Goal: Information Seeking & Learning: Learn about a topic

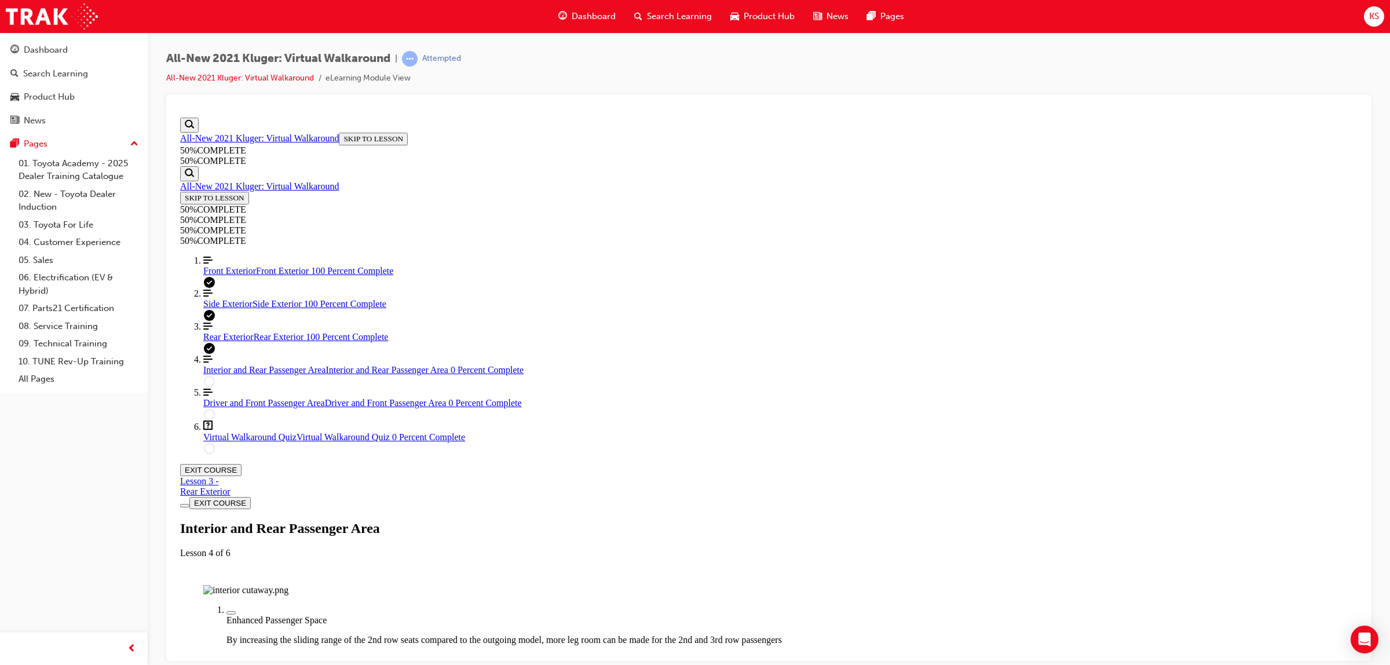
scroll to position [162, 0]
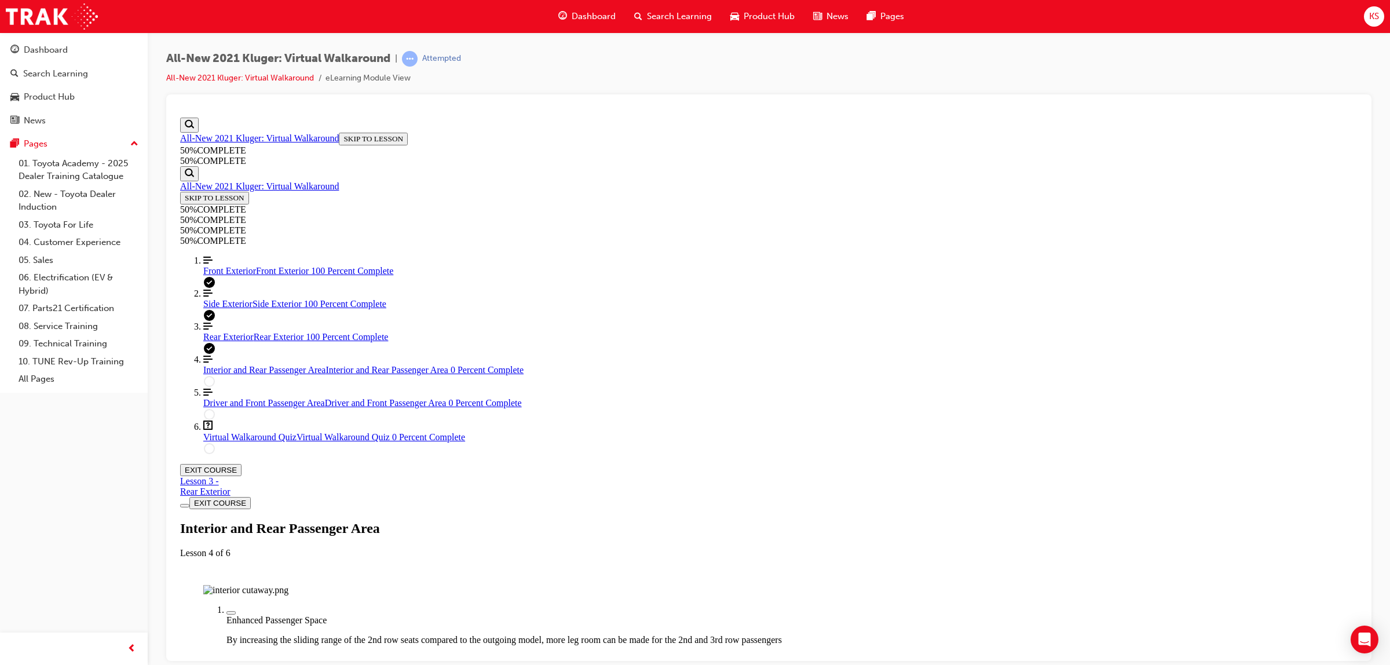
click at [288, 584] on img "Labeled Graphic" at bounding box center [245, 589] width 85 height 10
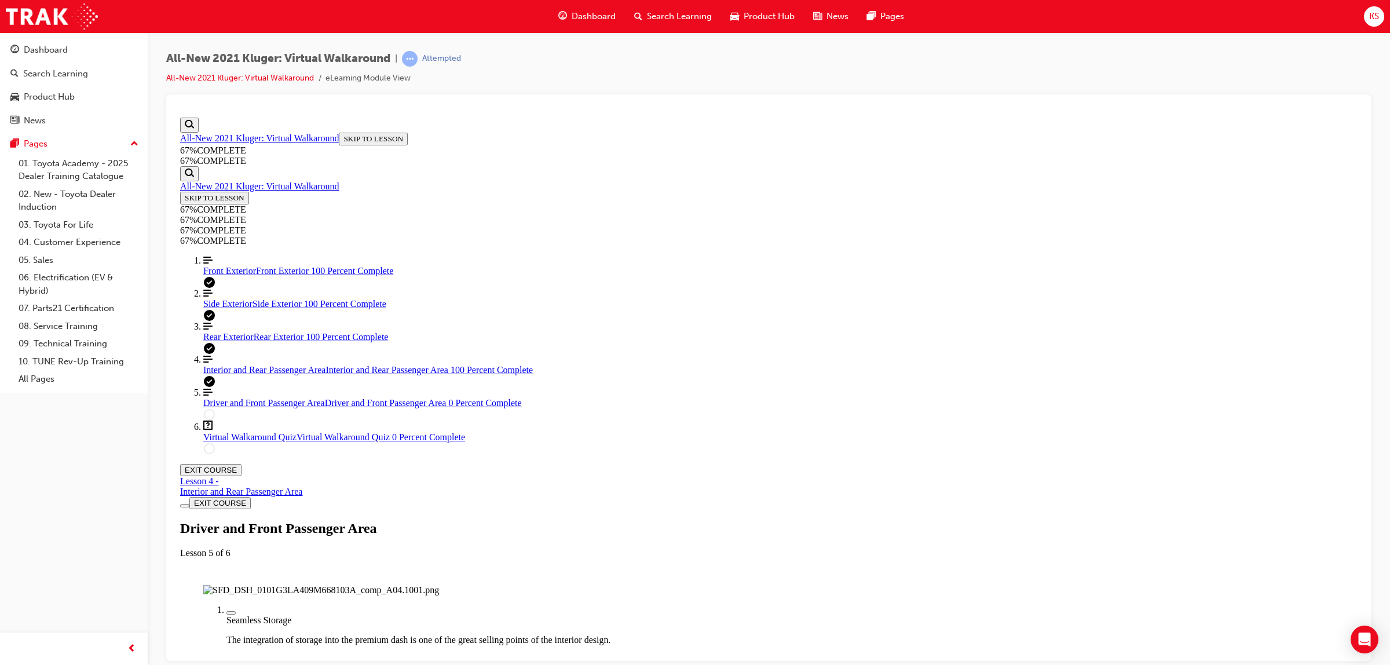
scroll to position [35, 0]
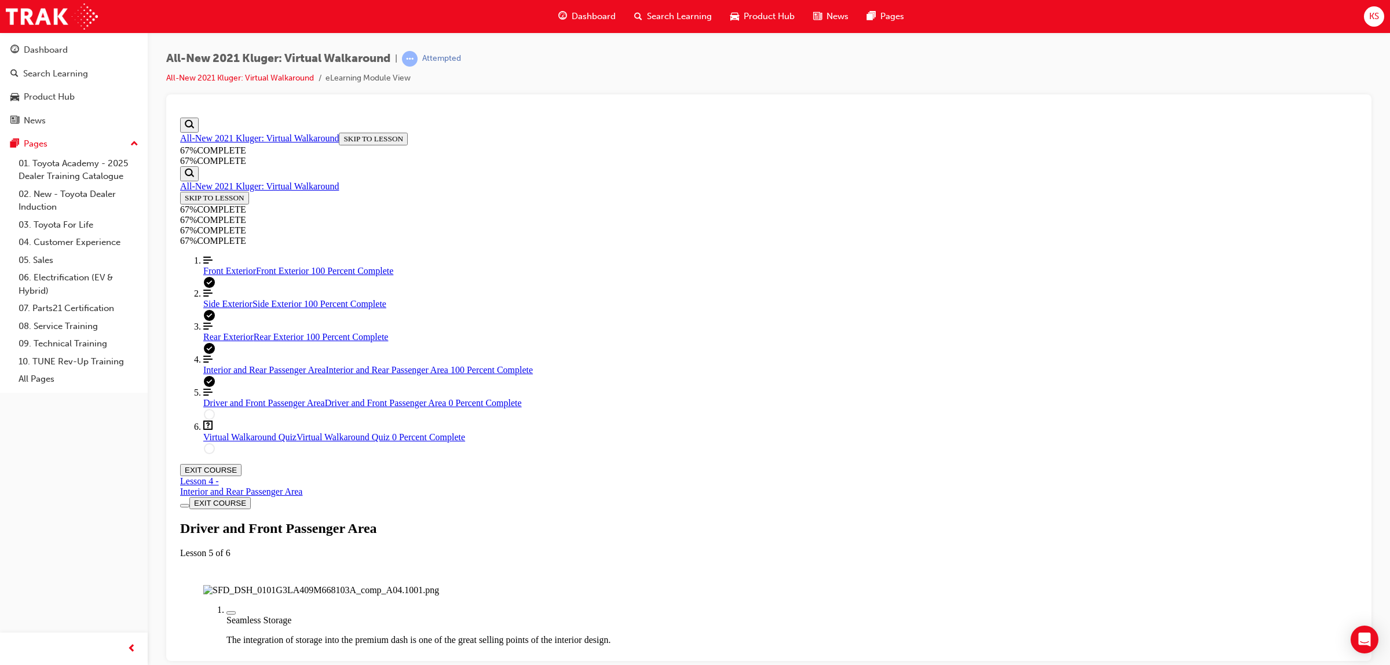
scroll to position [273, 0]
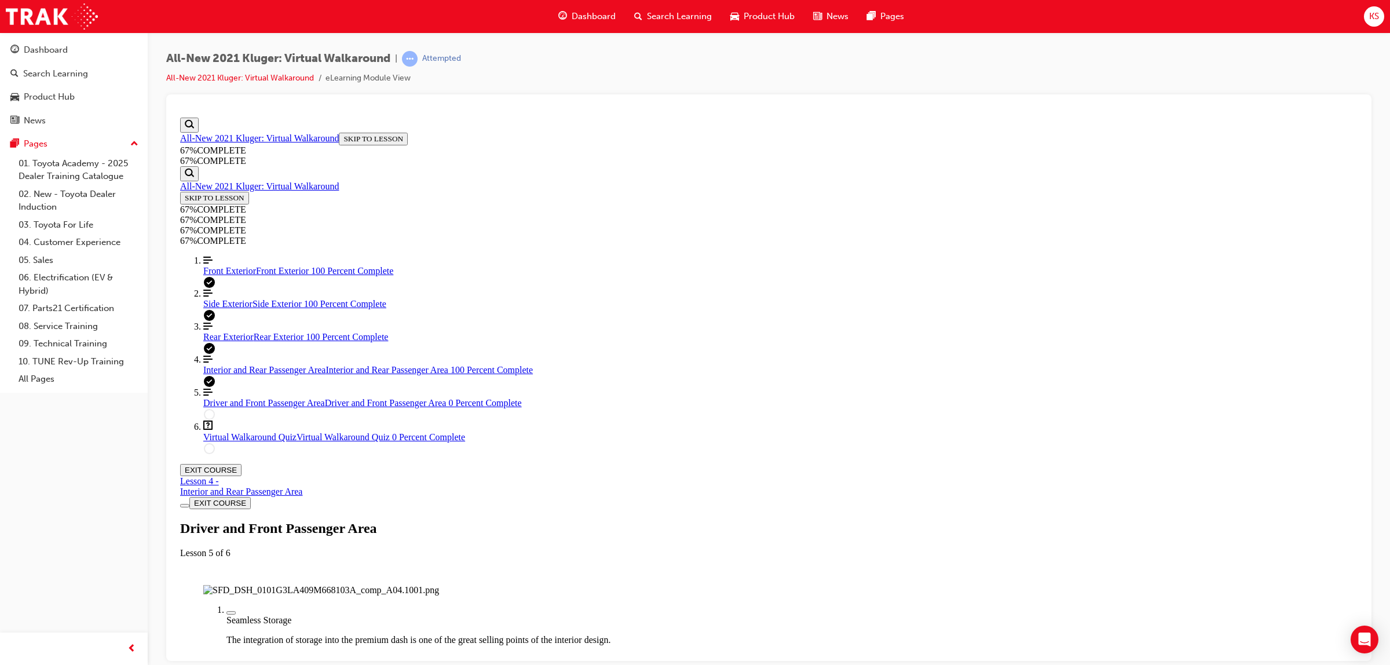
scroll to position [159, 0]
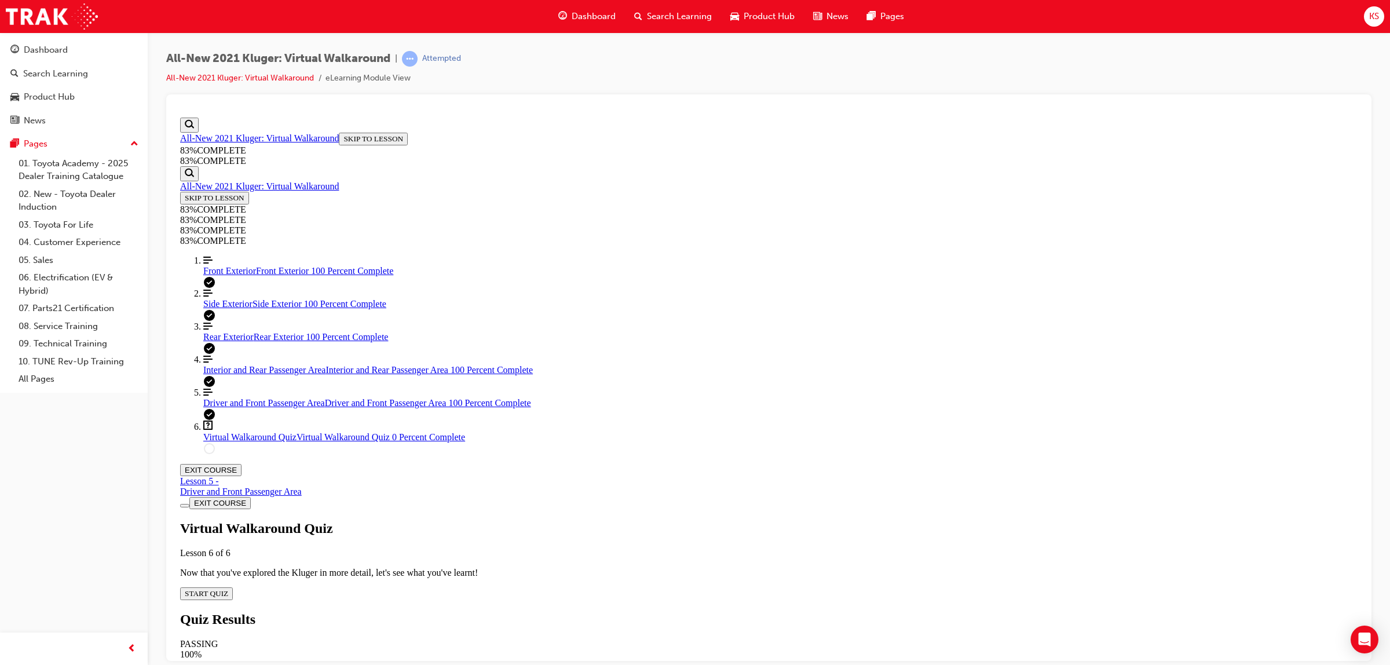
scroll to position [39, 0]
click at [681, 520] on div "Virtual Walkaround Quiz Lesson 6 of 6 Now that you've explored the Kluger in mo…" at bounding box center [768, 559] width 1177 height 79
click at [233, 587] on button "START QUIZ" at bounding box center [206, 593] width 53 height 13
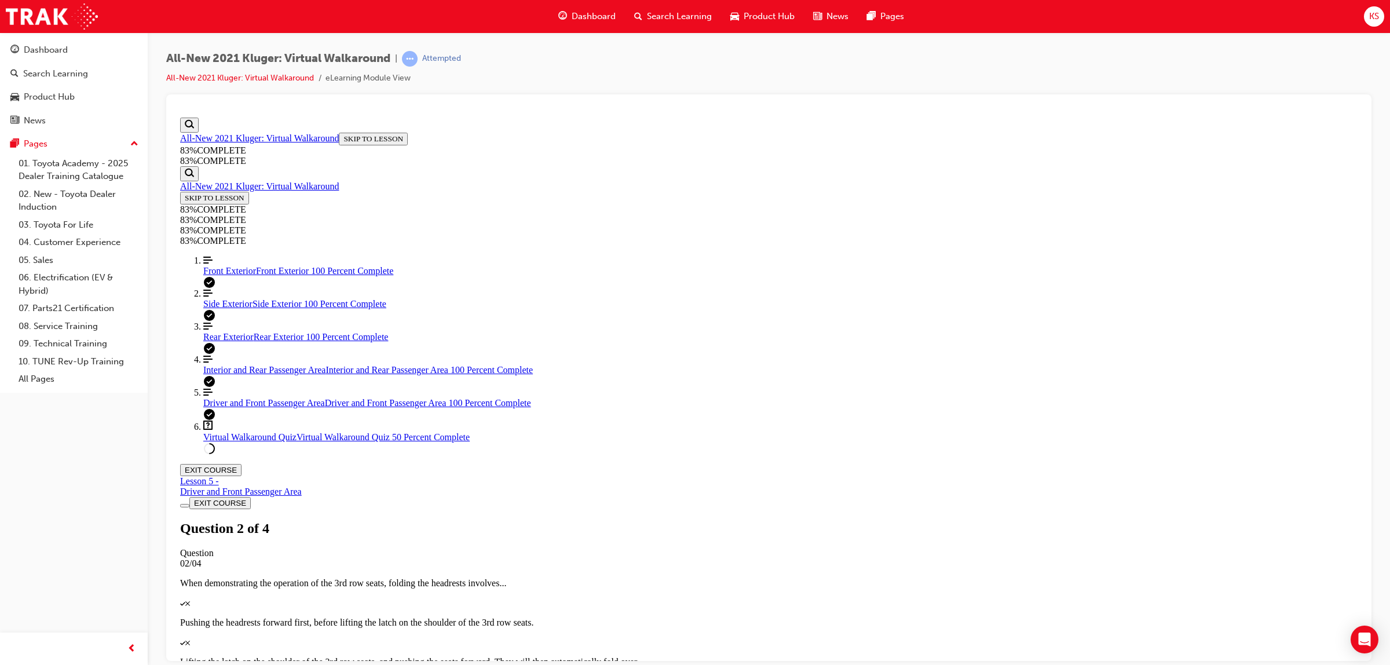
scroll to position [42, 0]
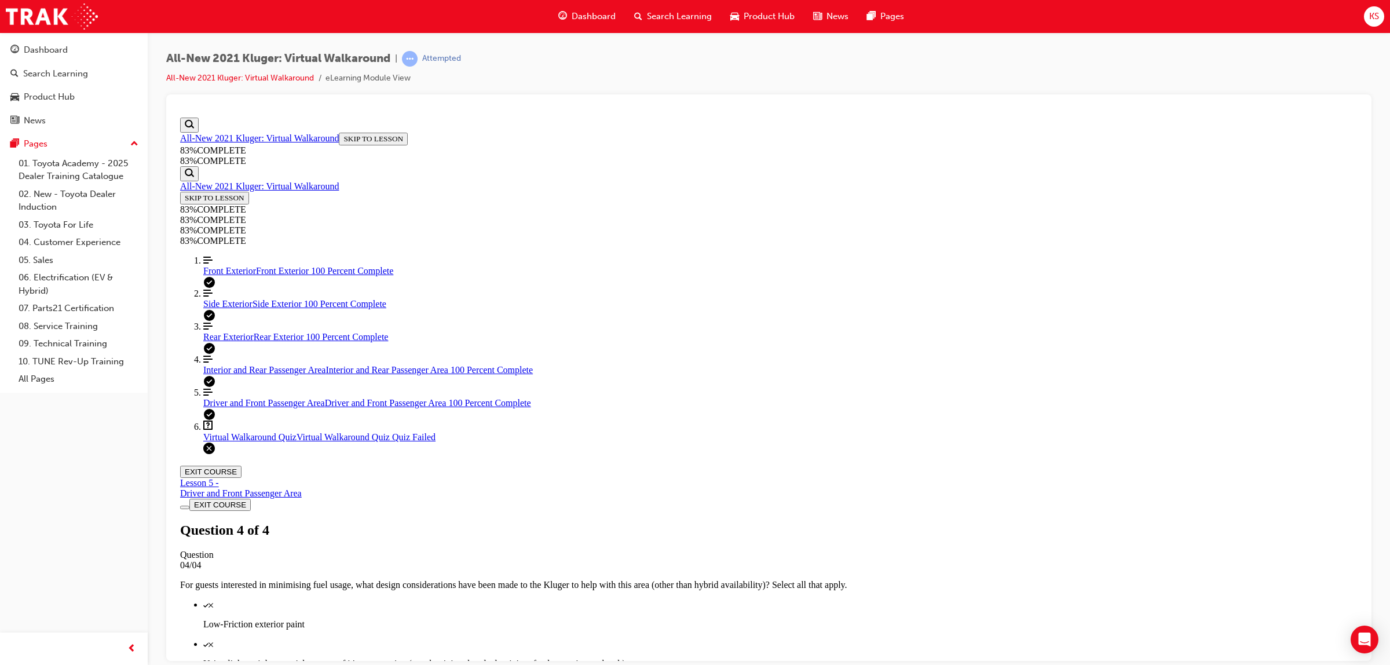
scroll to position [42, 0]
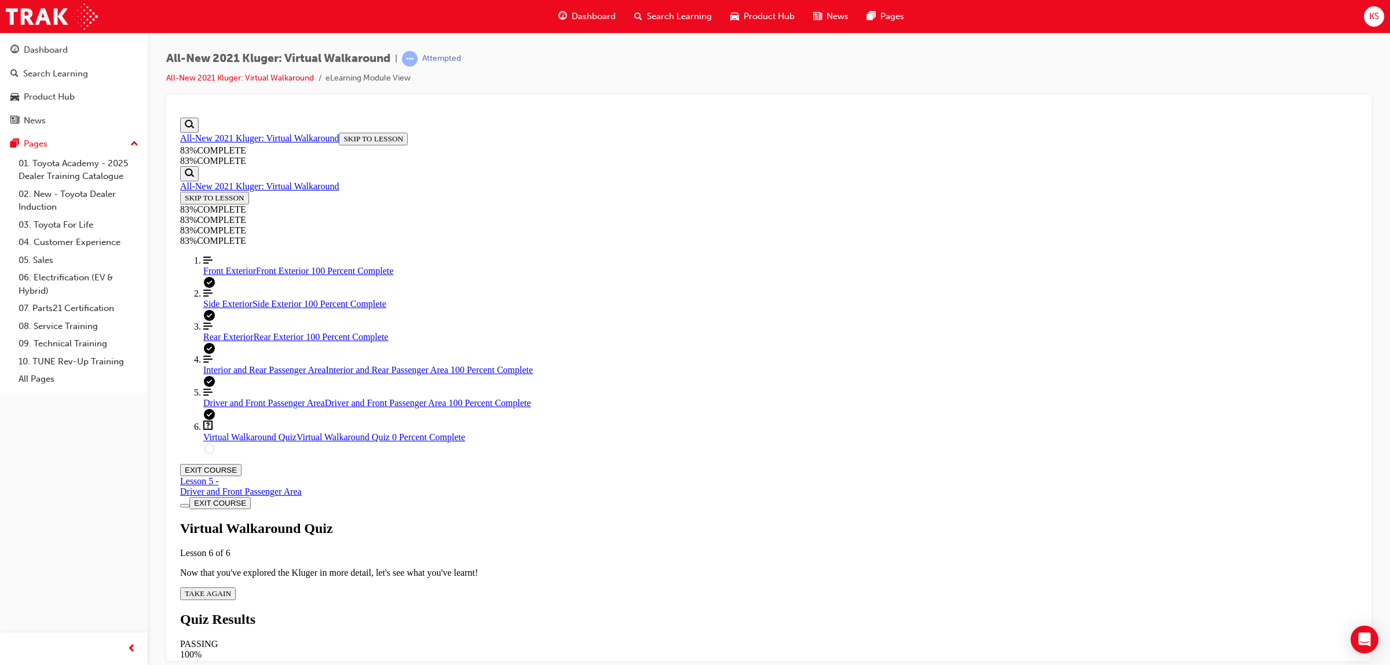
click at [231, 588] on span "TAKE AGAIN" at bounding box center [208, 592] width 46 height 9
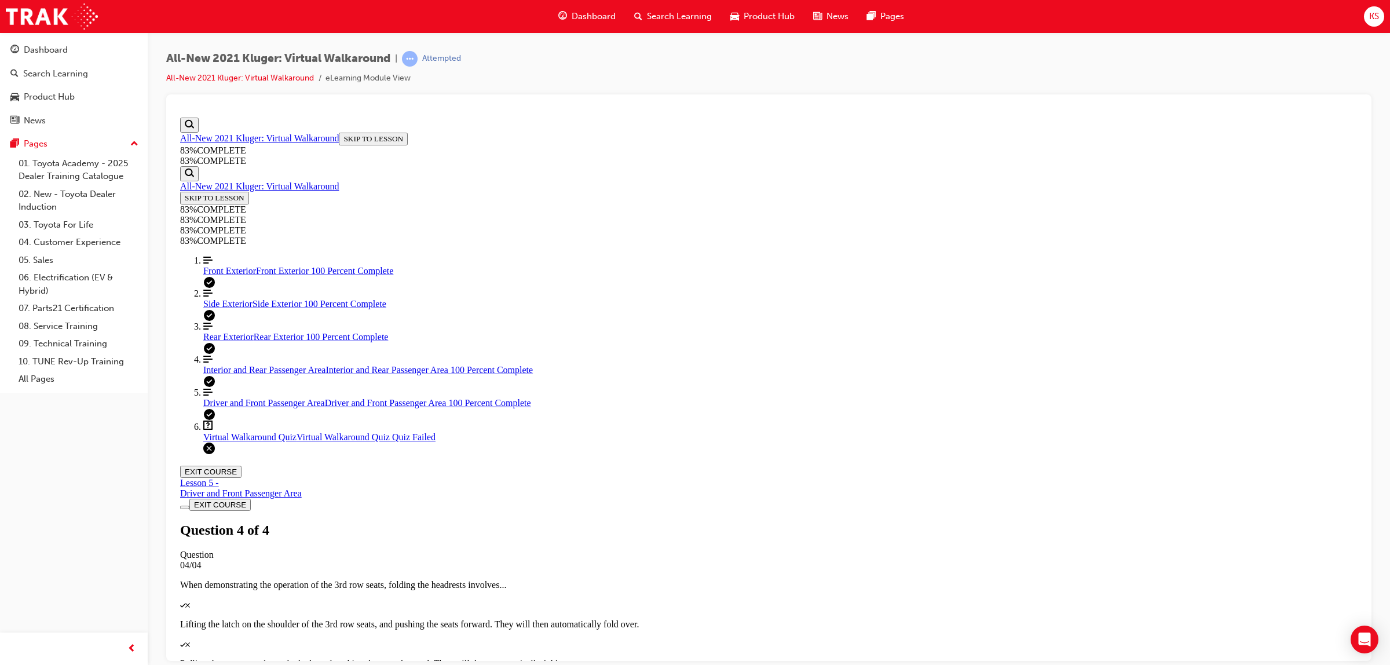
scroll to position [50, 0]
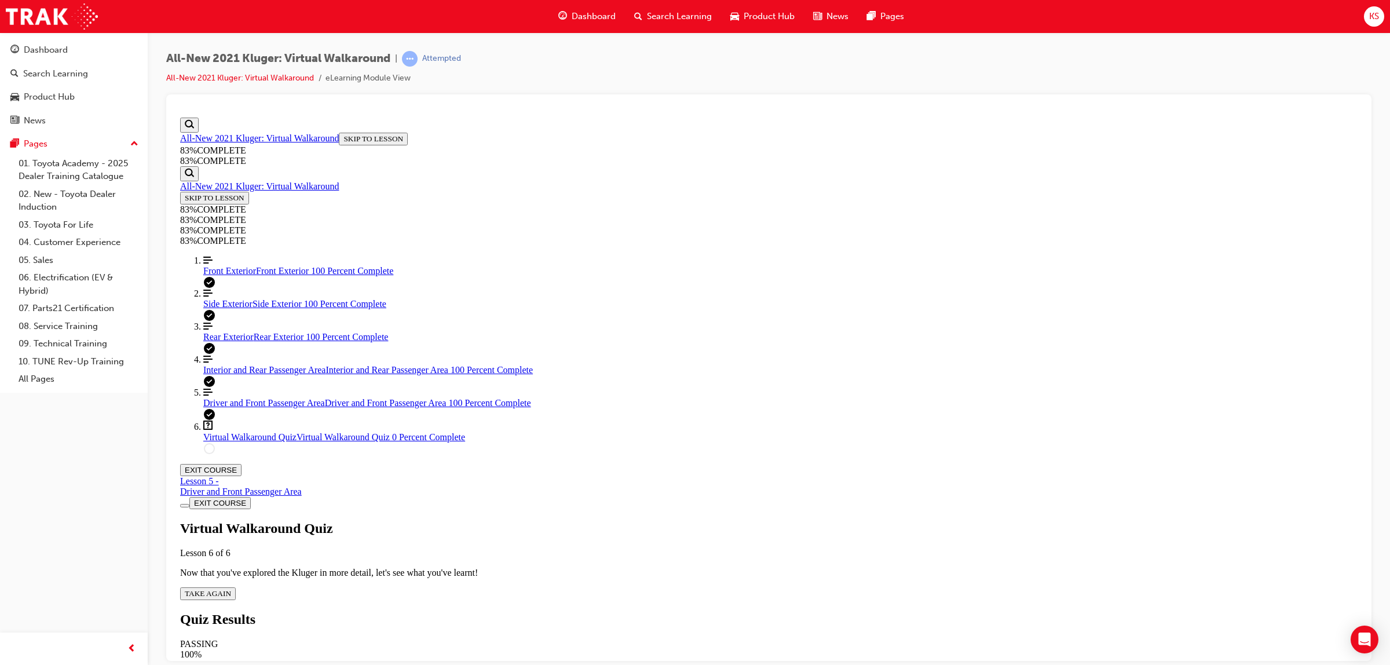
click at [658, 520] on div "Virtual Walkaround Quiz Lesson 6 of 6 Now that you've explored the Kluger in mo…" at bounding box center [768, 559] width 1177 height 79
click at [231, 588] on span "TAKE AGAIN" at bounding box center [208, 592] width 46 height 9
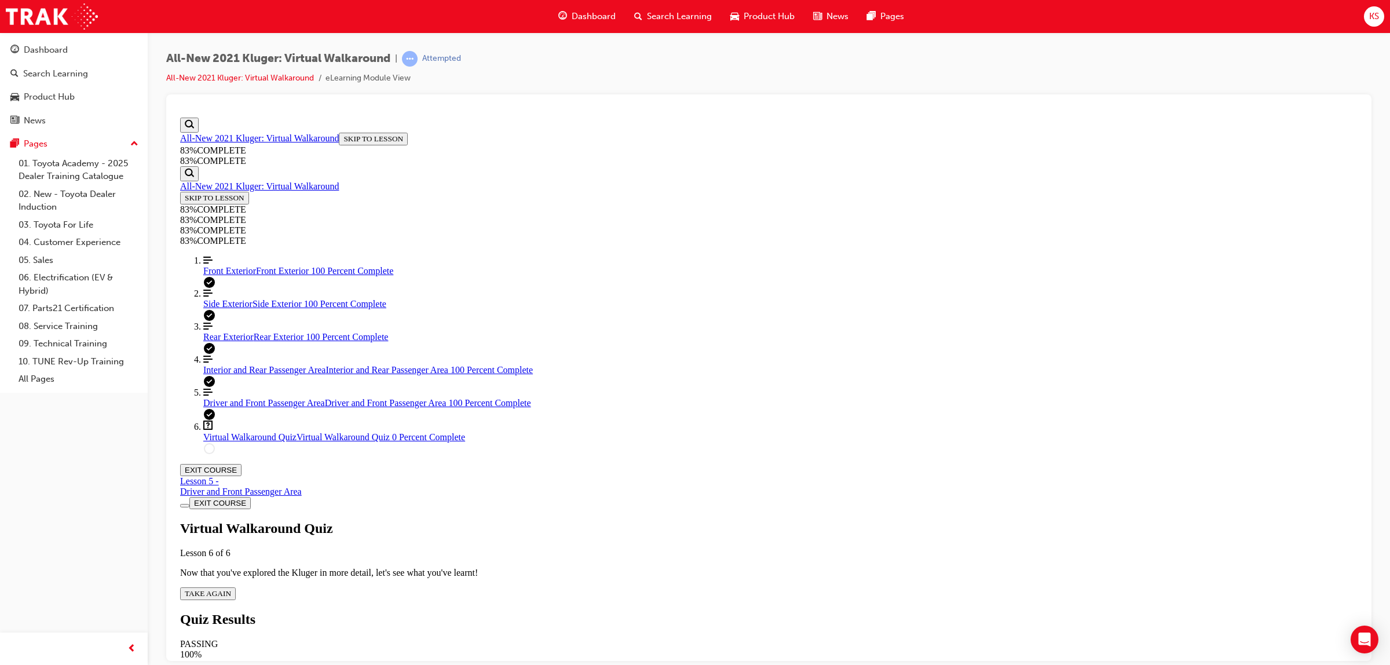
click at [698, 520] on div "Virtual Walkaround Quiz Lesson 6 of 6 Now that you've explored the Kluger in mo…" at bounding box center [768, 559] width 1177 height 79
click at [236, 587] on button "TAKE AGAIN" at bounding box center [208, 593] width 56 height 13
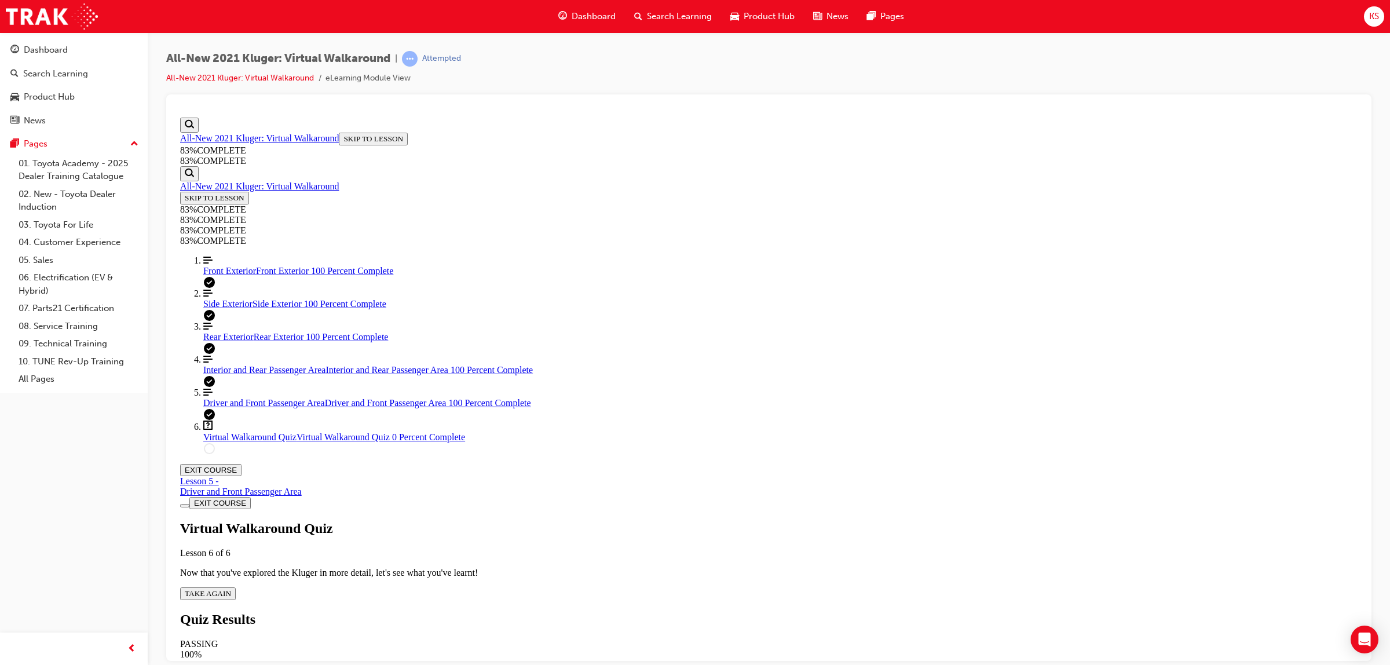
click at [236, 587] on button "TAKE AGAIN" at bounding box center [208, 593] width 56 height 13
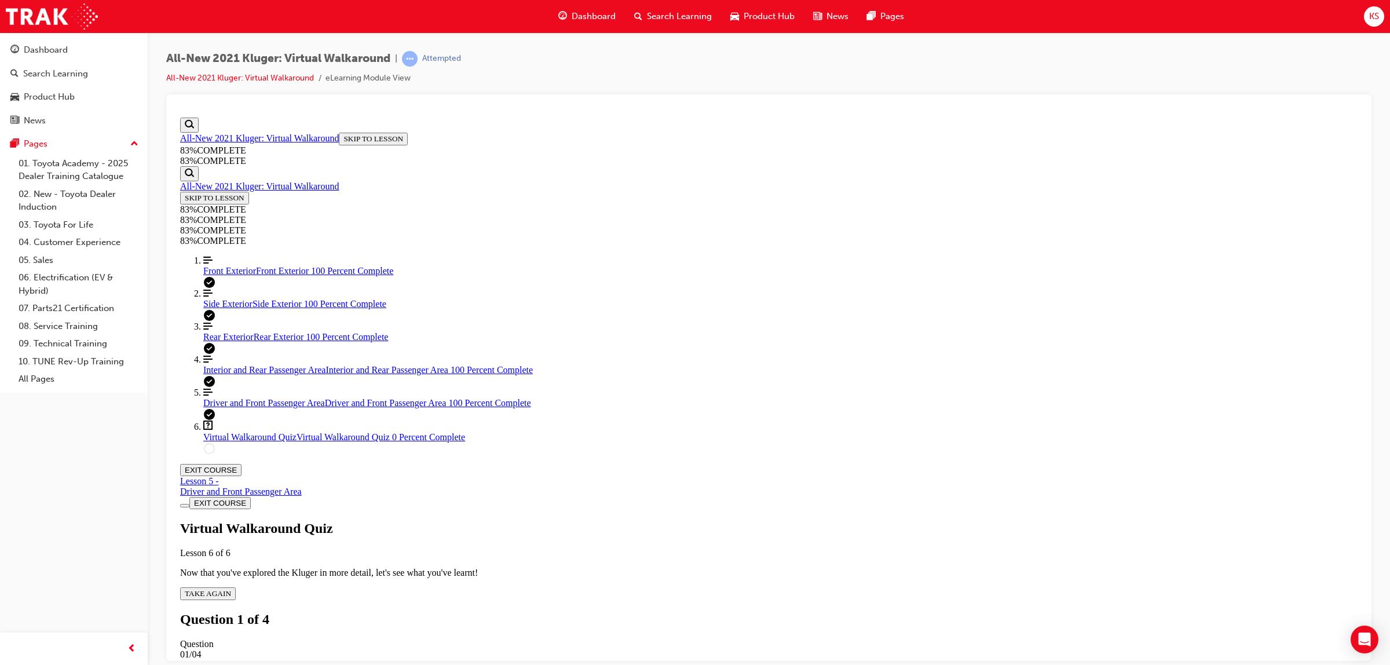
scroll to position [42, 0]
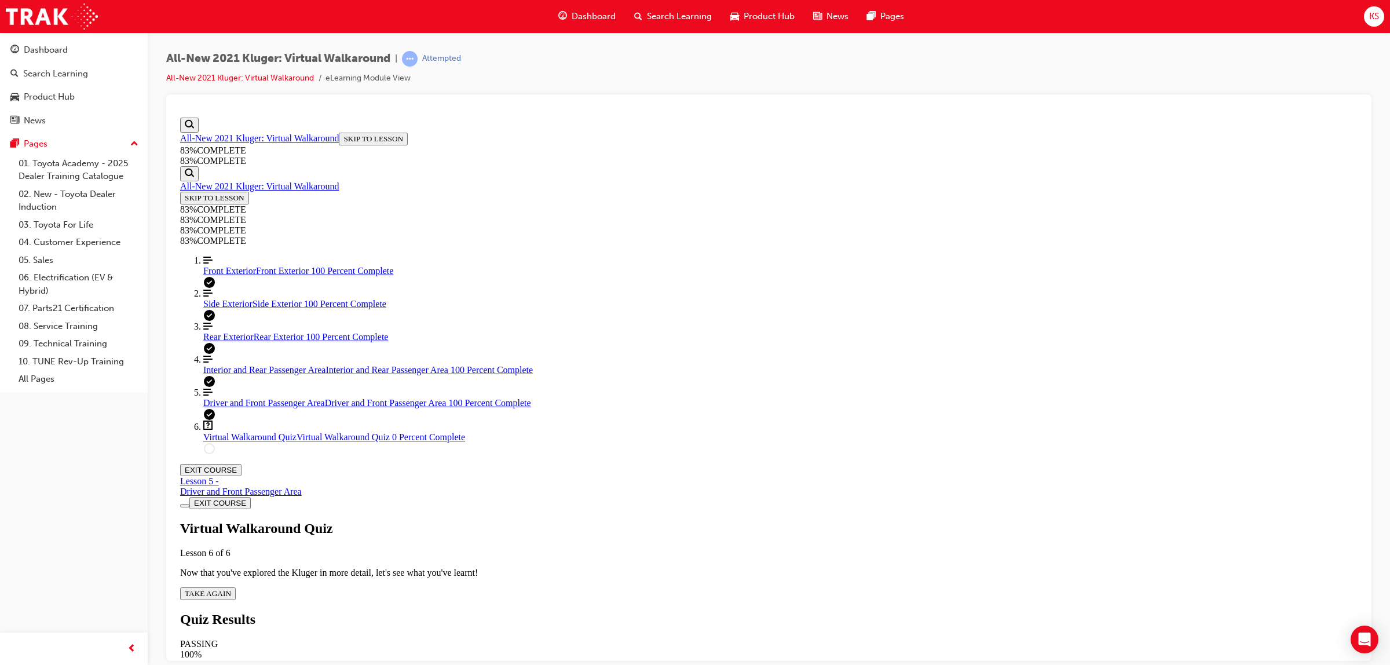
click at [236, 587] on button "TAKE AGAIN" at bounding box center [208, 593] width 56 height 13
click at [245, 275] on span "Front Exterior" at bounding box center [229, 270] width 53 height 10
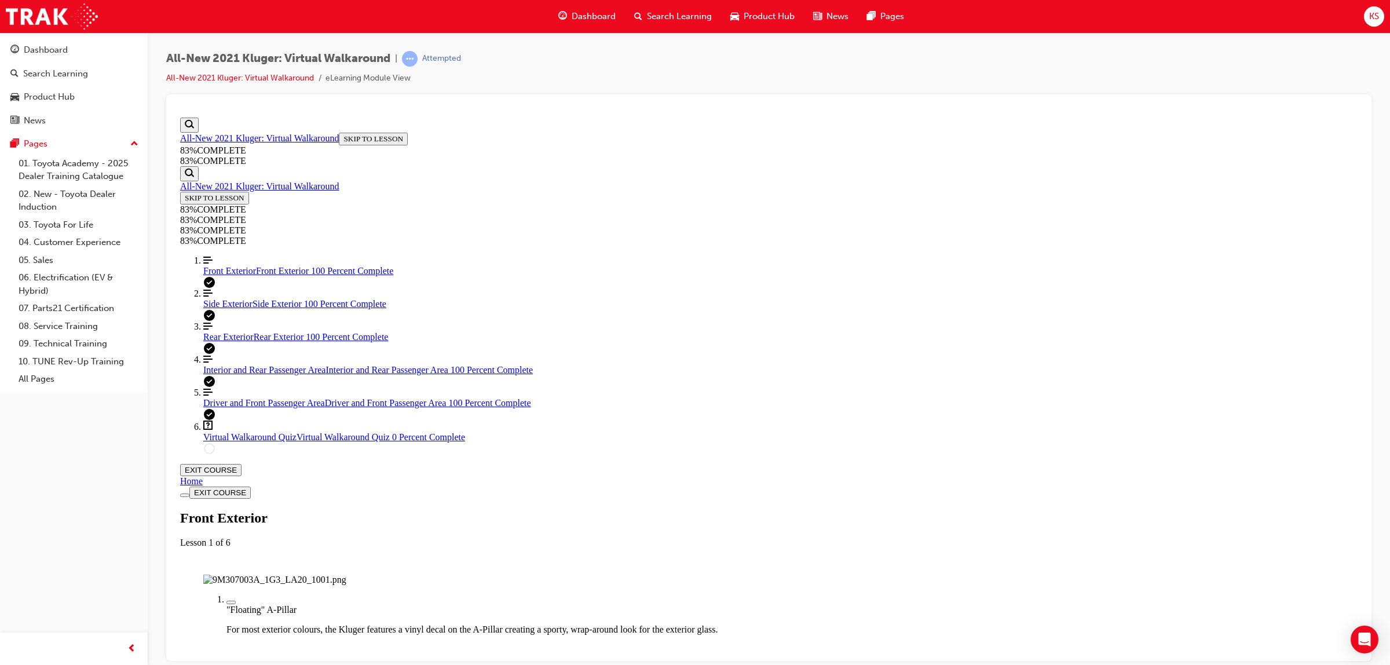
scroll to position [0, 0]
click at [240, 308] on span "Side Exterior" at bounding box center [227, 303] width 49 height 10
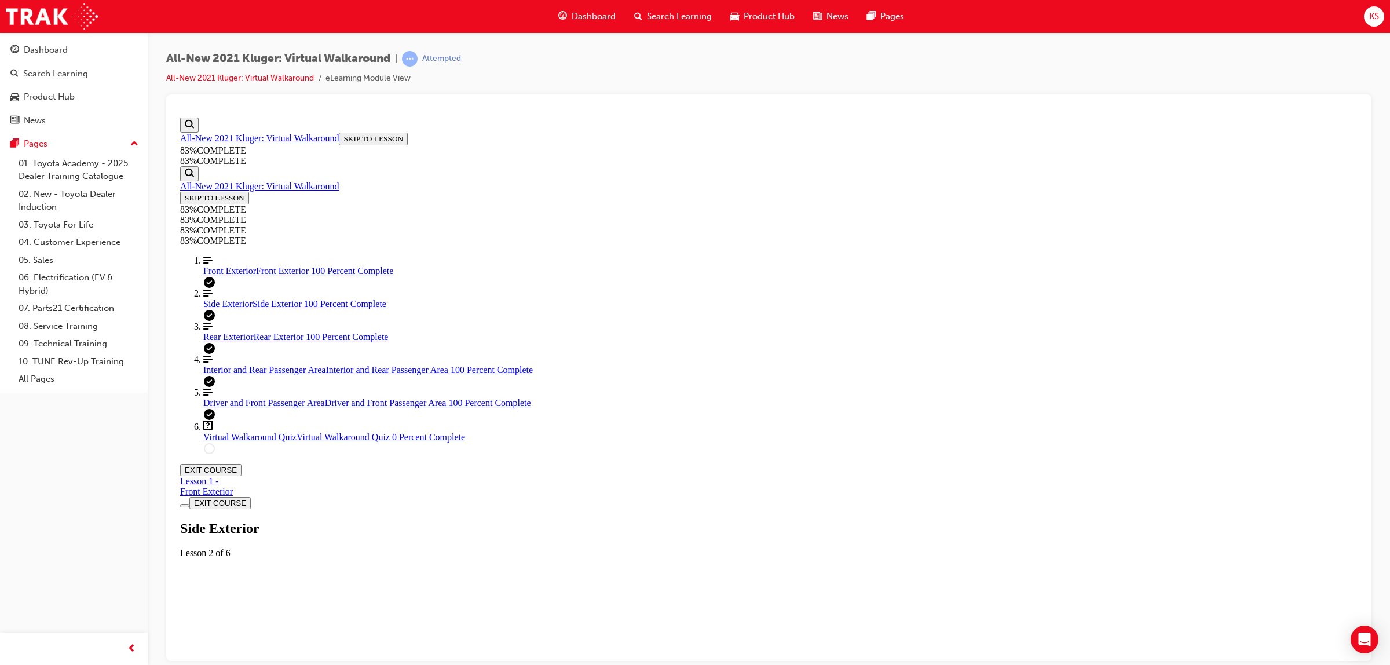
scroll to position [39, 0]
click at [244, 341] on span "Rear Exterior" at bounding box center [228, 336] width 50 height 10
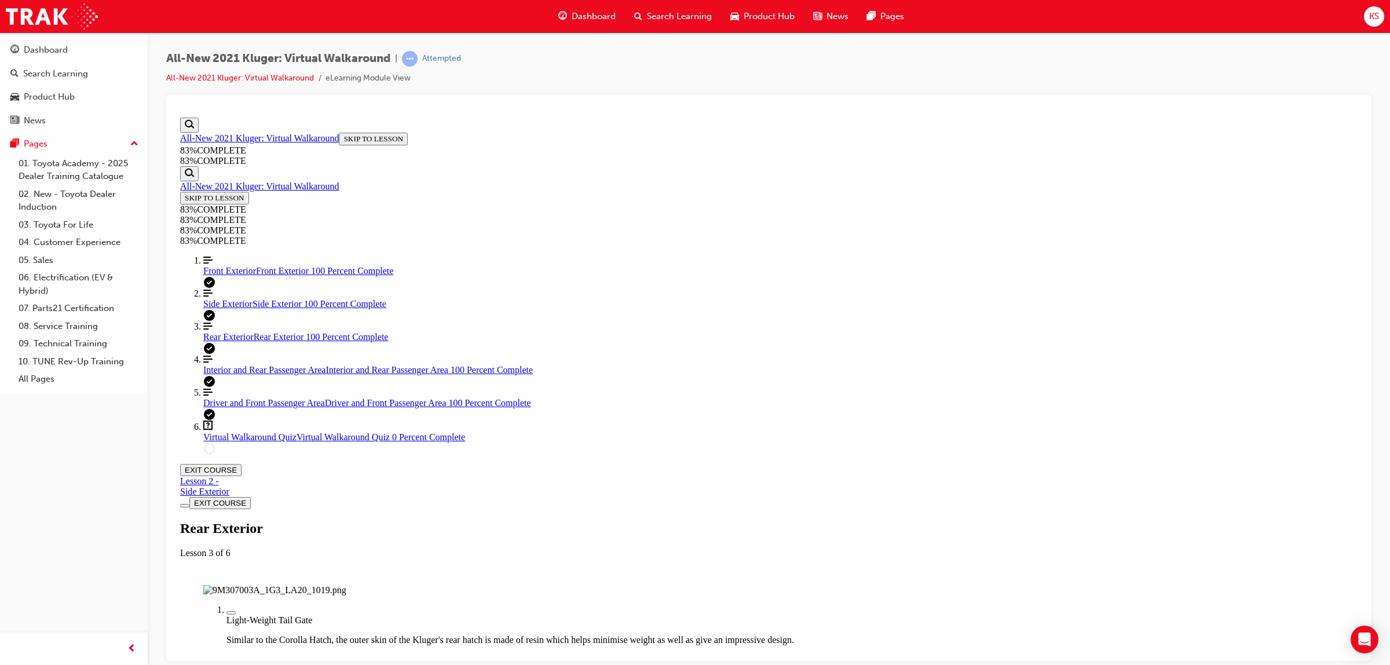
click at [256, 374] on span "Interior and Rear Passenger Area" at bounding box center [264, 369] width 122 height 10
click at [263, 408] on div "Driver and Front Passenger Area Driver and Front Passenger Area 100 Percent Com…" at bounding box center [780, 402] width 1154 height 10
click at [225, 276] on link "Align left Three vertical lines aligned to the left Front Exterior Front Exteri…" at bounding box center [780, 265] width 1154 height 21
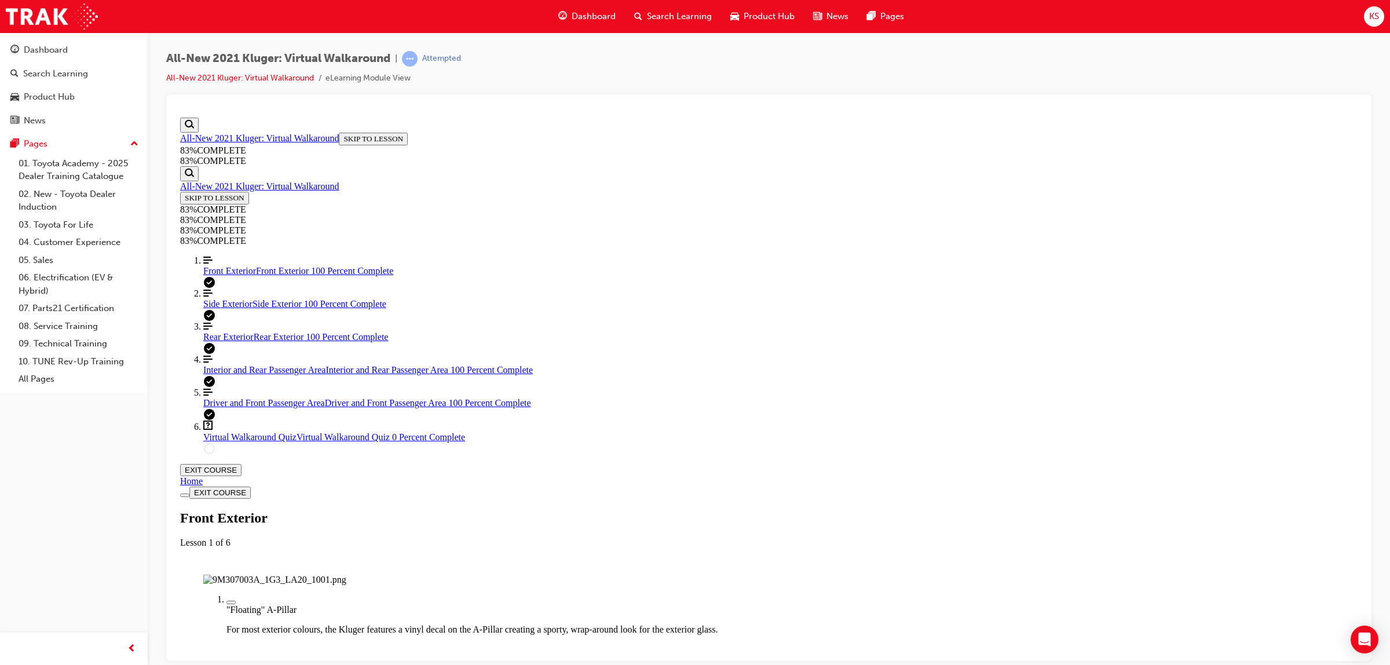
click at [857, 475] on div "Home" at bounding box center [768, 480] width 1177 height 10
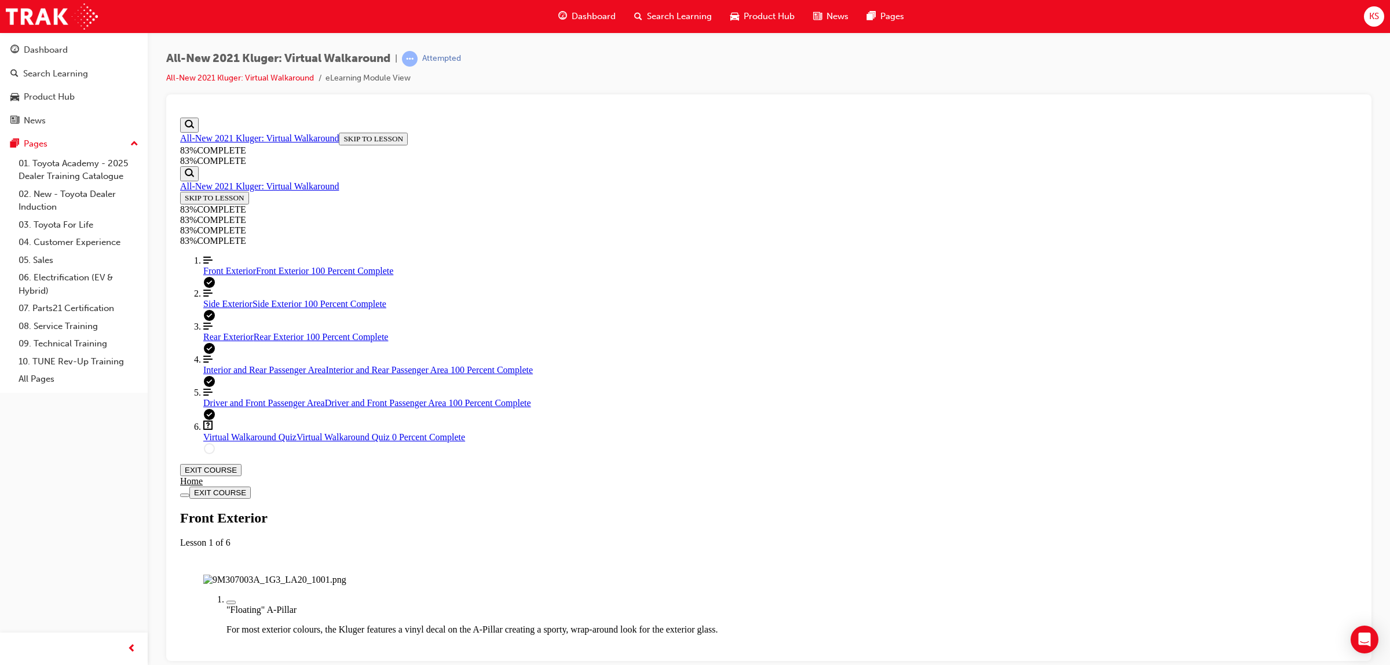
click at [203, 475] on div "Home" at bounding box center [191, 480] width 23 height 10
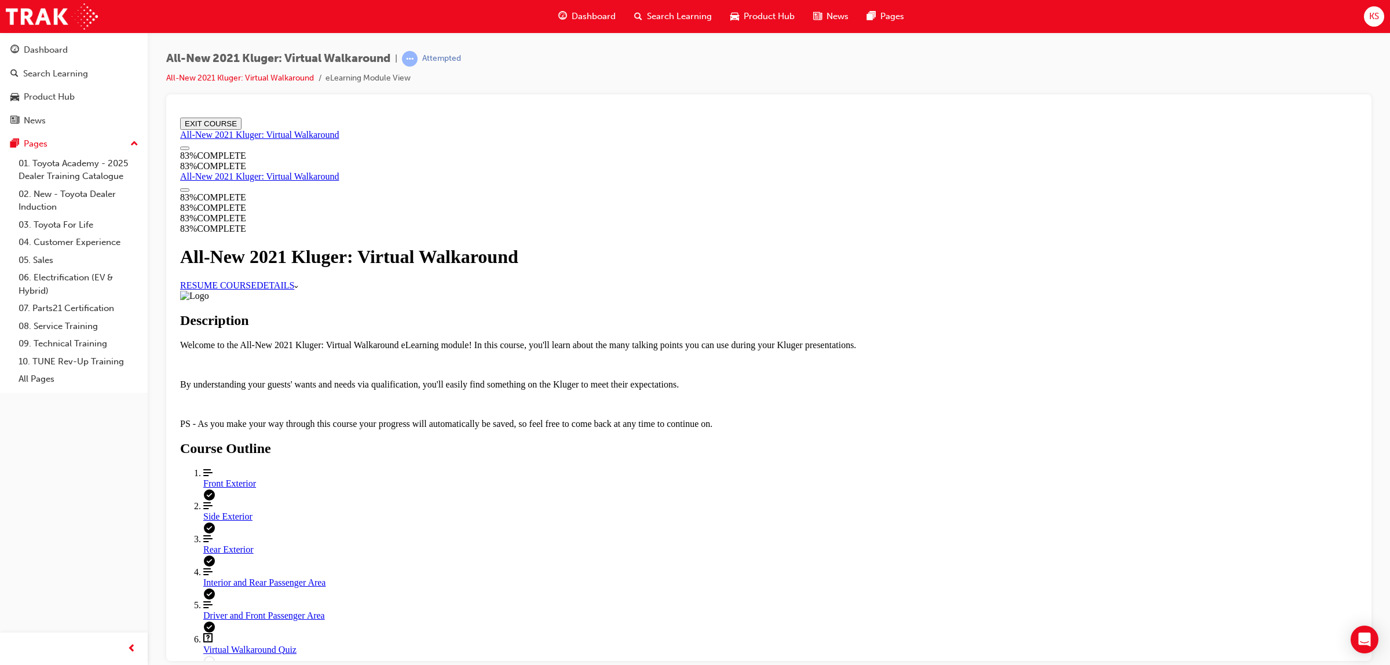
scroll to position [389, 0]
click at [633, 478] on div "Front Exterior" at bounding box center [780, 483] width 1154 height 10
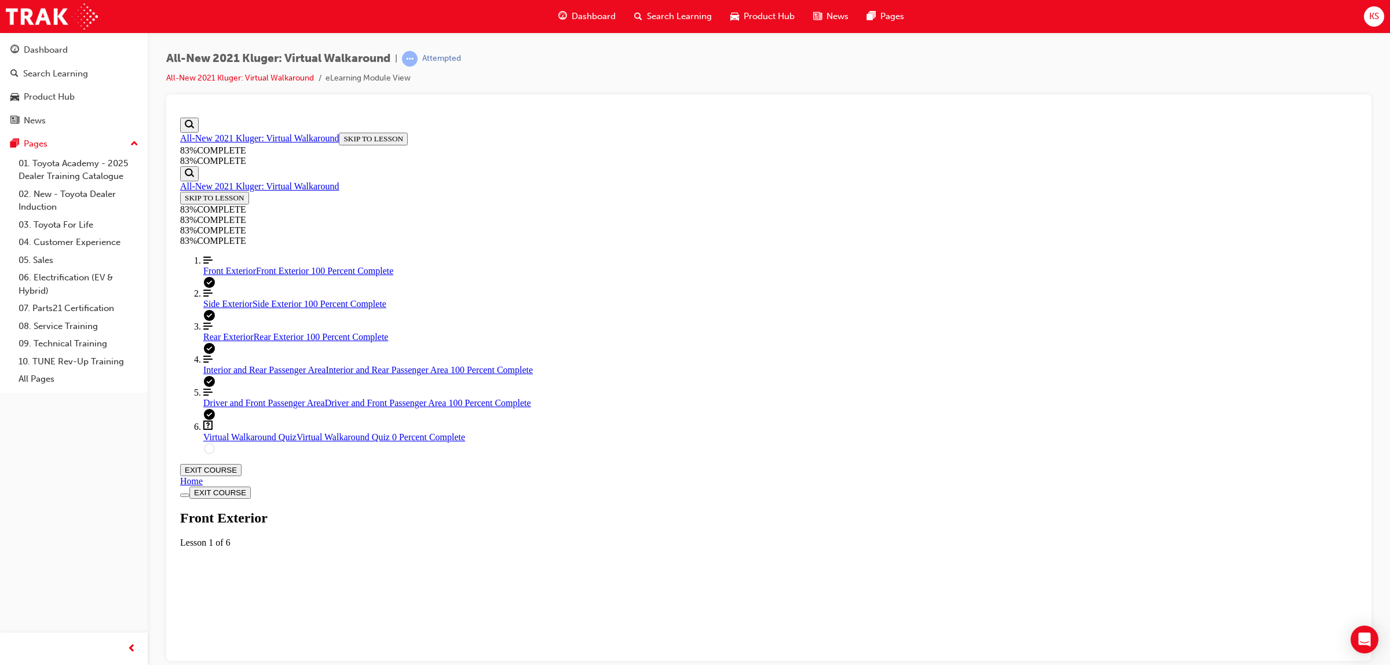
scroll to position [39, 0]
click at [231, 602] on div "Labeled graphic marker, Plus, Not Viewed" at bounding box center [231, 602] width 0 height 0
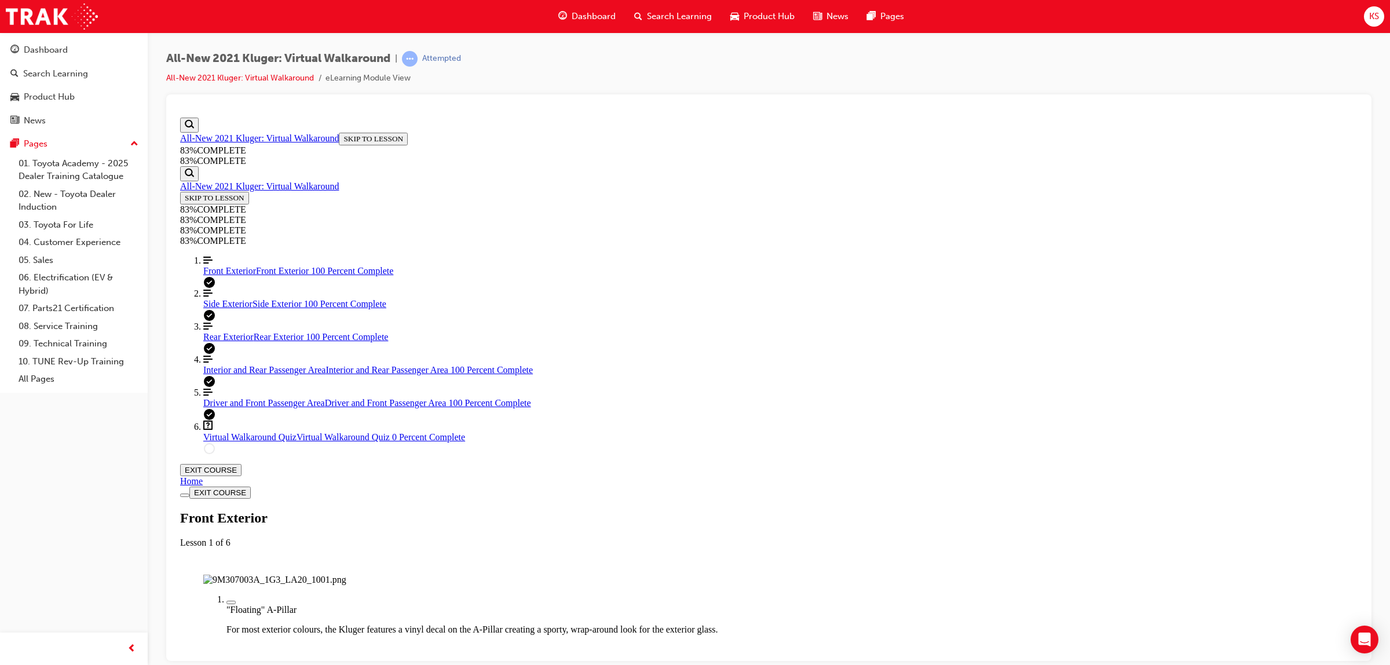
scroll to position [158, 0]
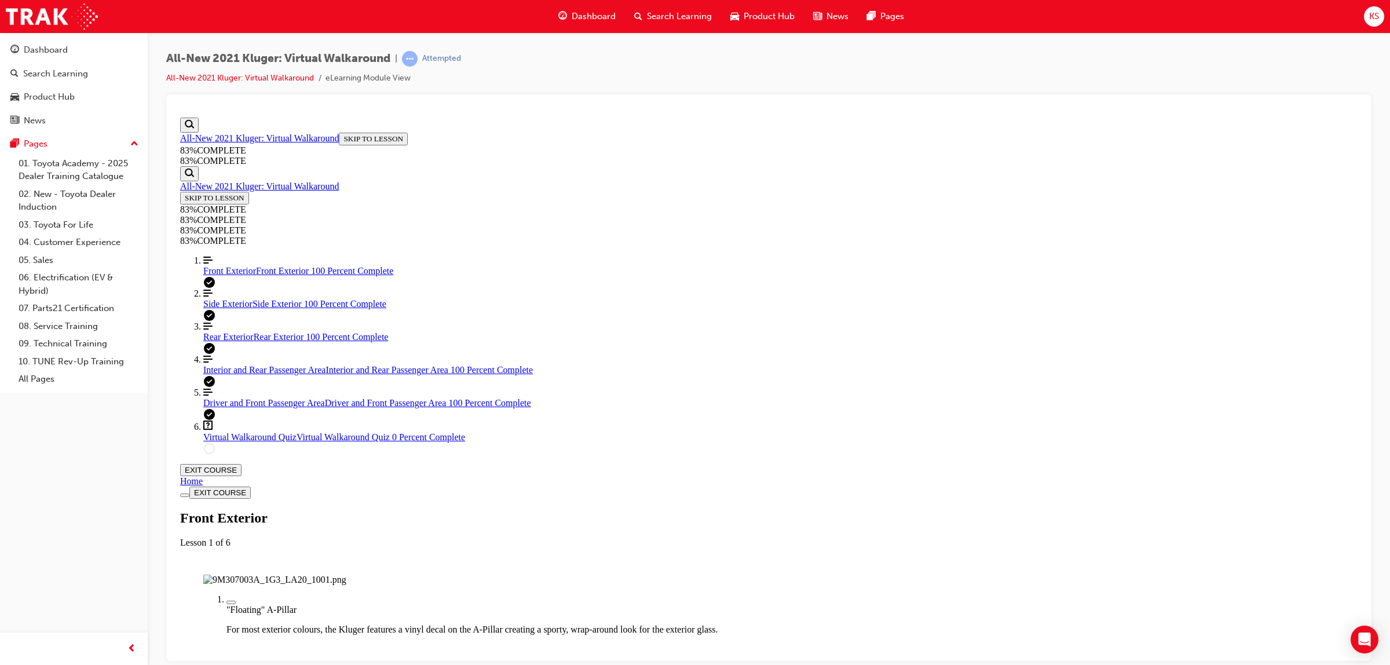
scroll to position [35, 0]
click at [237, 309] on link "Align left Three vertical lines aligned to the left Side Exterior Side Exterior…" at bounding box center [780, 298] width 1154 height 21
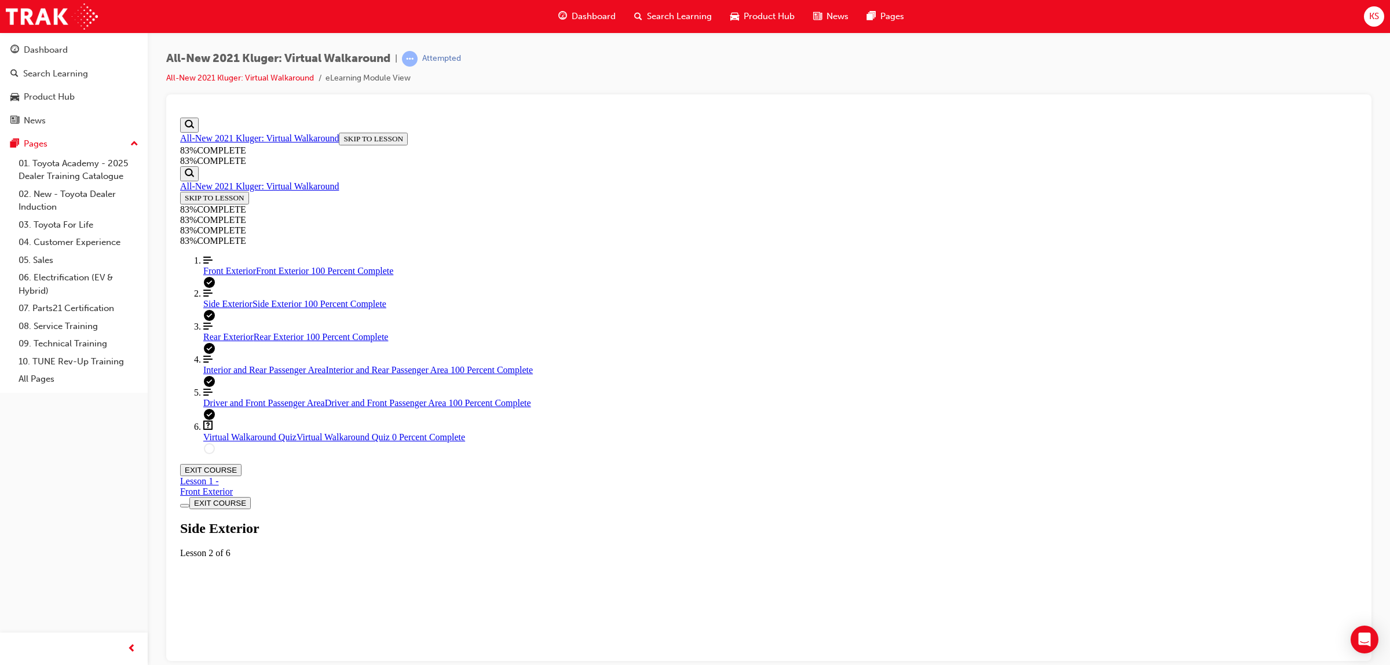
scroll to position [39, 0]
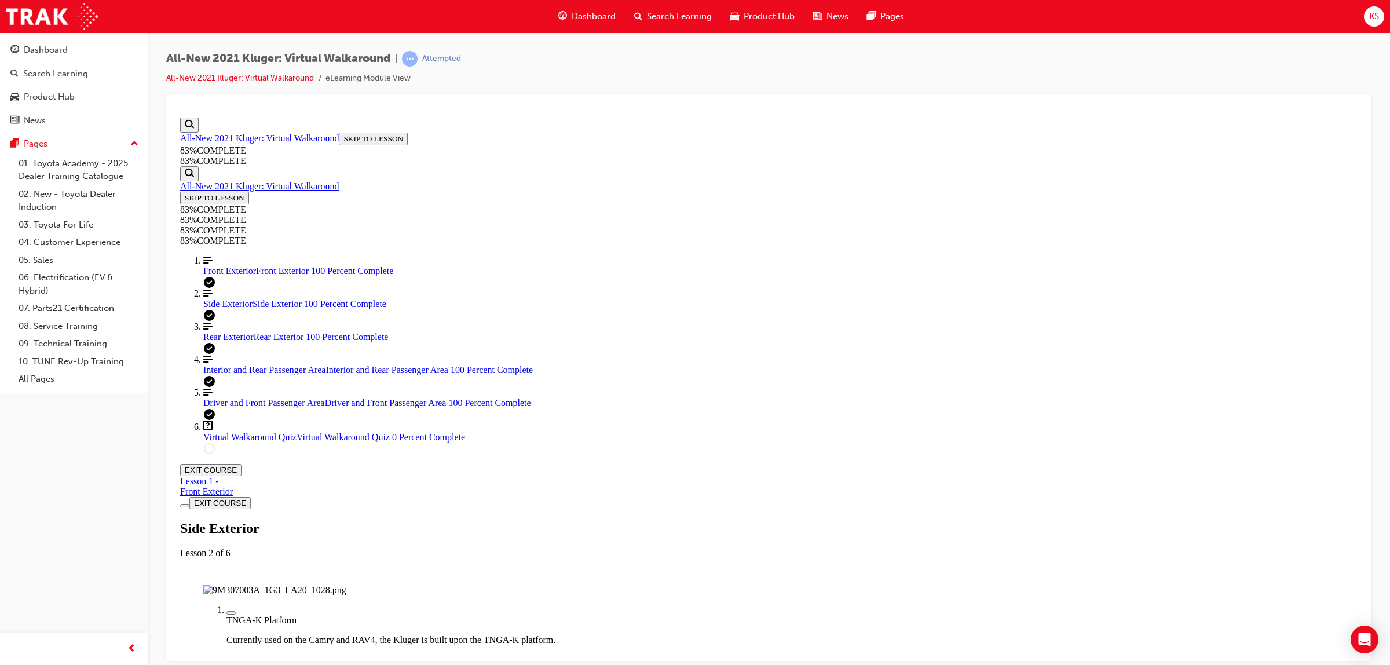
click at [221, 341] on span "Rear Exterior" at bounding box center [228, 336] width 50 height 10
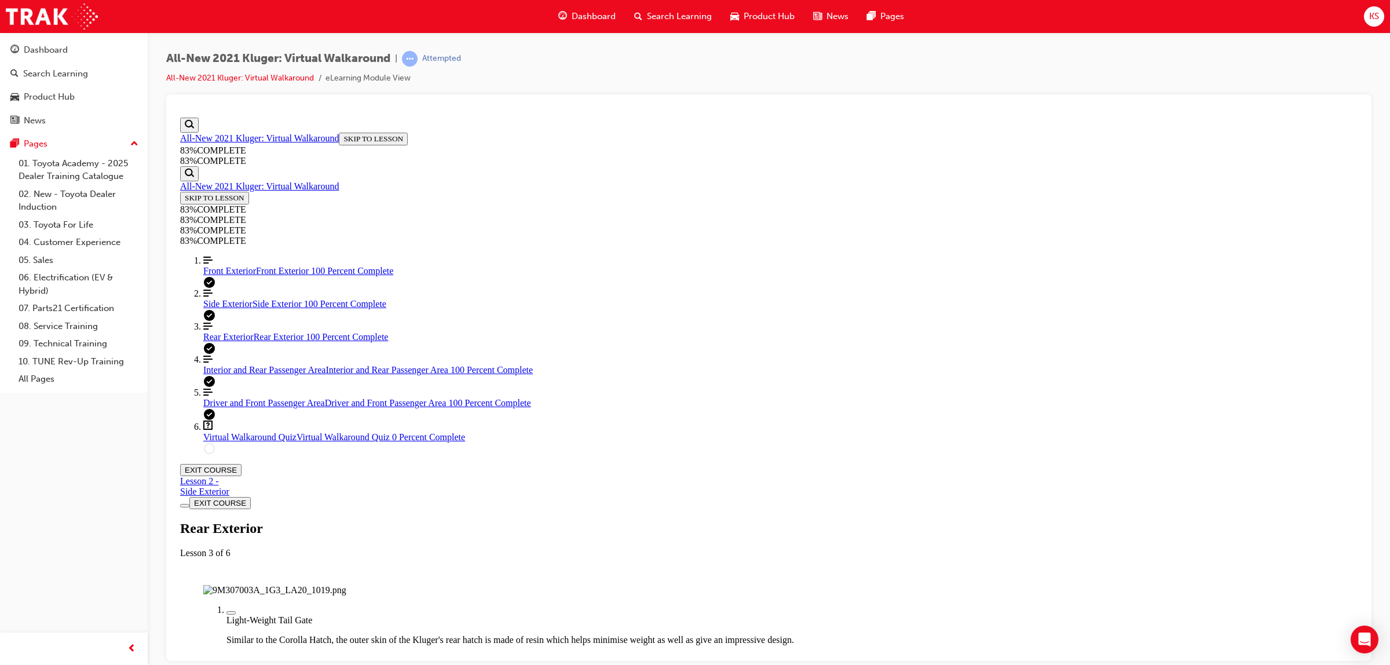
scroll to position [145, 0]
click at [210, 441] on span "Virtual Walkaround Quiz" at bounding box center [249, 436] width 93 height 10
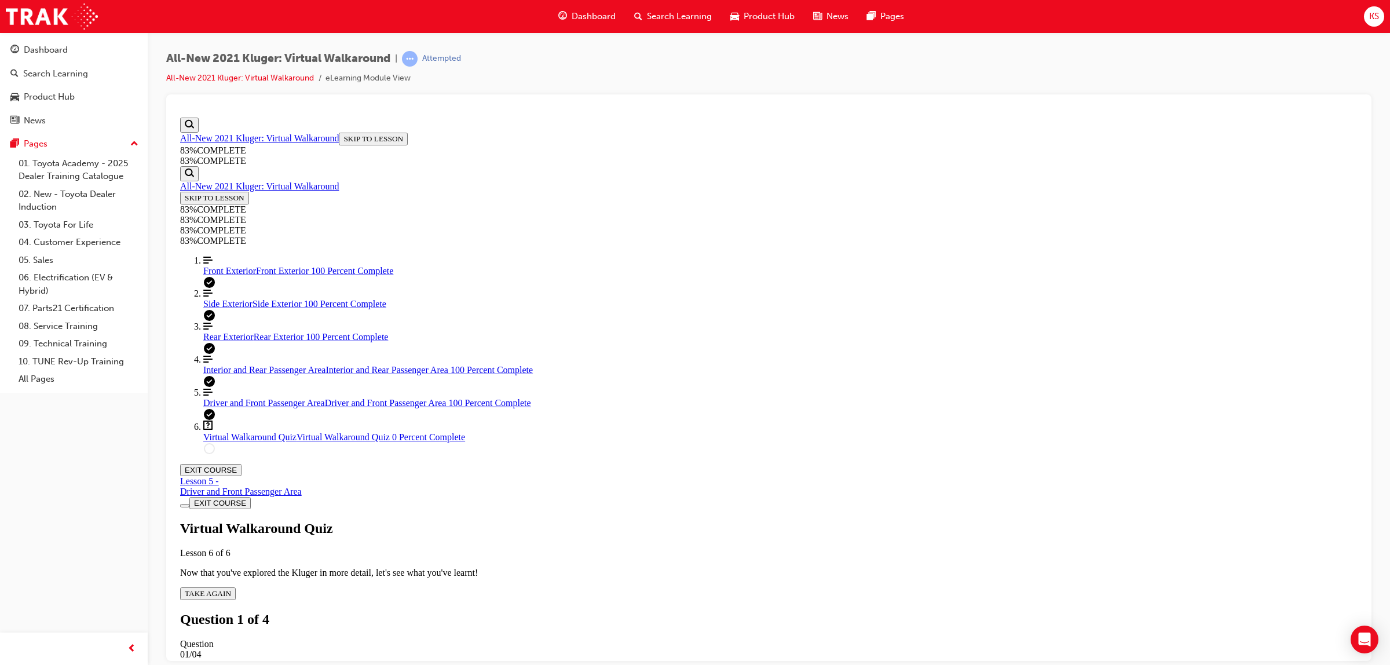
scroll to position [39, 0]
drag, startPoint x: 664, startPoint y: 287, endPoint x: 779, endPoint y: 316, distance: 118.4
click at [779, 664] on p "For guests interested in minimising fuel usage, what design considerations have…" at bounding box center [768, 673] width 1177 height 10
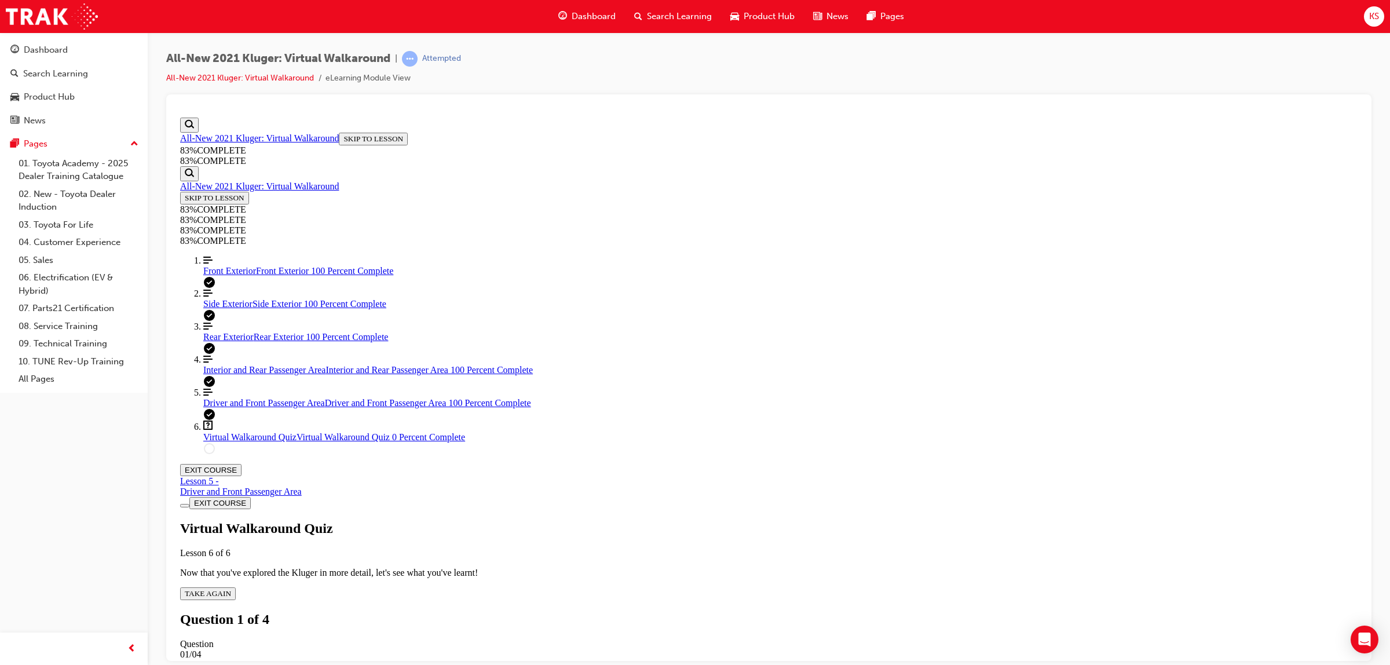
drag, startPoint x: 667, startPoint y: 457, endPoint x: 679, endPoint y: 486, distance: 31.2
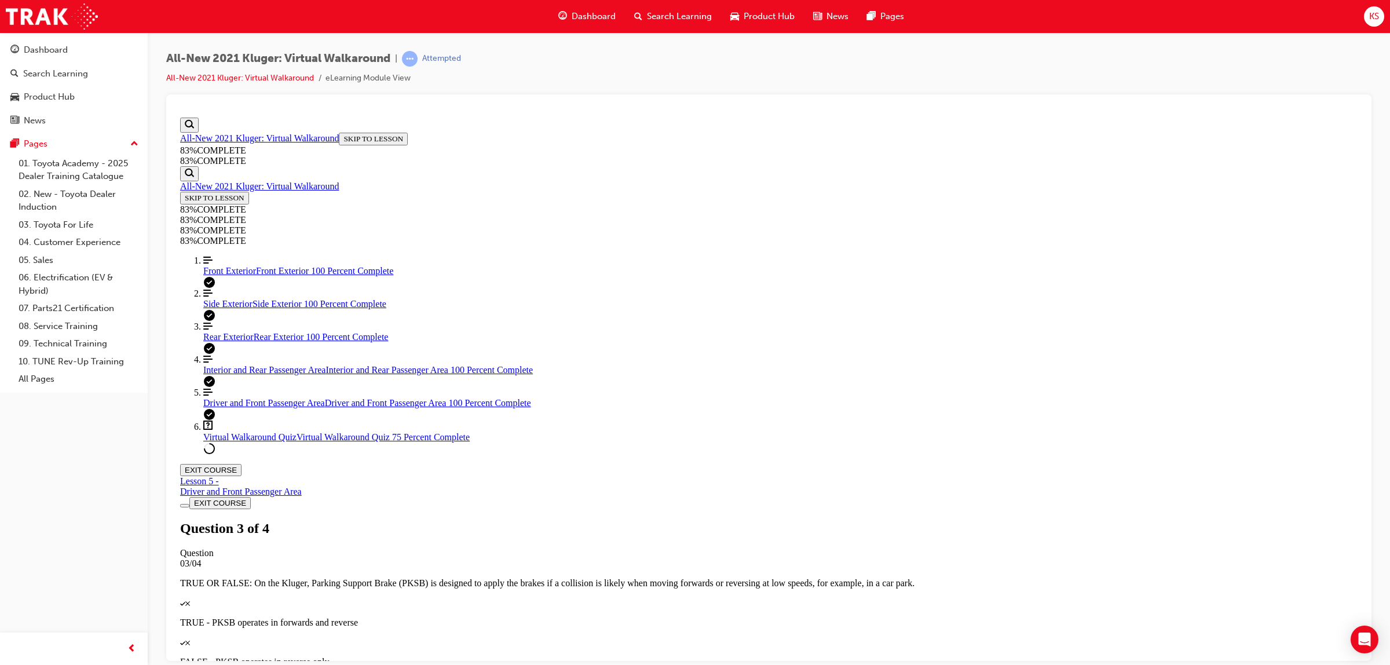
click at [241, 341] on span "Rear Exterior" at bounding box center [228, 336] width 50 height 10
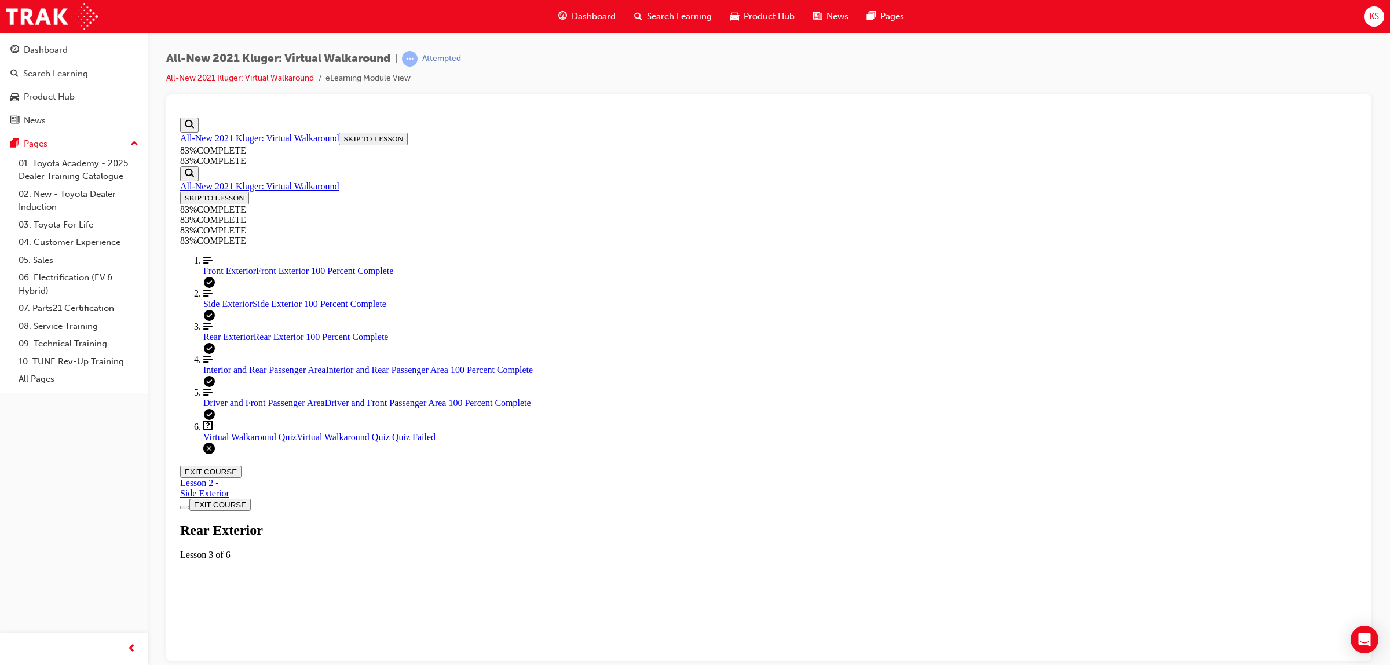
scroll to position [39, 0]
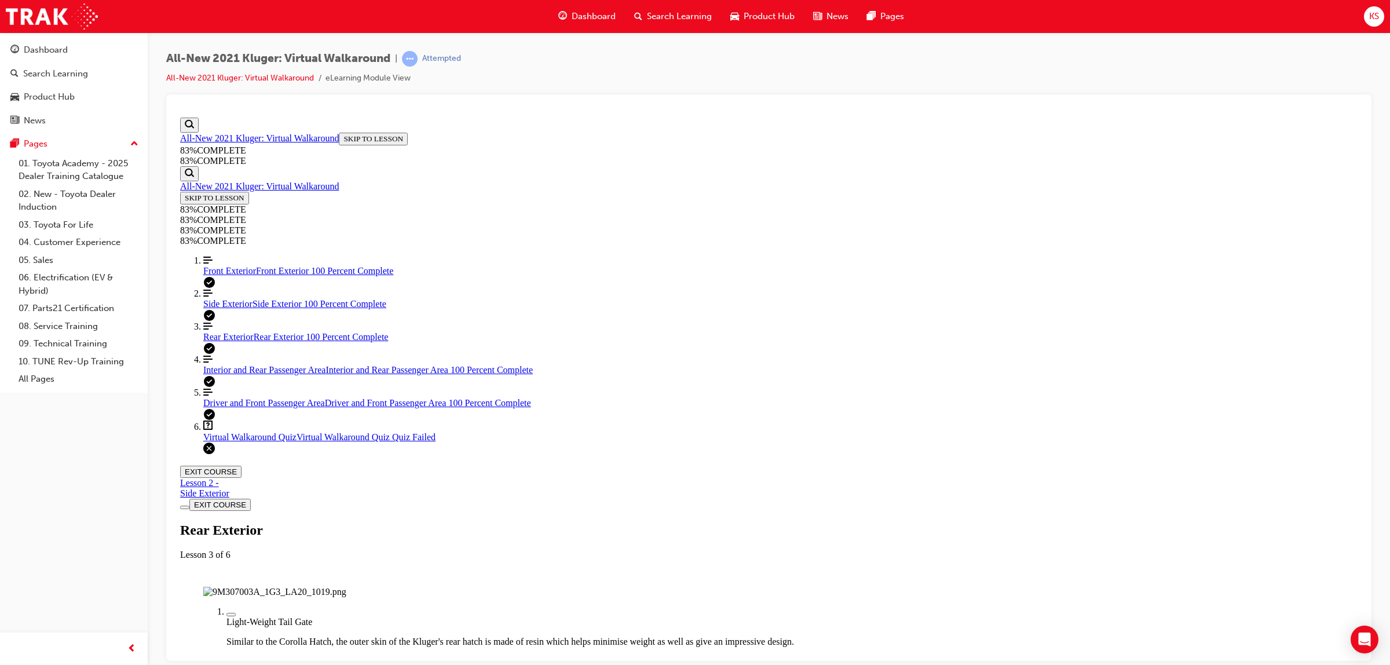
click at [250, 374] on span "Interior and Rear Passenger Area" at bounding box center [264, 369] width 122 height 10
click at [233, 441] on span "Virtual Walkaround Quiz" at bounding box center [249, 436] width 93 height 10
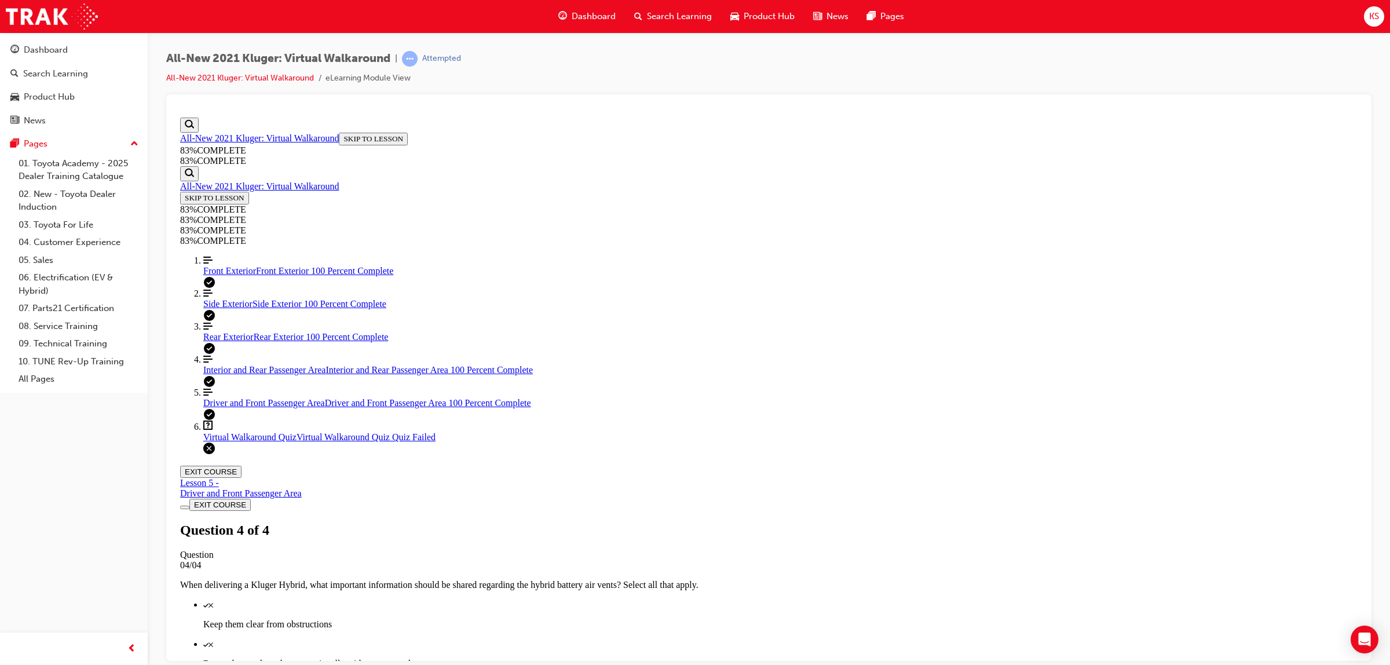
scroll to position [39, 0]
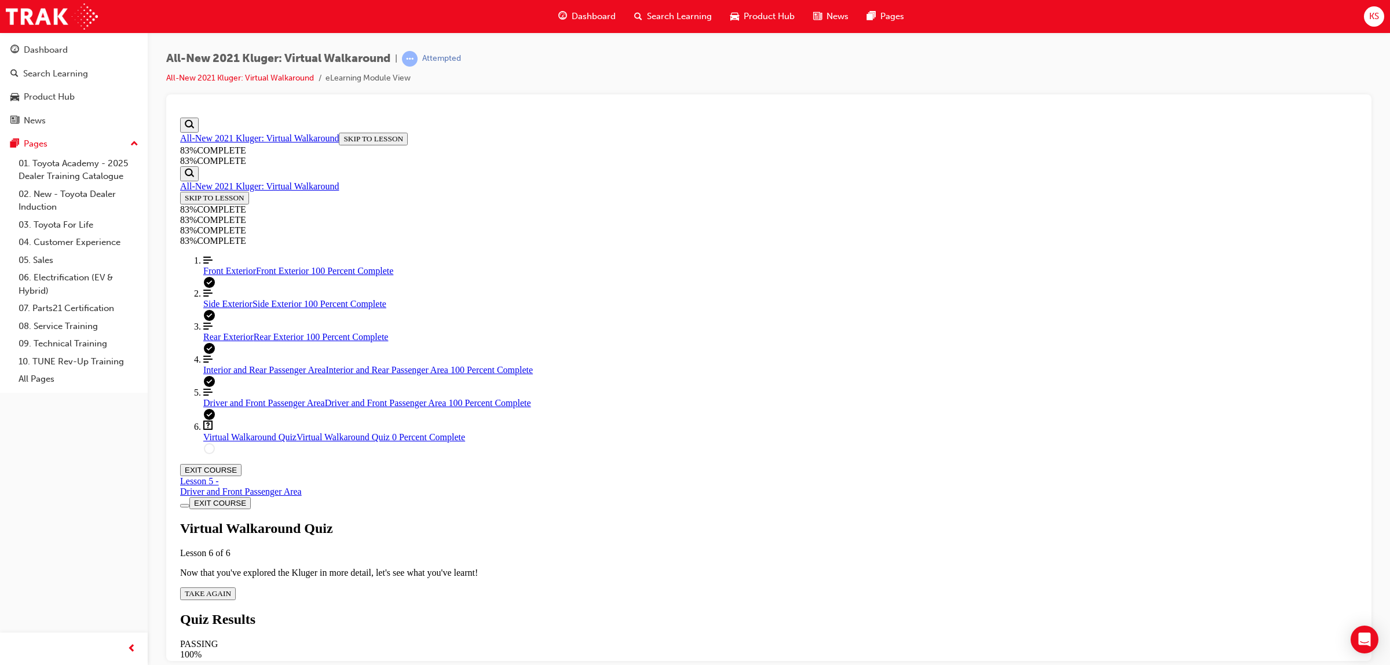
click at [682, 520] on div "Virtual Walkaround Quiz Lesson 6 of 6 Now that you've explored the Kluger in mo…" at bounding box center [768, 559] width 1177 height 79
click at [236, 587] on button "TAKE AGAIN" at bounding box center [208, 593] width 56 height 13
click at [203, 341] on span "Rear Exterior" at bounding box center [228, 336] width 50 height 10
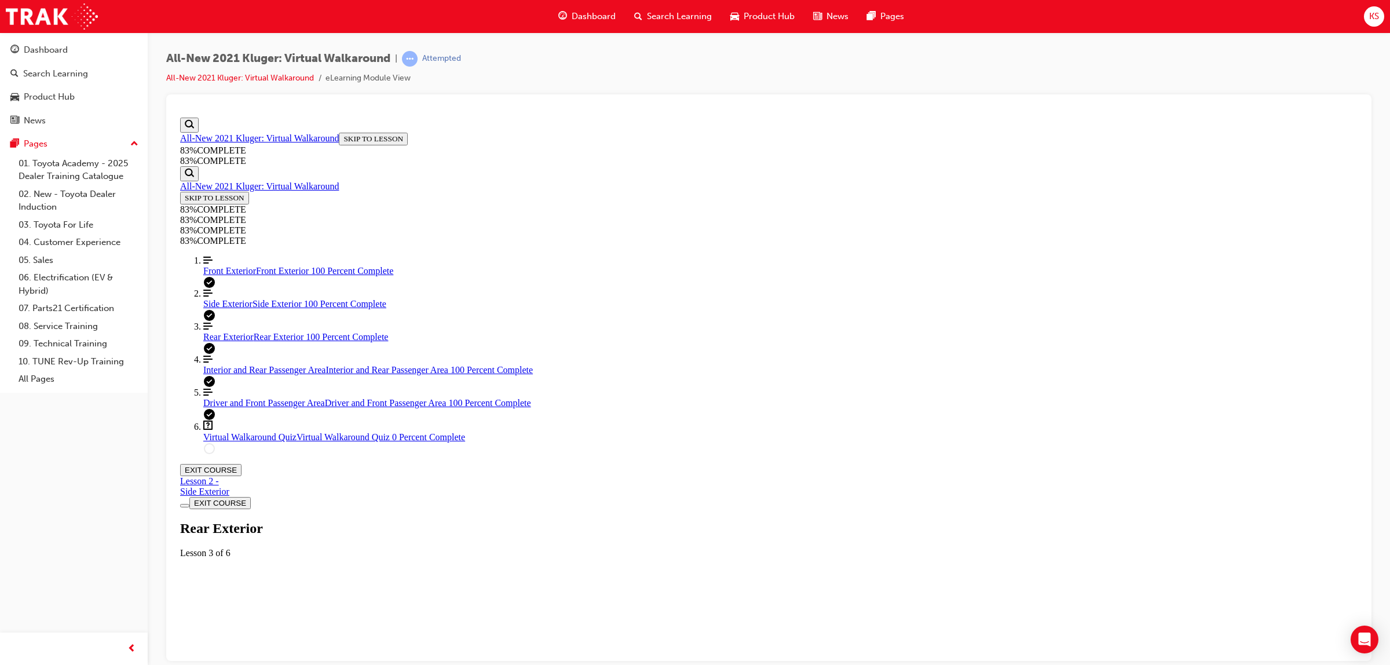
scroll to position [39, 0]
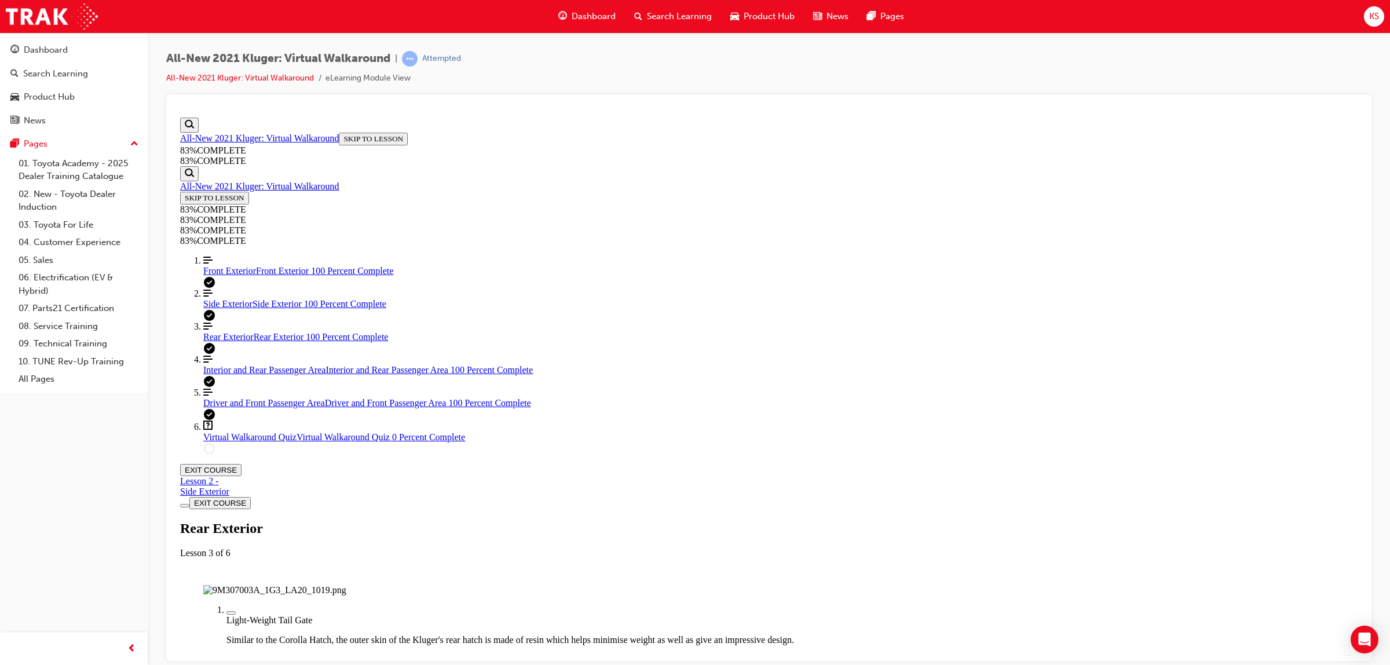
click at [276, 441] on span "Virtual Walkaround Quiz" at bounding box center [249, 436] width 93 height 10
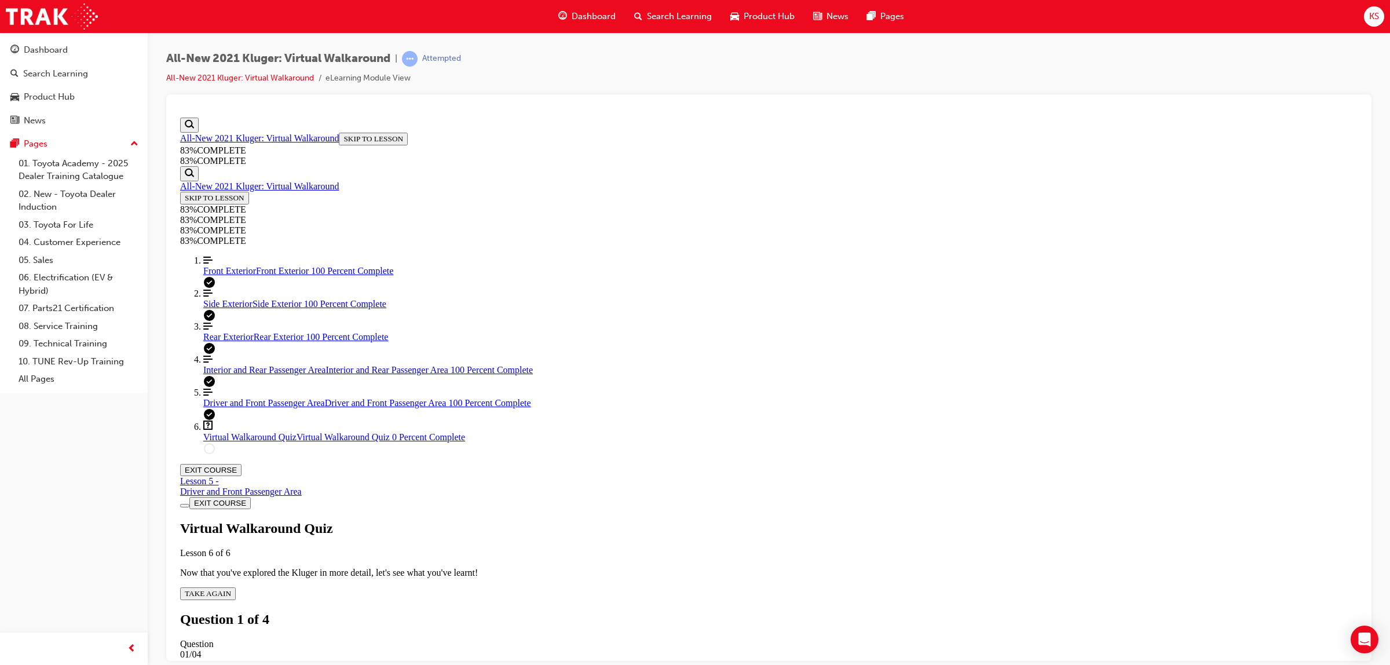
scroll to position [39, 0]
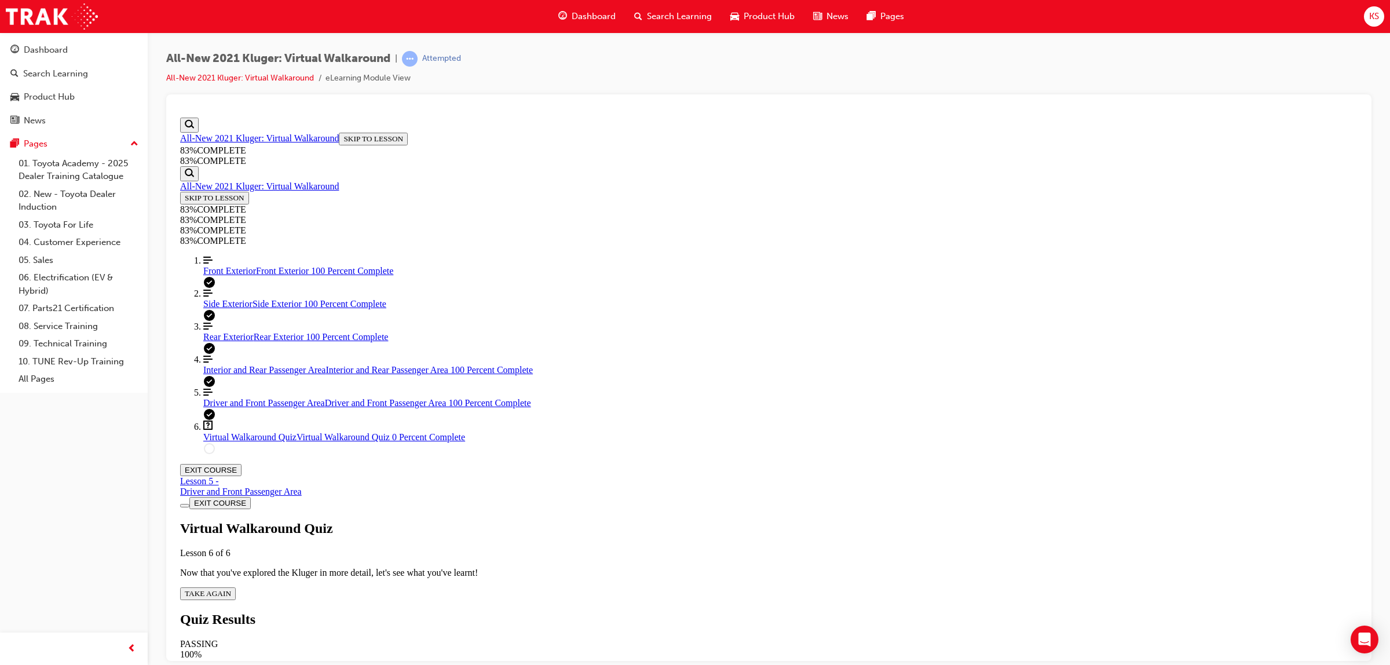
click at [236, 587] on button "TAKE AGAIN" at bounding box center [208, 593] width 56 height 13
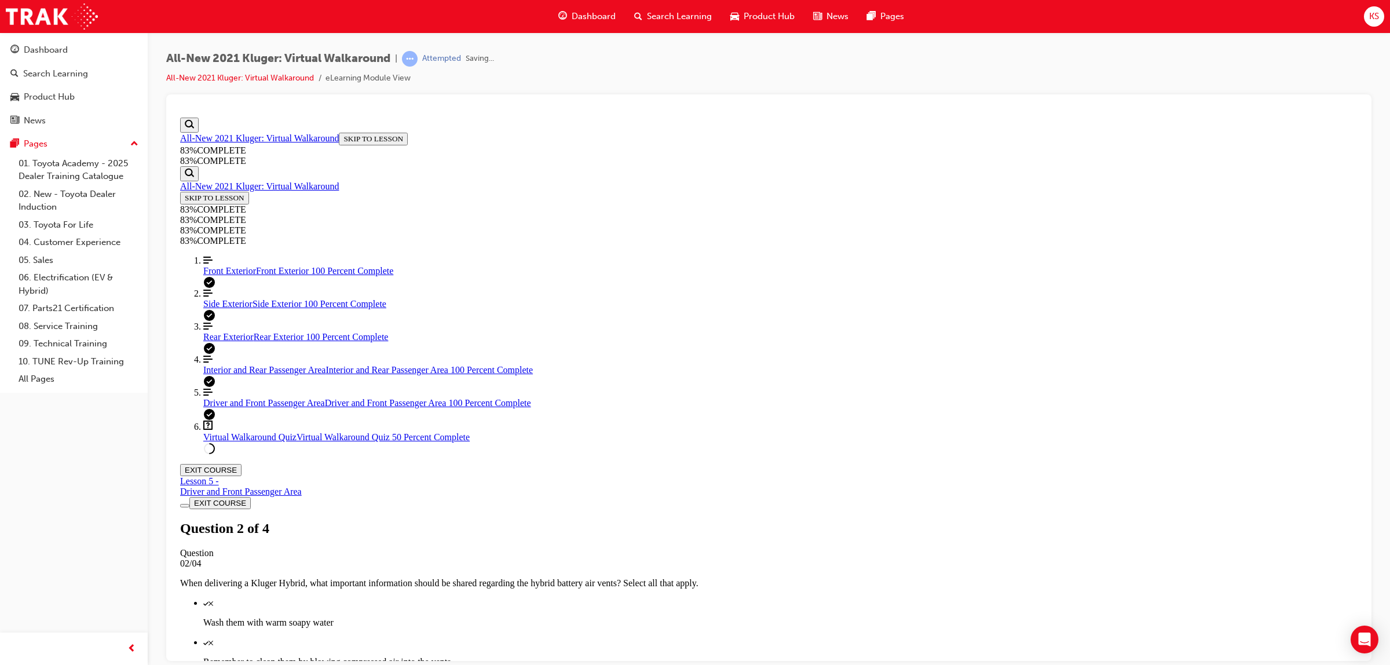
scroll to position [42, 0]
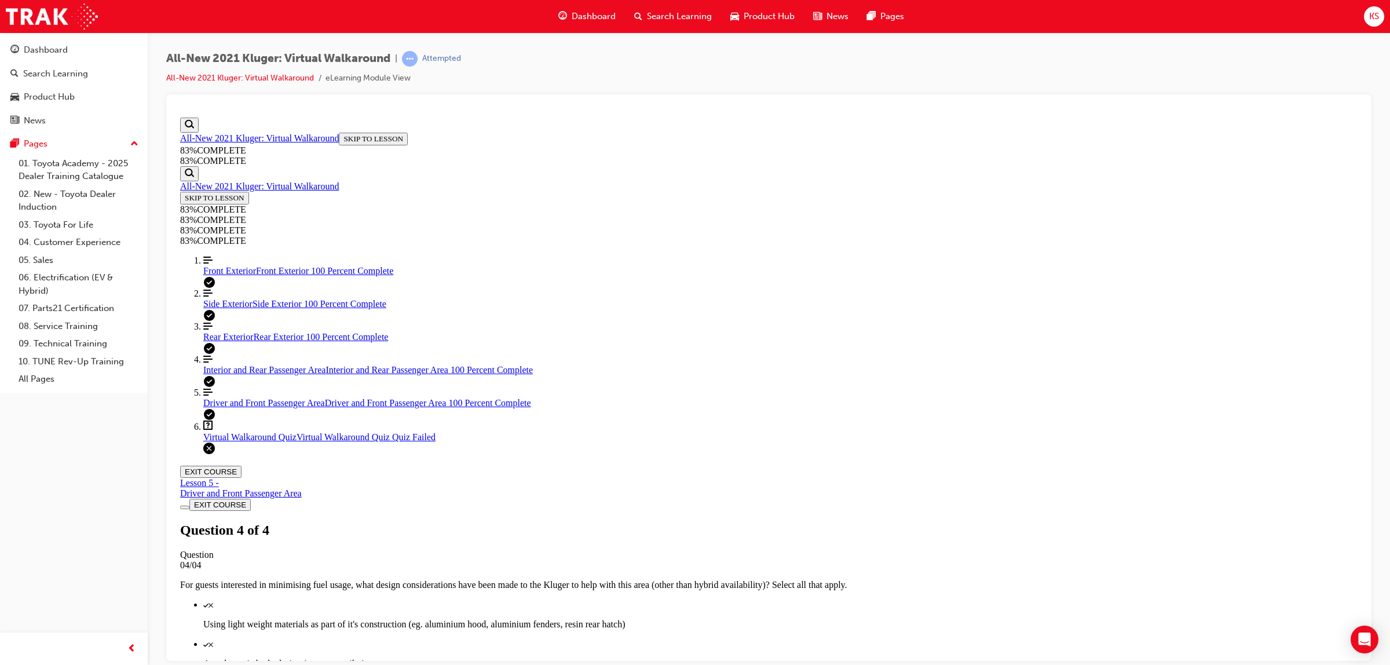
scroll to position [42, 0]
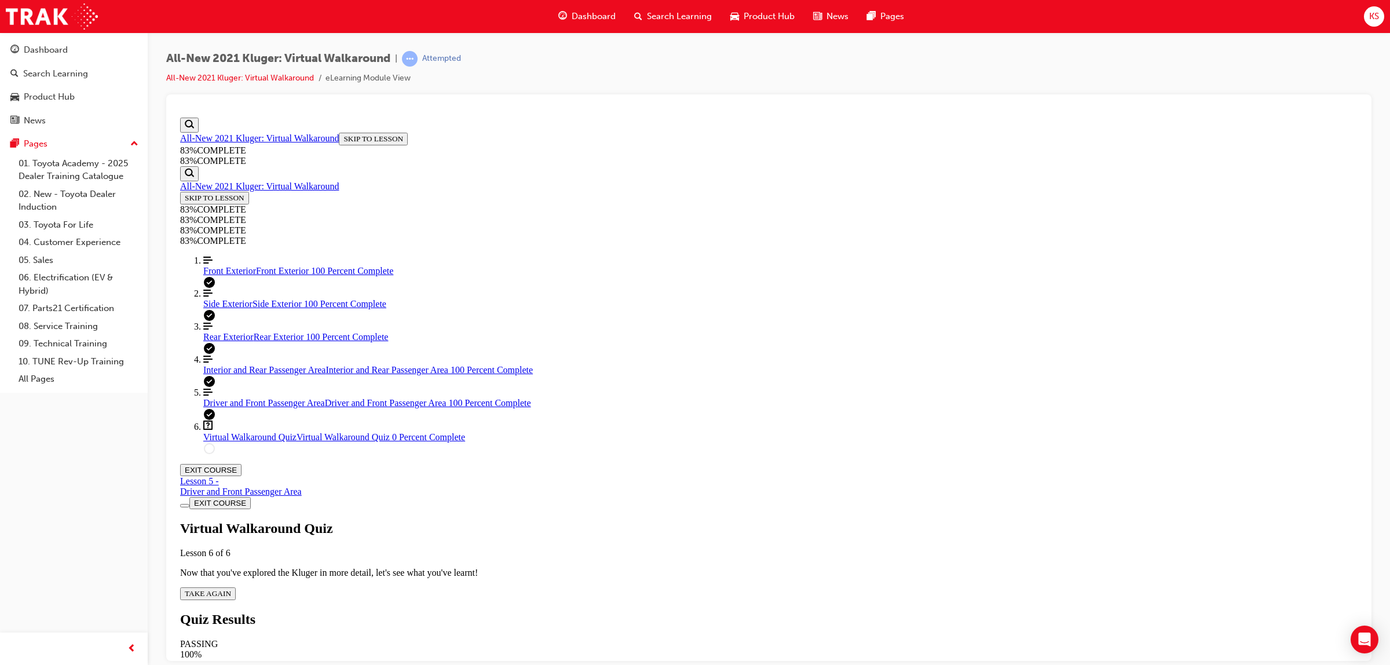
click at [673, 520] on div "Virtual Walkaround Quiz Lesson 6 of 6 Now that you've explored the Kluger in mo…" at bounding box center [768, 559] width 1177 height 79
click at [231, 588] on span "TAKE AGAIN" at bounding box center [208, 592] width 46 height 9
click at [226, 341] on span "Rear Exterior" at bounding box center [228, 336] width 50 height 10
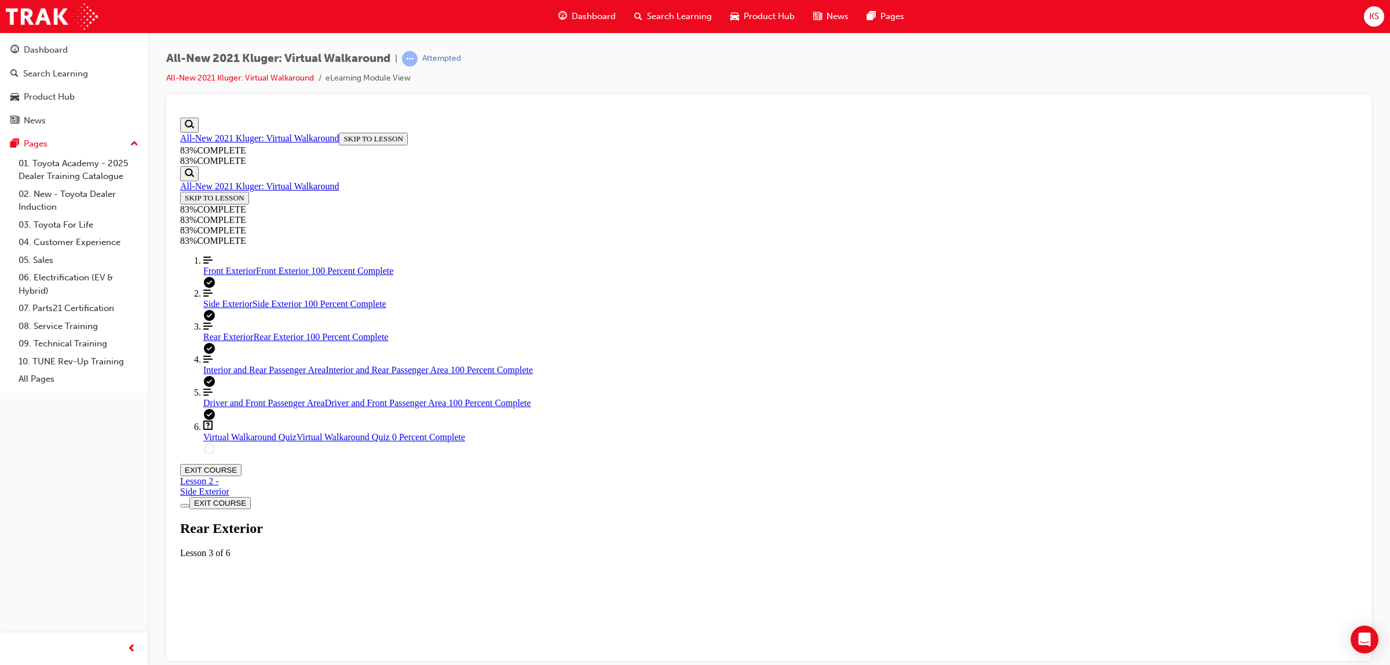
scroll to position [39, 0]
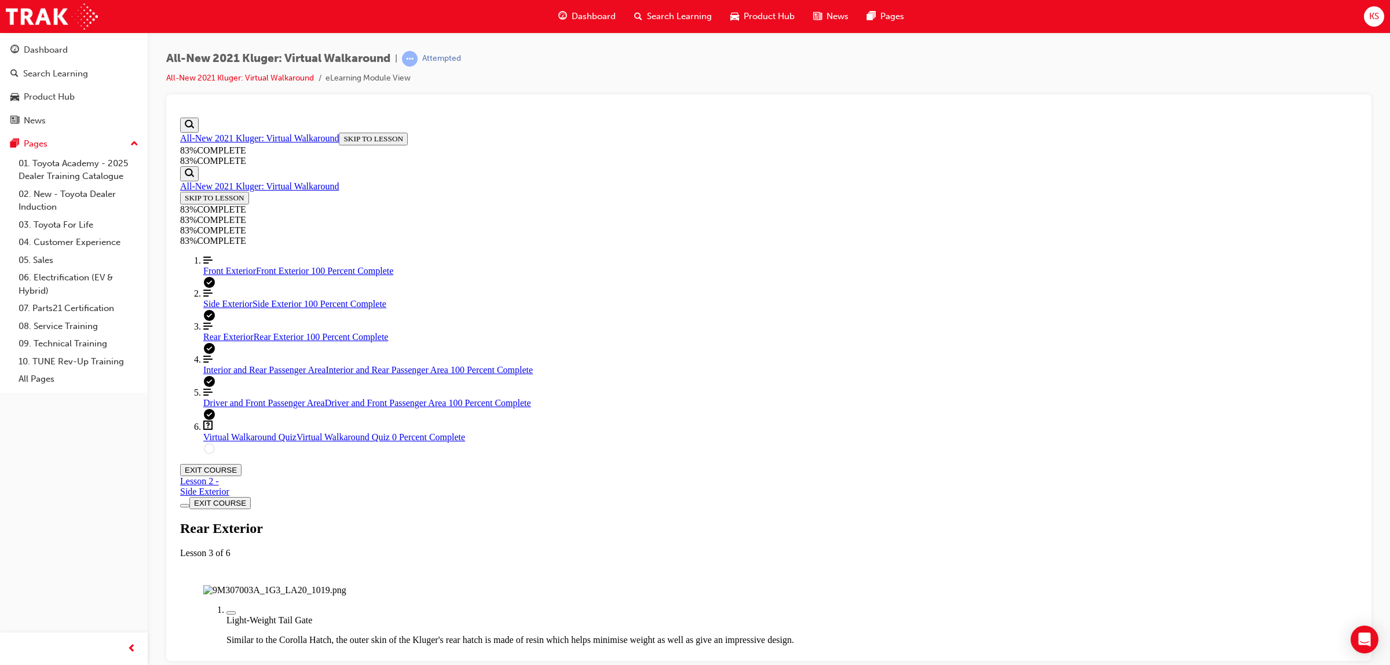
click at [237, 374] on span "Interior and Rear Passenger Area" at bounding box center [264, 369] width 122 height 10
click at [233, 442] on link "Question box Question mark inside of a square Virtual Walkaround Quiz Virtual W…" at bounding box center [780, 431] width 1154 height 22
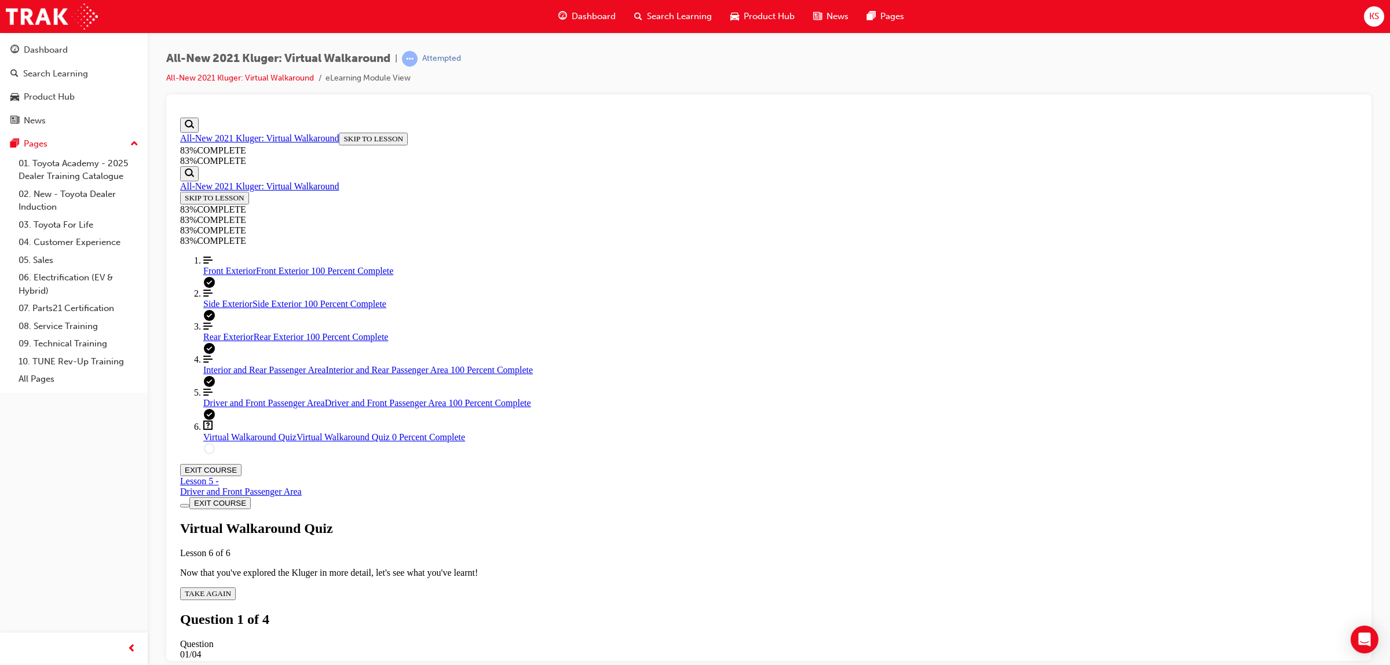
scroll to position [39, 0]
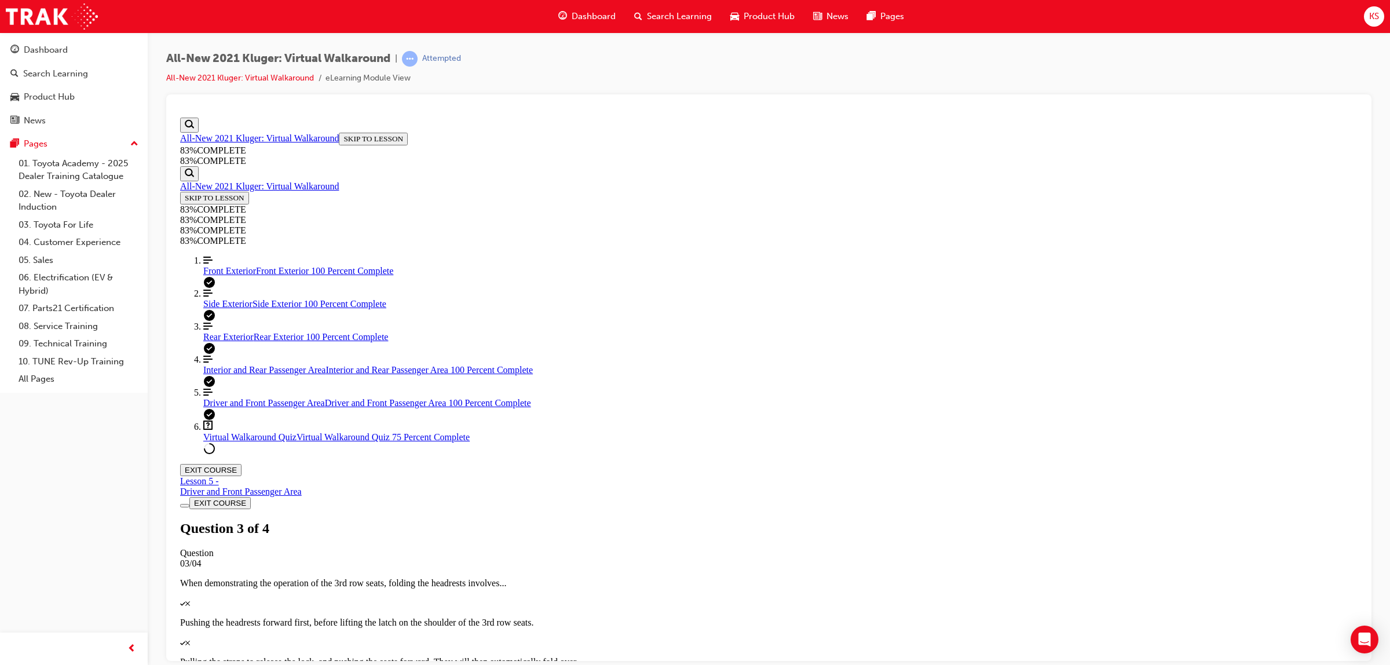
scroll to position [42, 0]
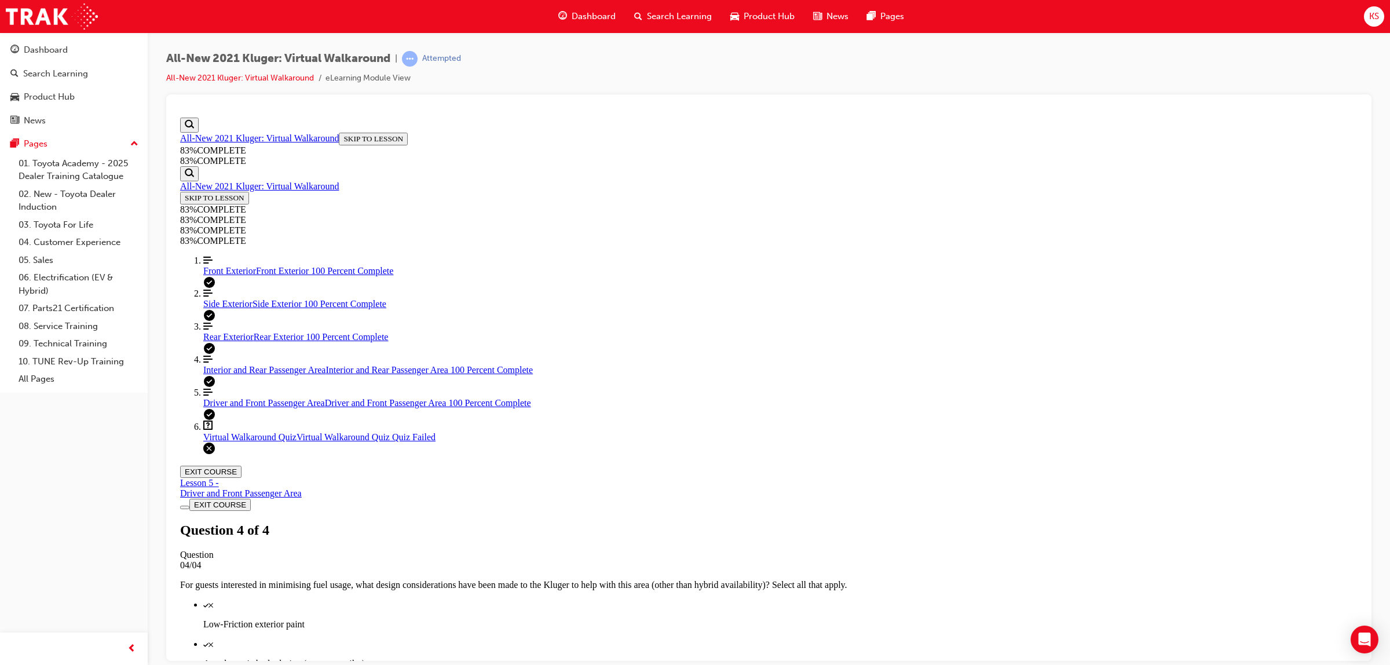
scroll to position [42, 0]
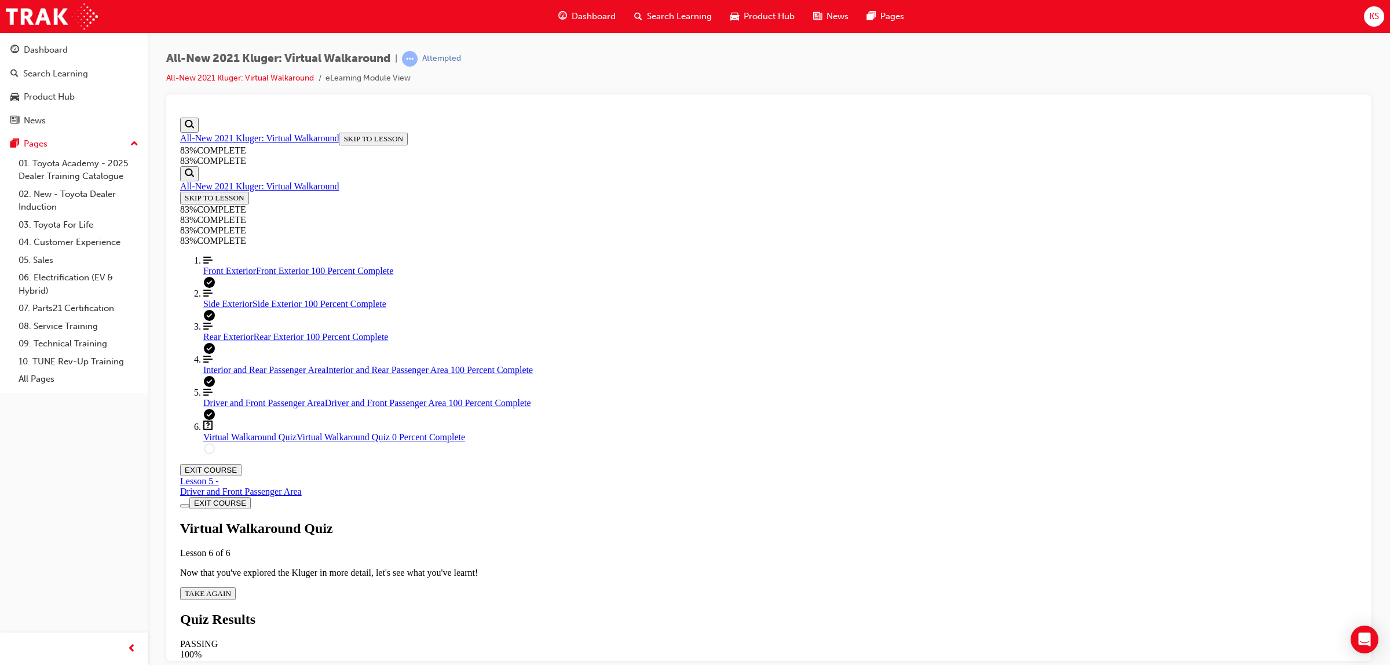
click at [231, 588] on span "TAKE AGAIN" at bounding box center [208, 592] width 46 height 9
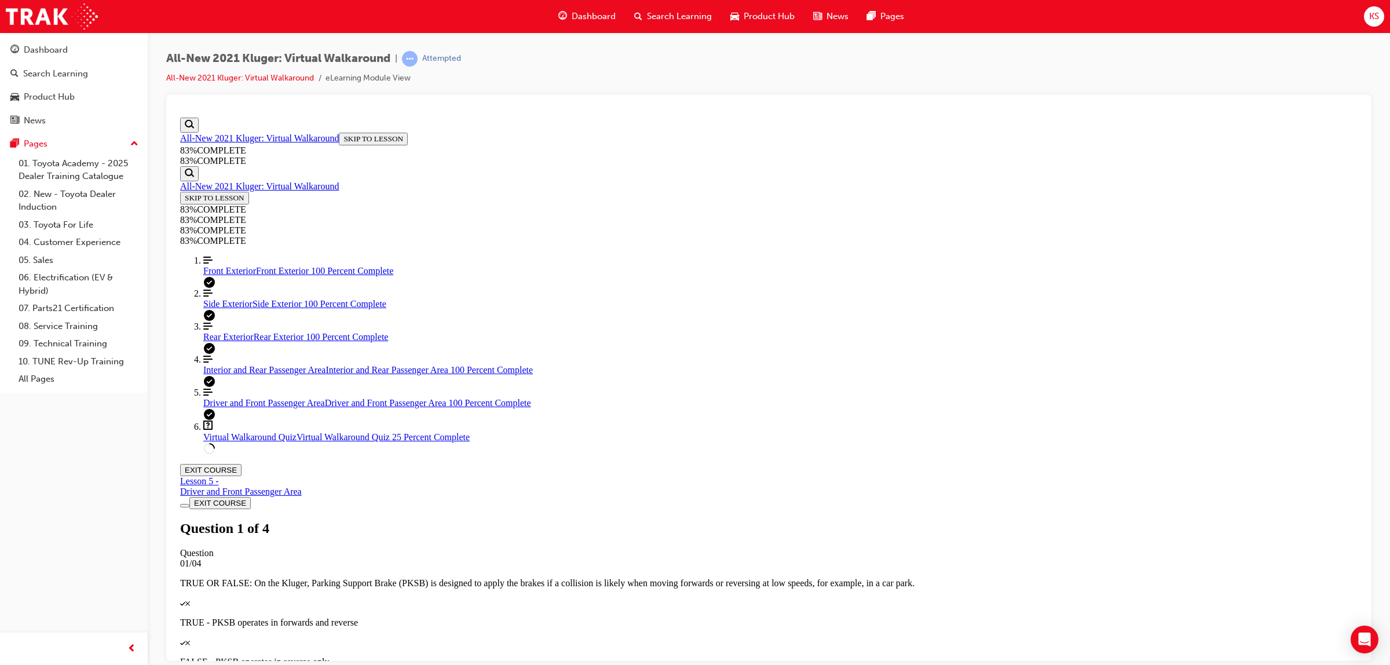
scroll to position [42, 0]
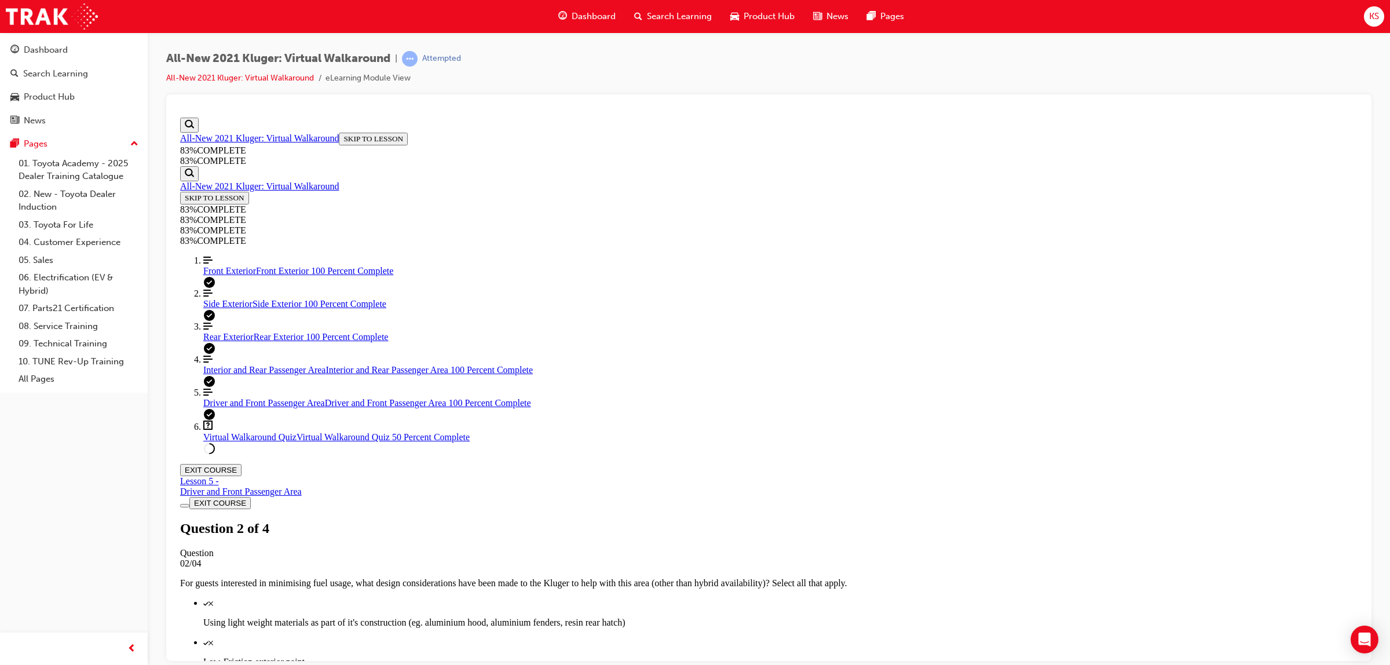
scroll to position [42, 0]
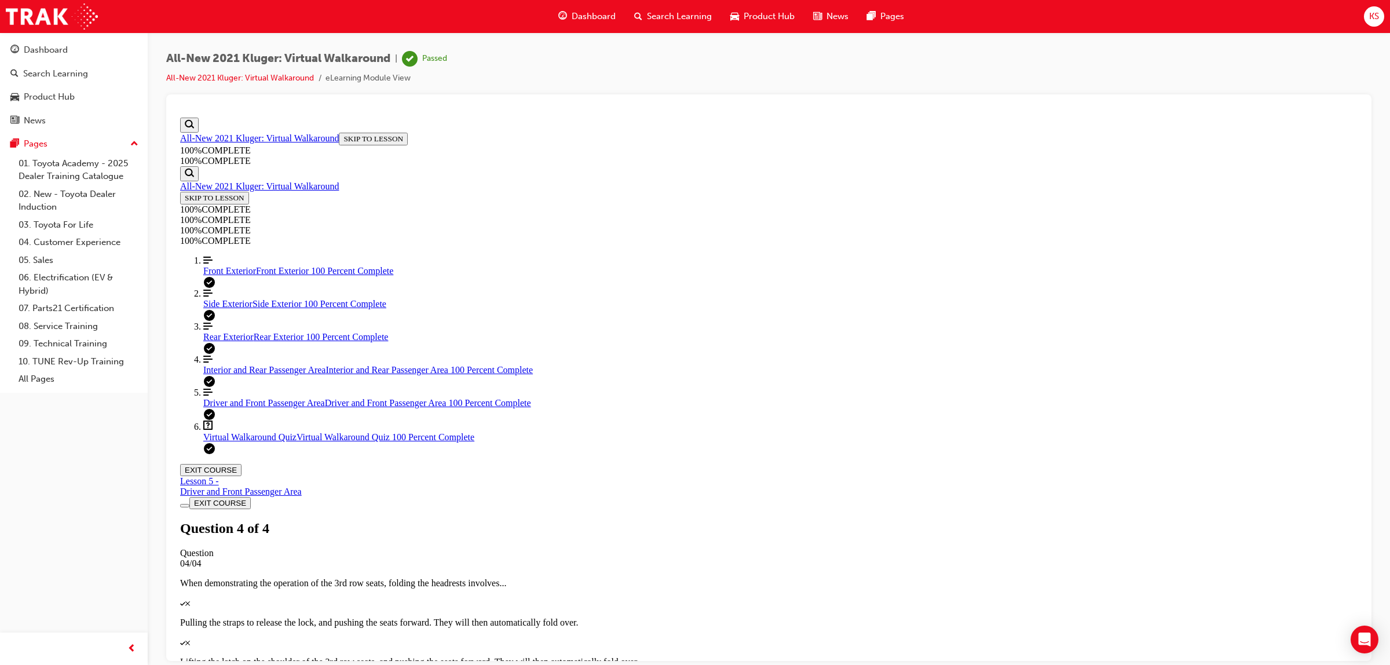
scroll to position [50, 0]
click at [241, 463] on button "EXIT COURSE" at bounding box center [210, 469] width 61 height 12
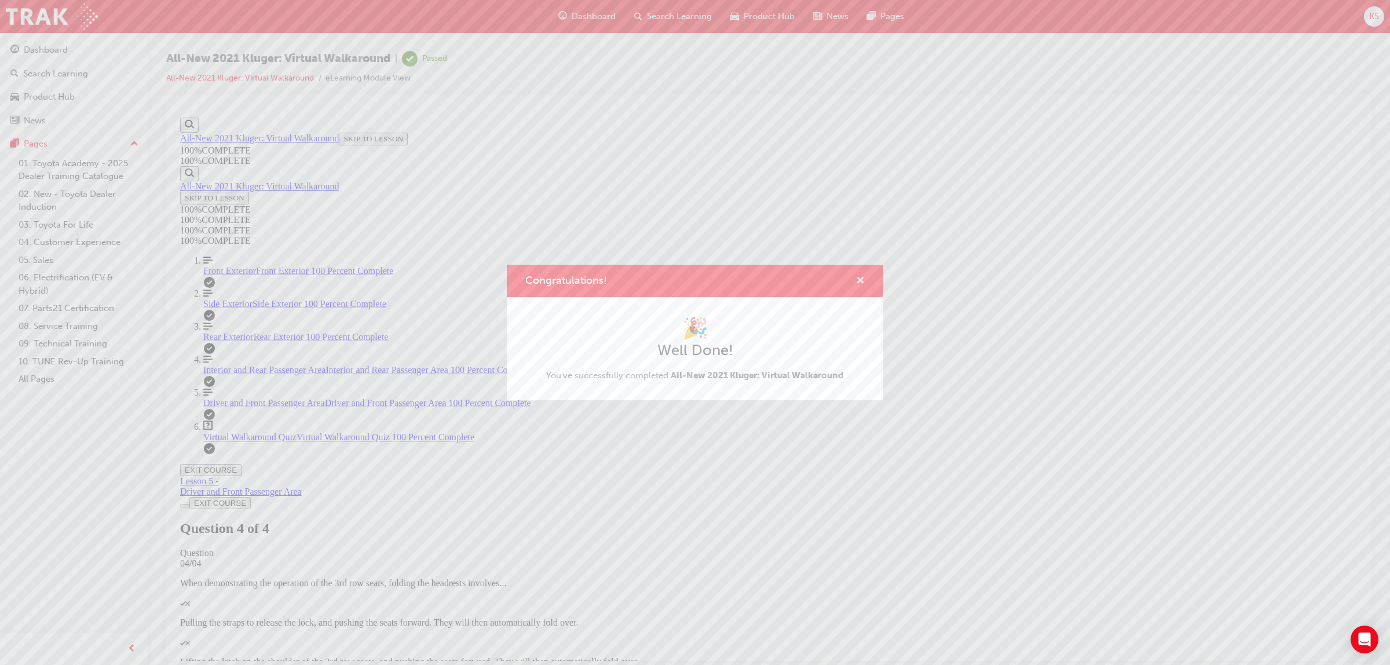
click at [862, 280] on span "cross-icon" at bounding box center [860, 281] width 9 height 10
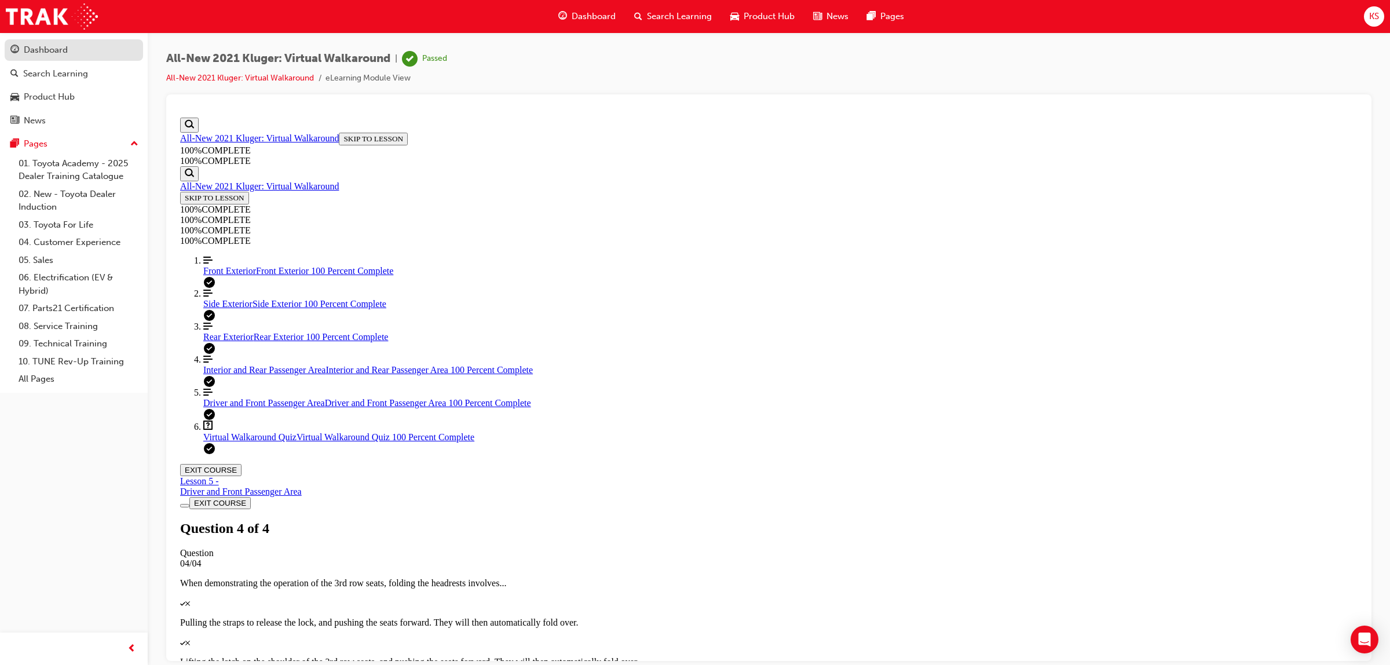
click at [56, 56] on div "Dashboard" at bounding box center [46, 49] width 44 height 13
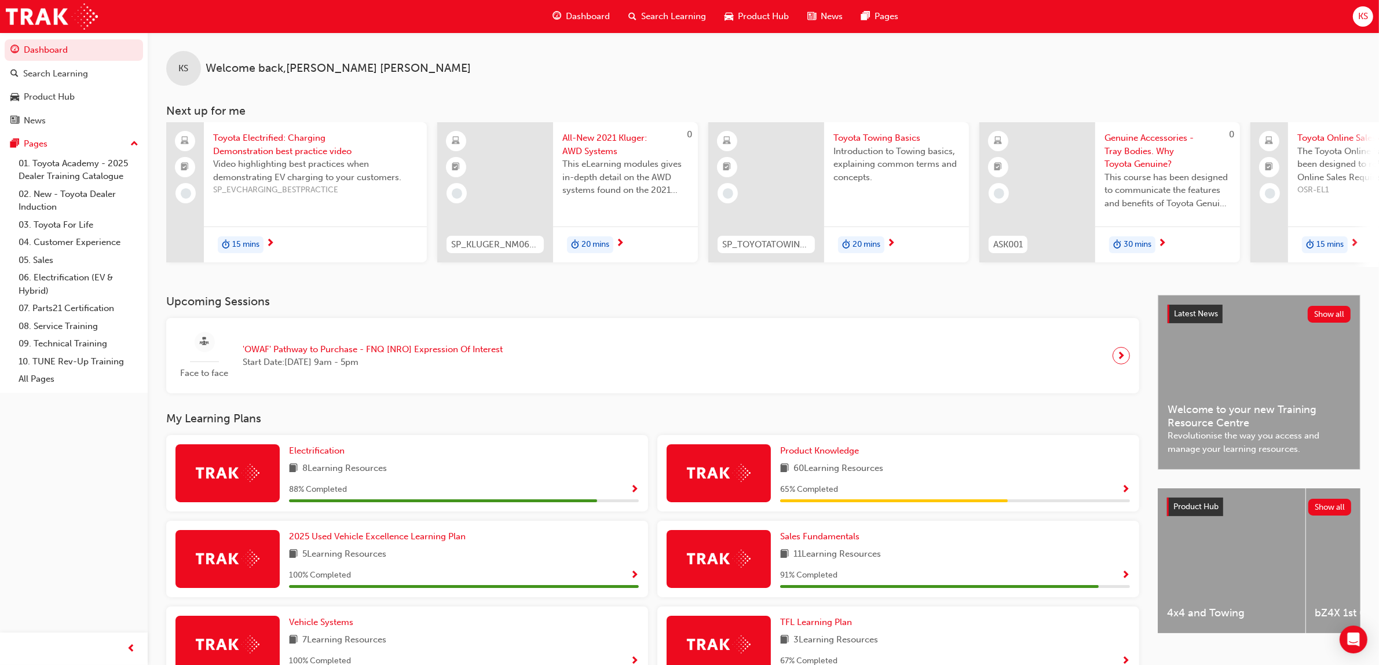
click at [586, 145] on span "All-New 2021 Kluger: AWD Systems" at bounding box center [625, 144] width 126 height 26
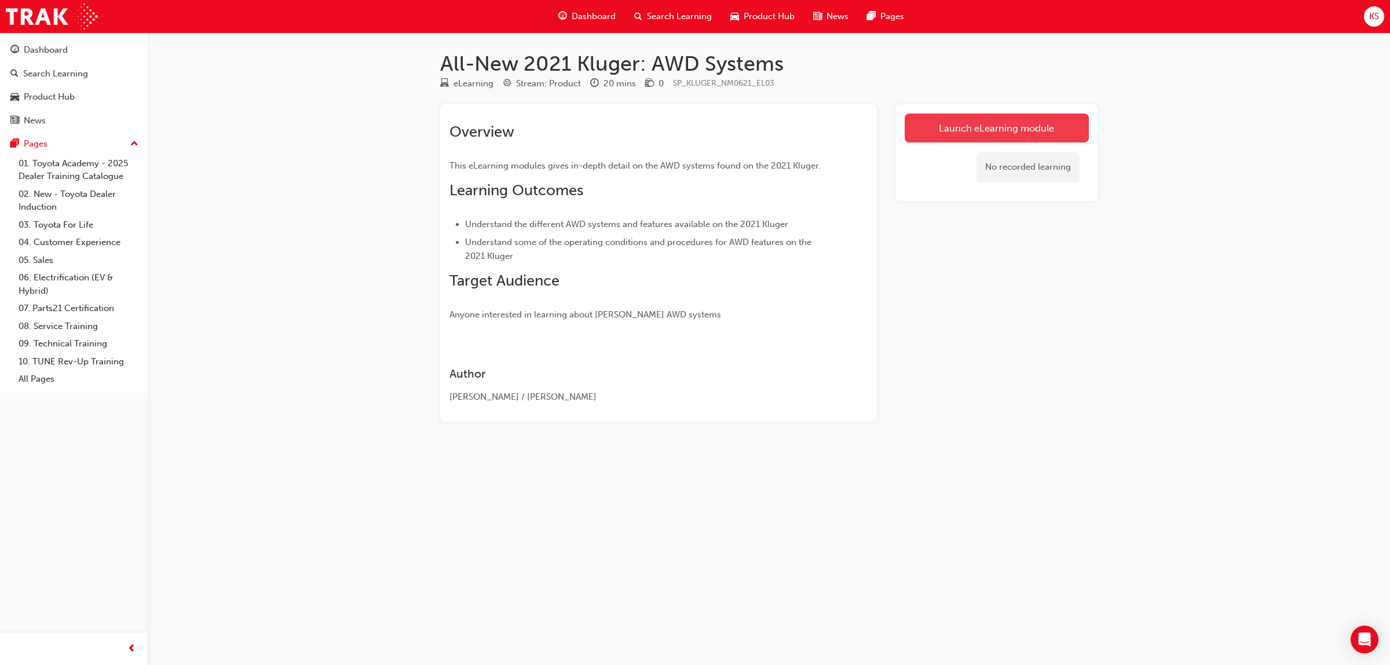
click at [1035, 134] on link "Launch eLearning module" at bounding box center [996, 127] width 184 height 29
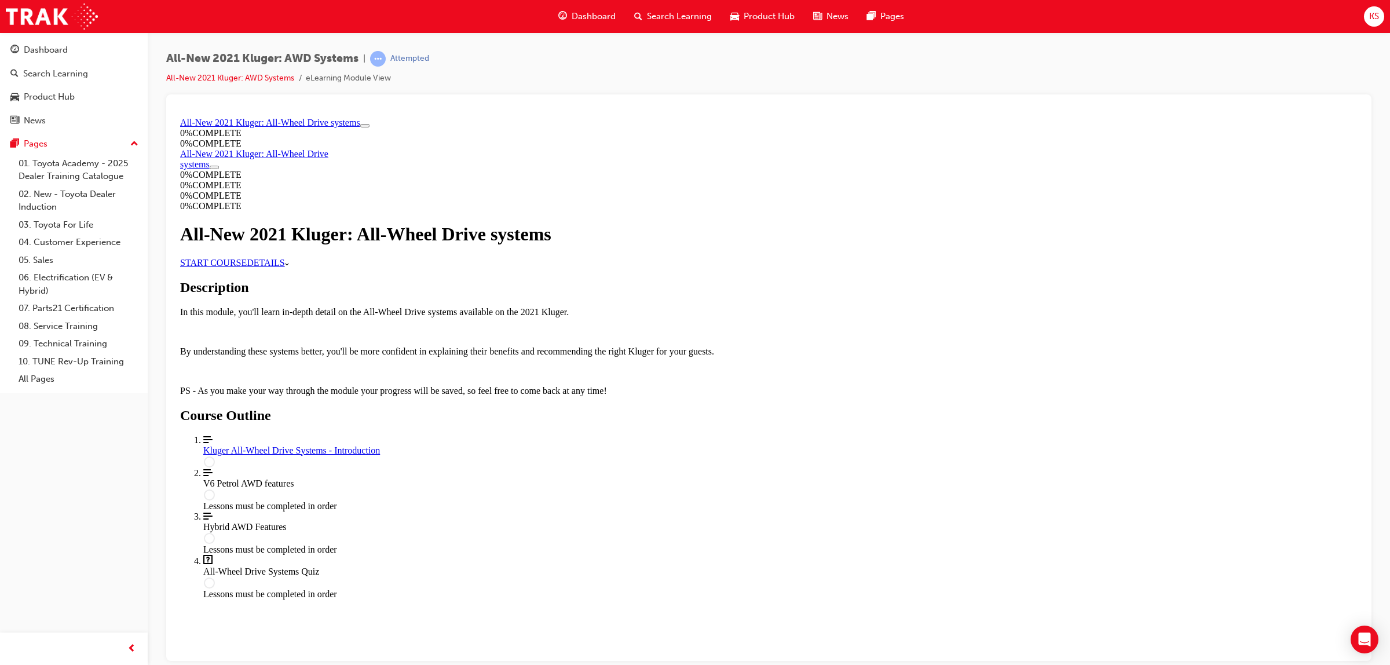
click at [623, 244] on div "All-New 2021 Kluger: All-Wheel Drive systems" at bounding box center [768, 233] width 1177 height 21
click at [247, 267] on link "START COURSE" at bounding box center [213, 262] width 67 height 10
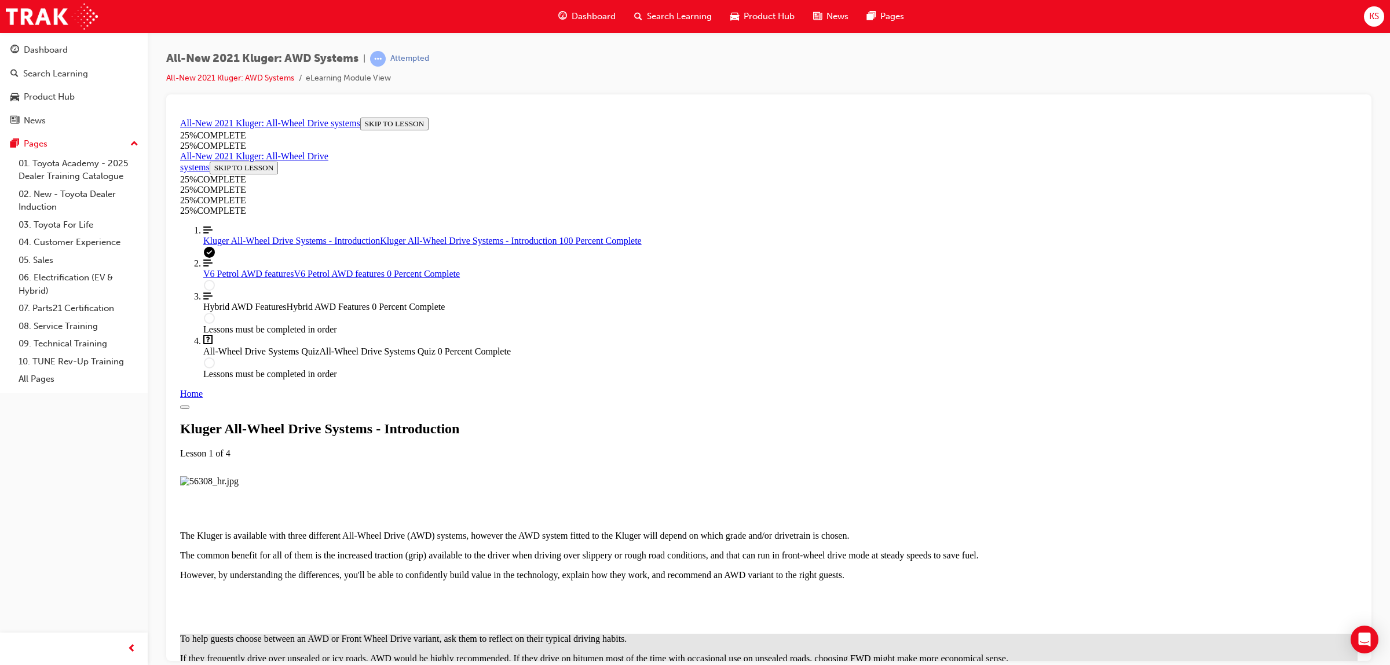
scroll to position [1083, 0]
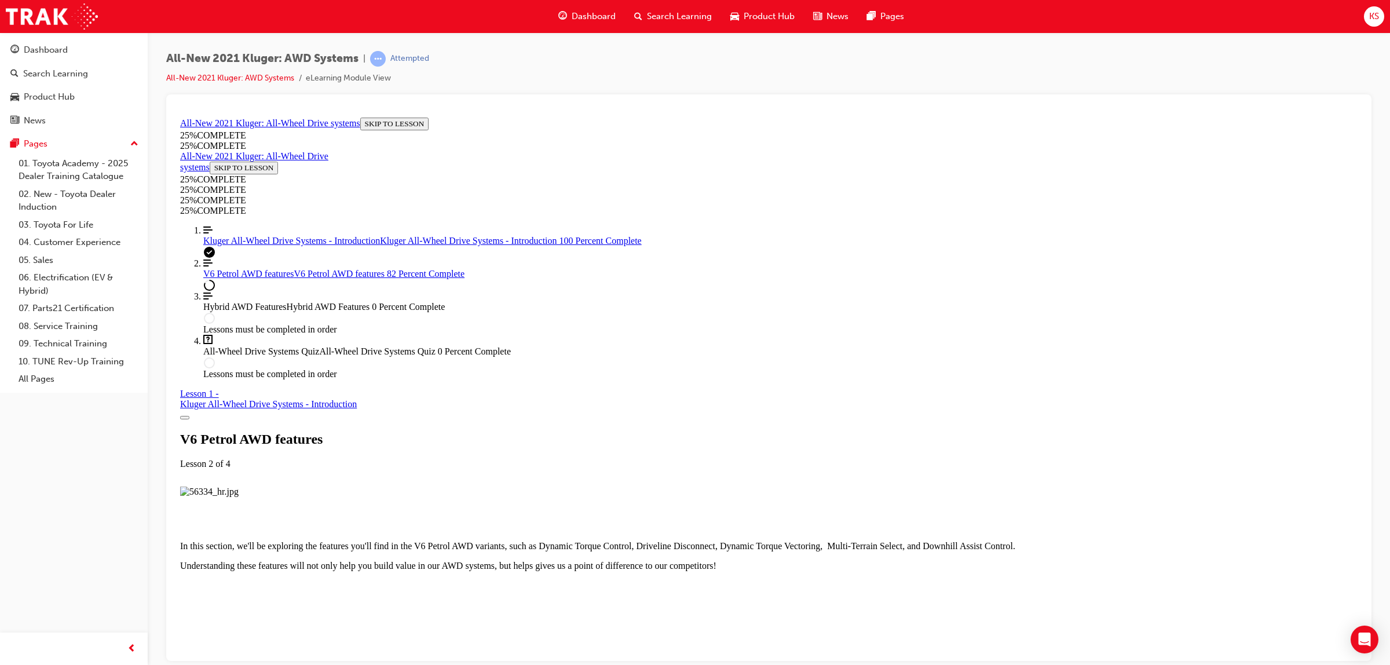
scroll to position [0, 0]
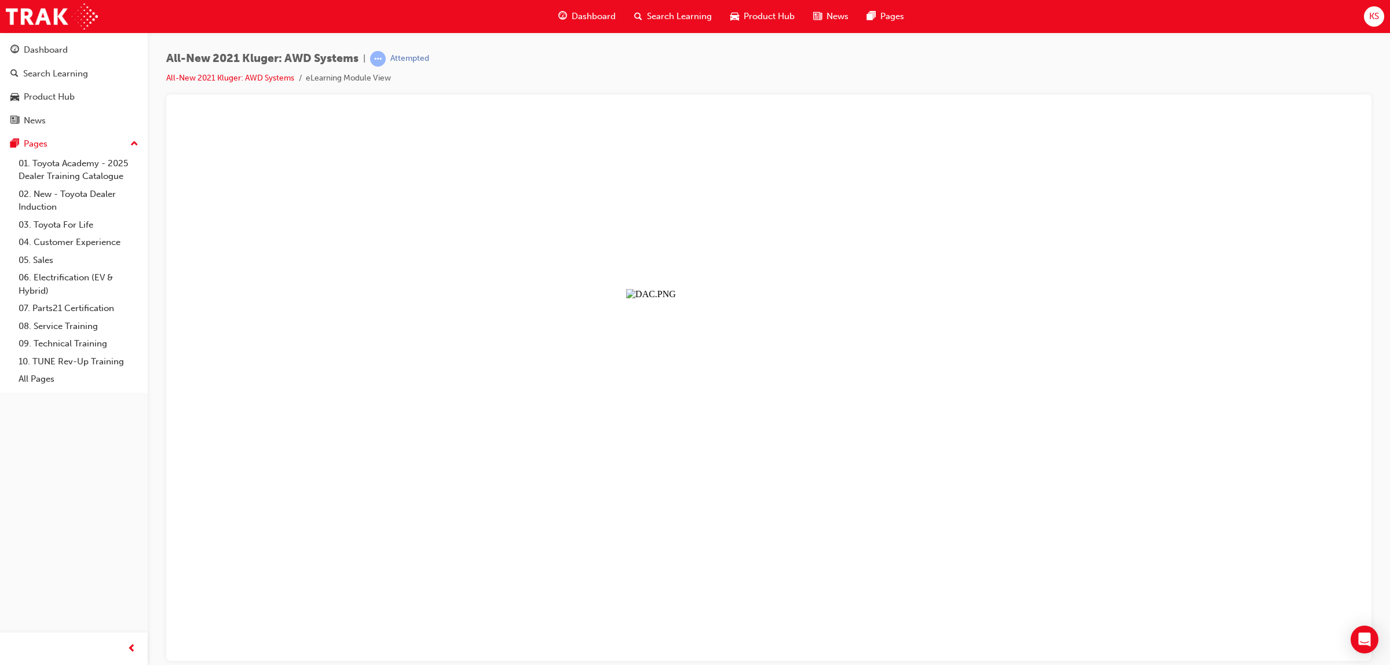
click at [667, 350] on button "Unzoom image" at bounding box center [768, 386] width 1186 height 548
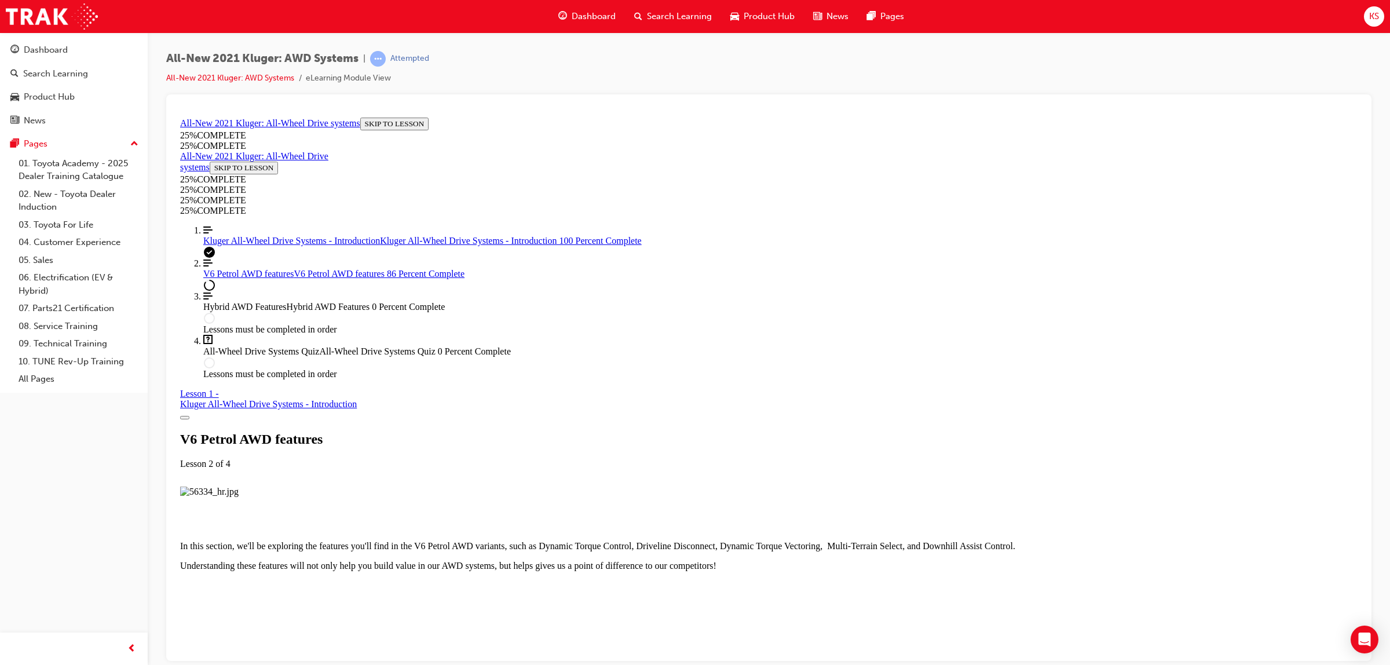
scroll to position [3179, 0]
drag, startPoint x: 617, startPoint y: 314, endPoint x: 974, endPoint y: 321, distance: 357.3
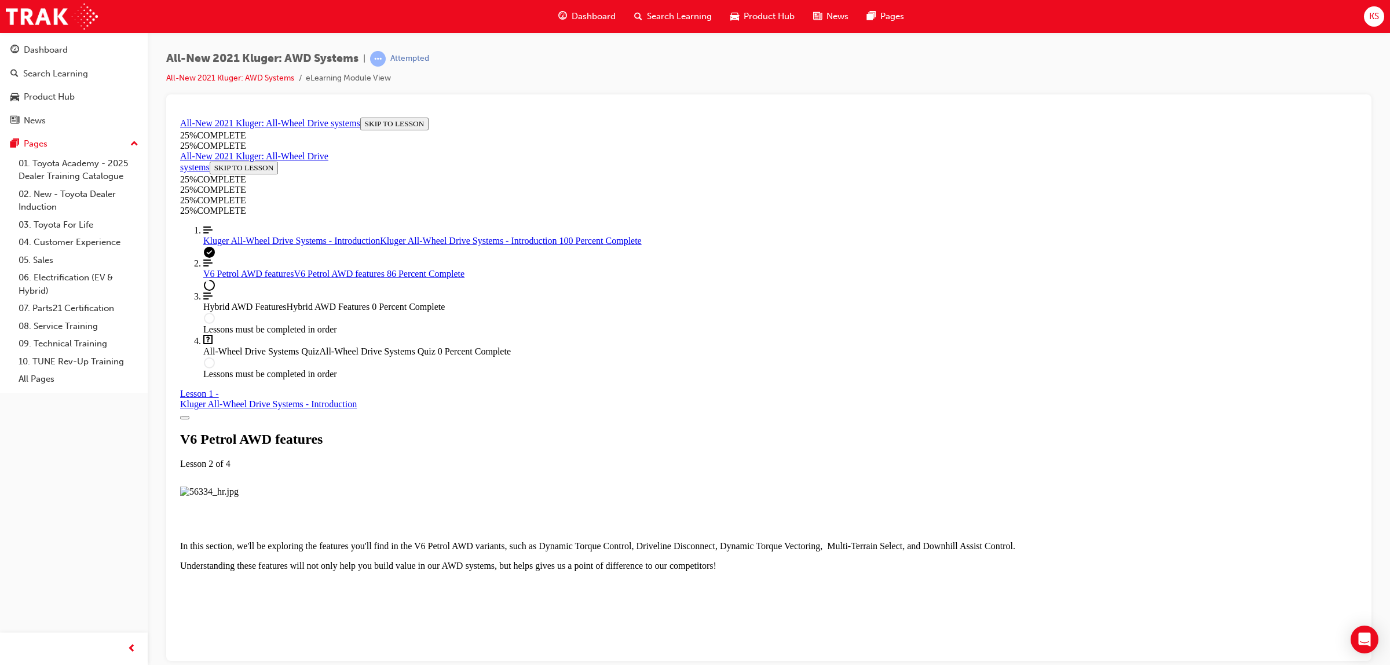
drag, startPoint x: 751, startPoint y: 324, endPoint x: 989, endPoint y: 328, distance: 238.0
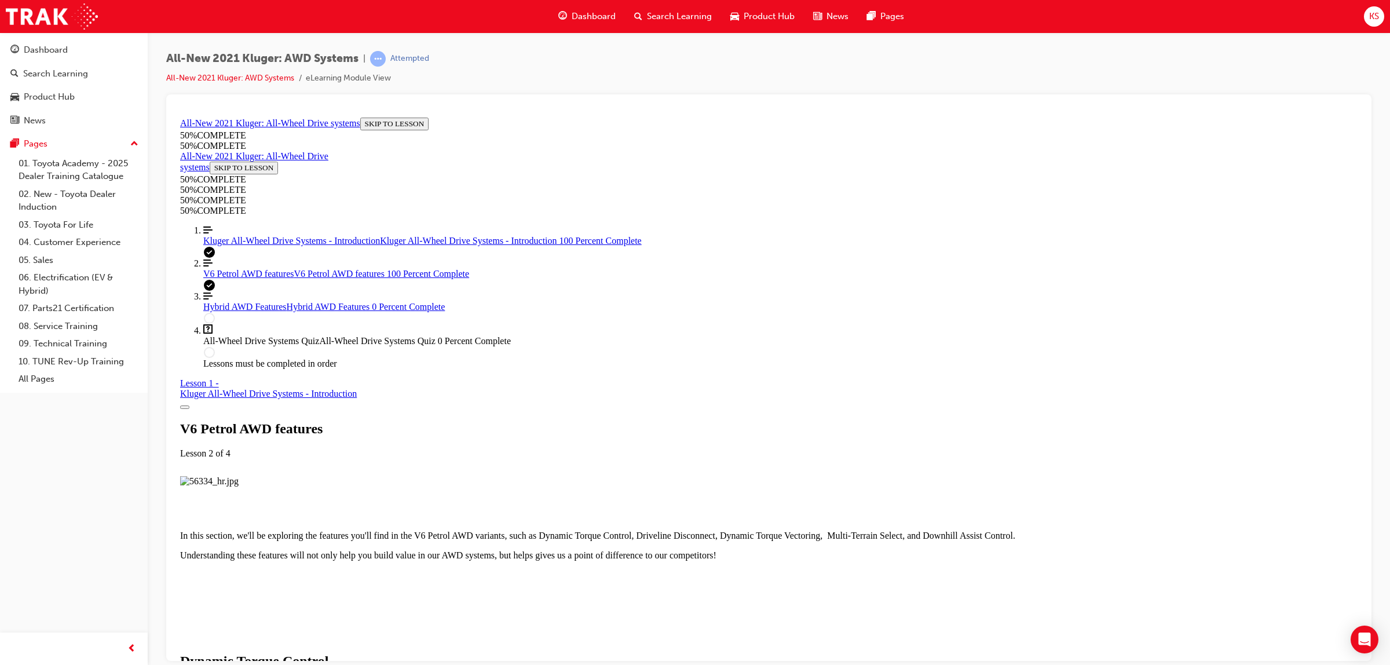
scroll to position [5645, 0]
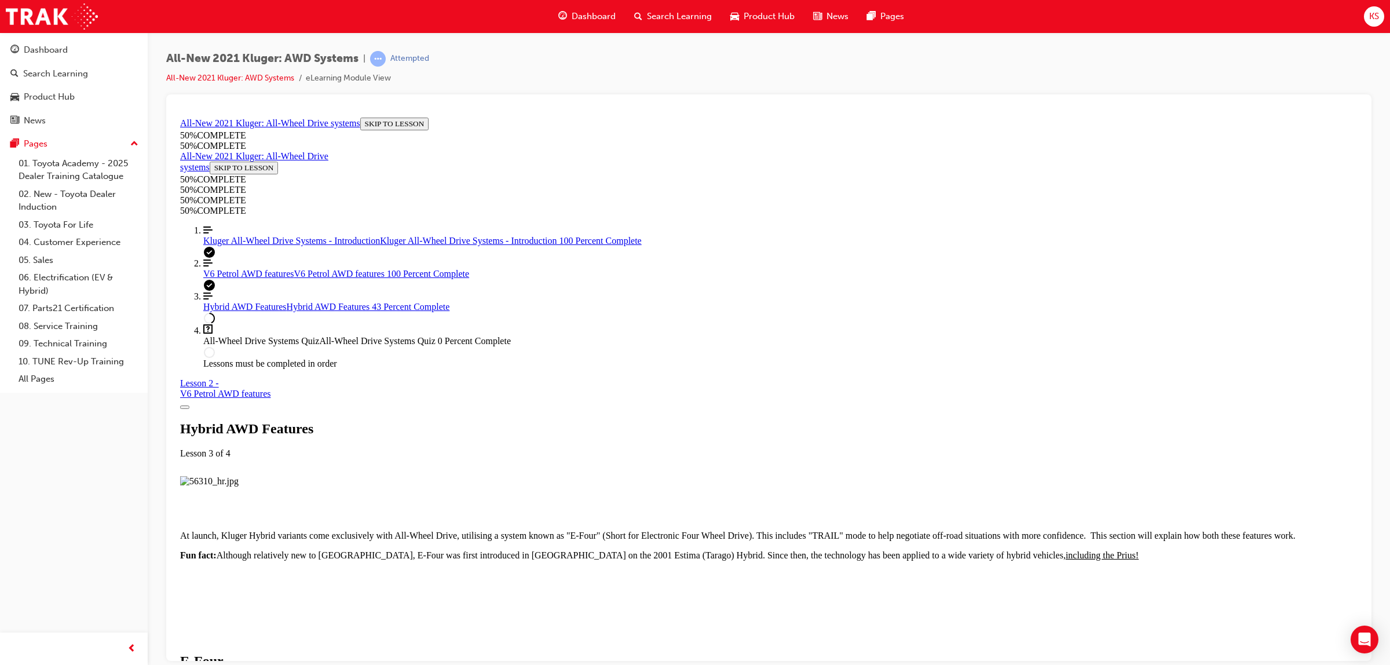
scroll to position [1414, 0]
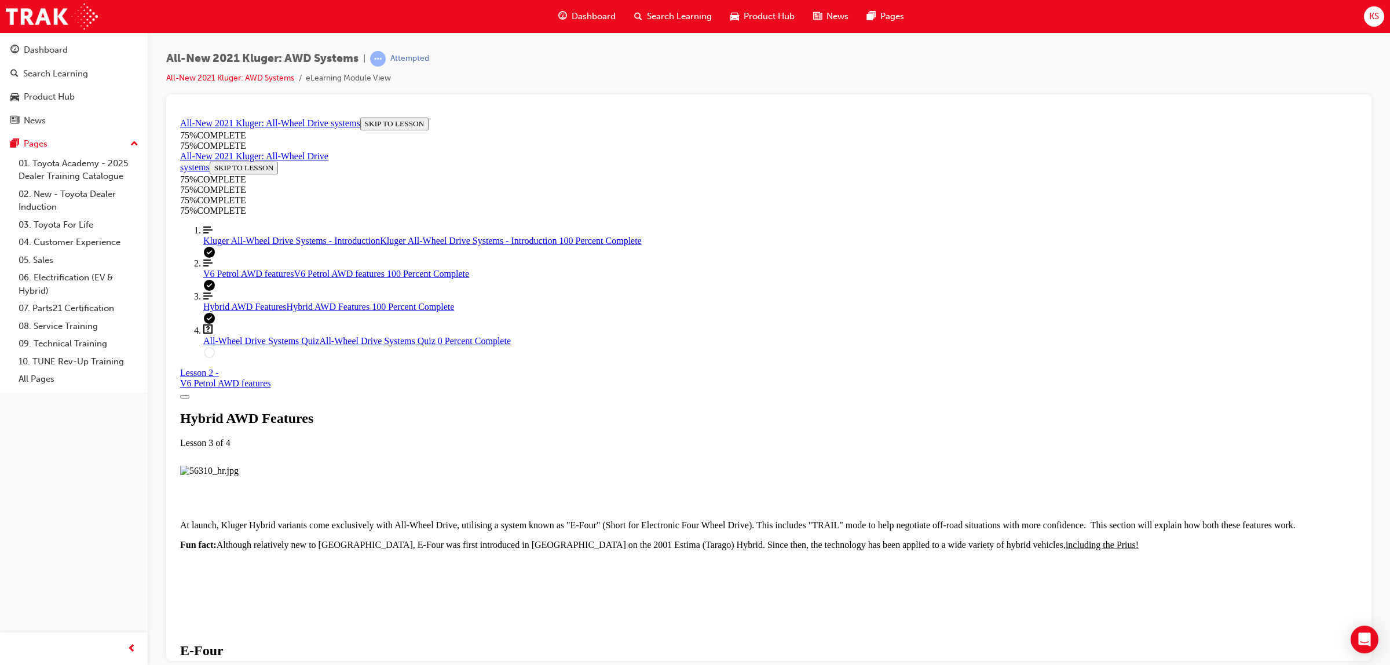
scroll to position [3000, 0]
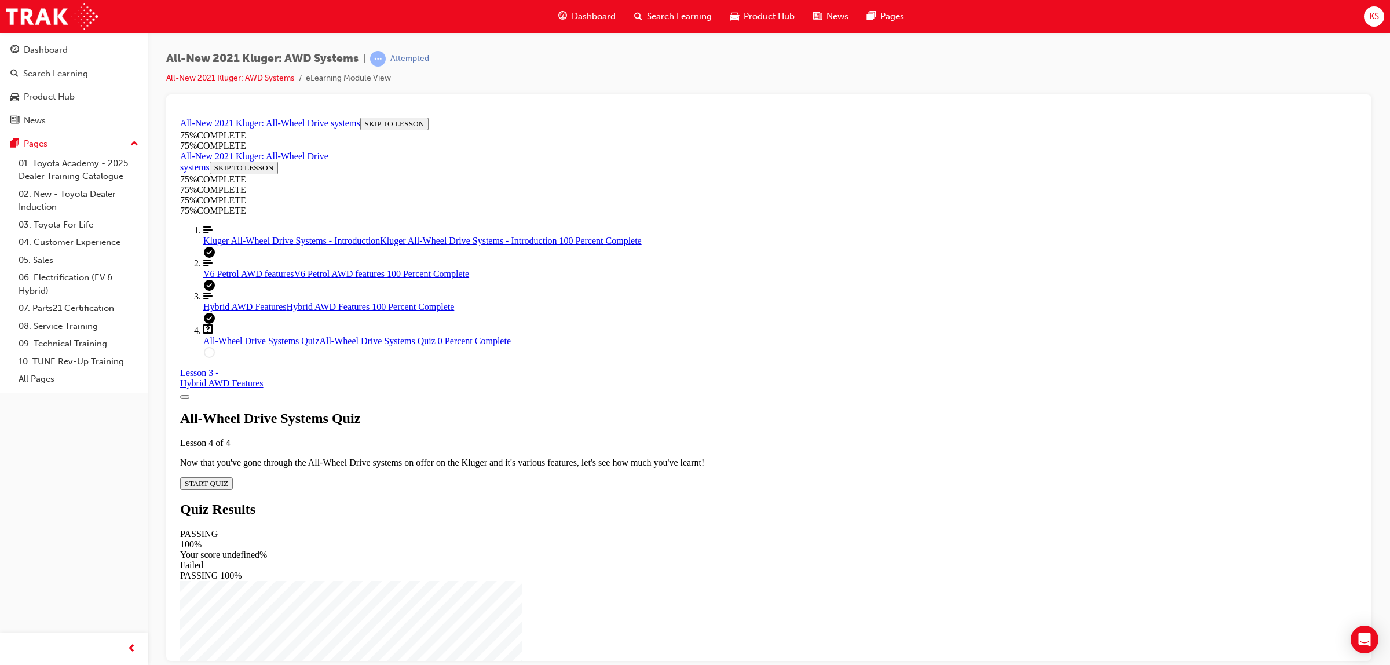
scroll to position [39, 0]
click at [699, 419] on div "All-Wheel Drive Systems Quiz Lesson 4 of 4 Now that you've gone through the All…" at bounding box center [768, 449] width 1177 height 79
click at [228, 478] on span "START QUIZ" at bounding box center [206, 482] width 43 height 9
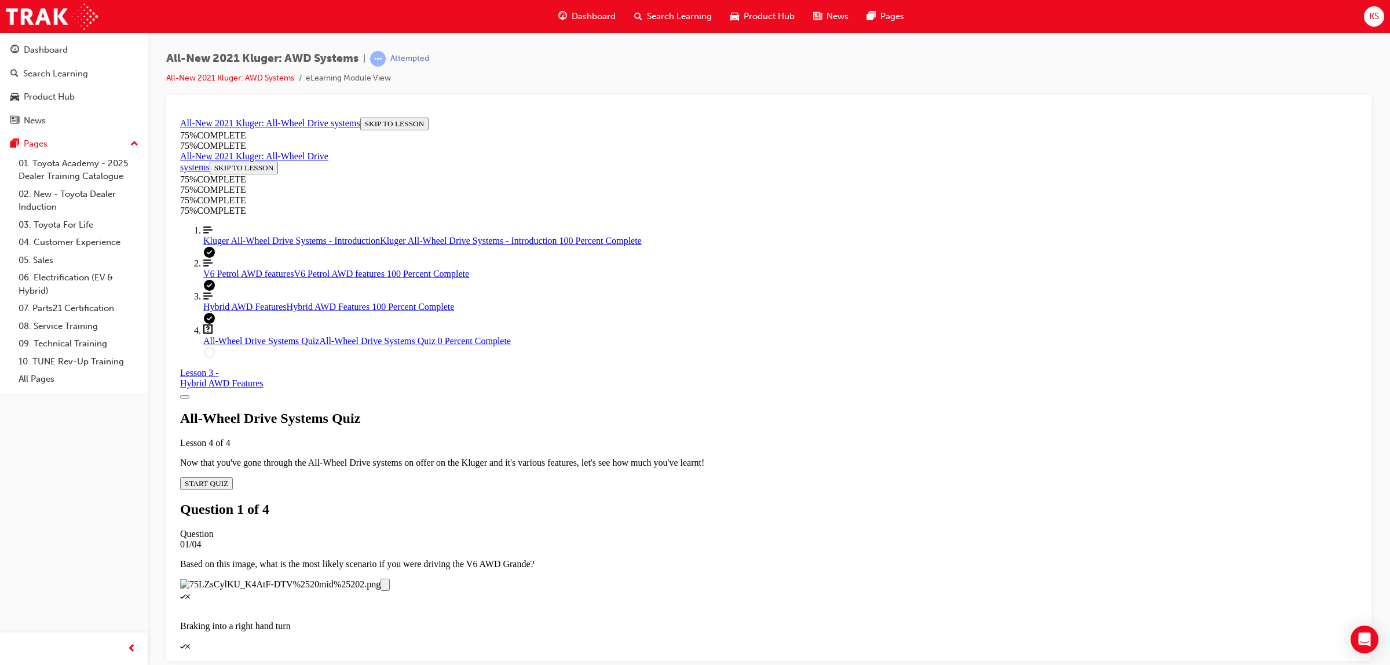
scroll to position [184, 0]
click at [728, 659] on p "Accelerating while turning right" at bounding box center [768, 664] width 1177 height 10
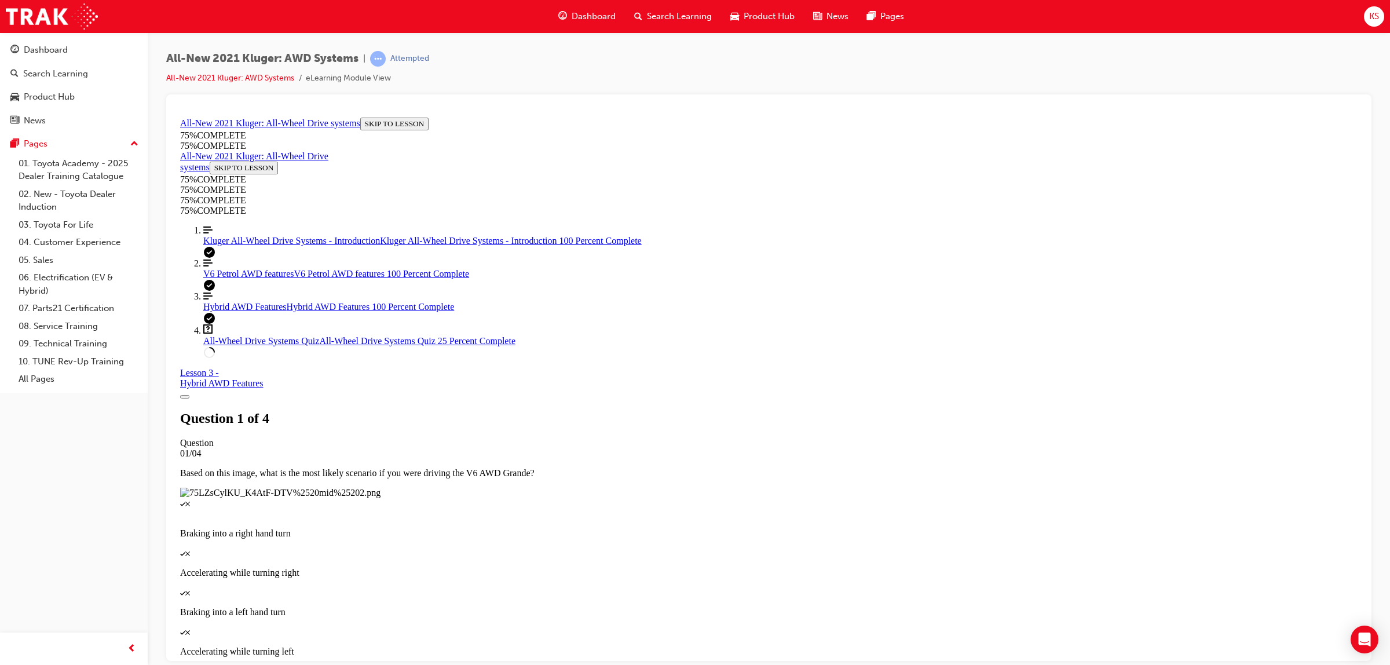
scroll to position [42, 0]
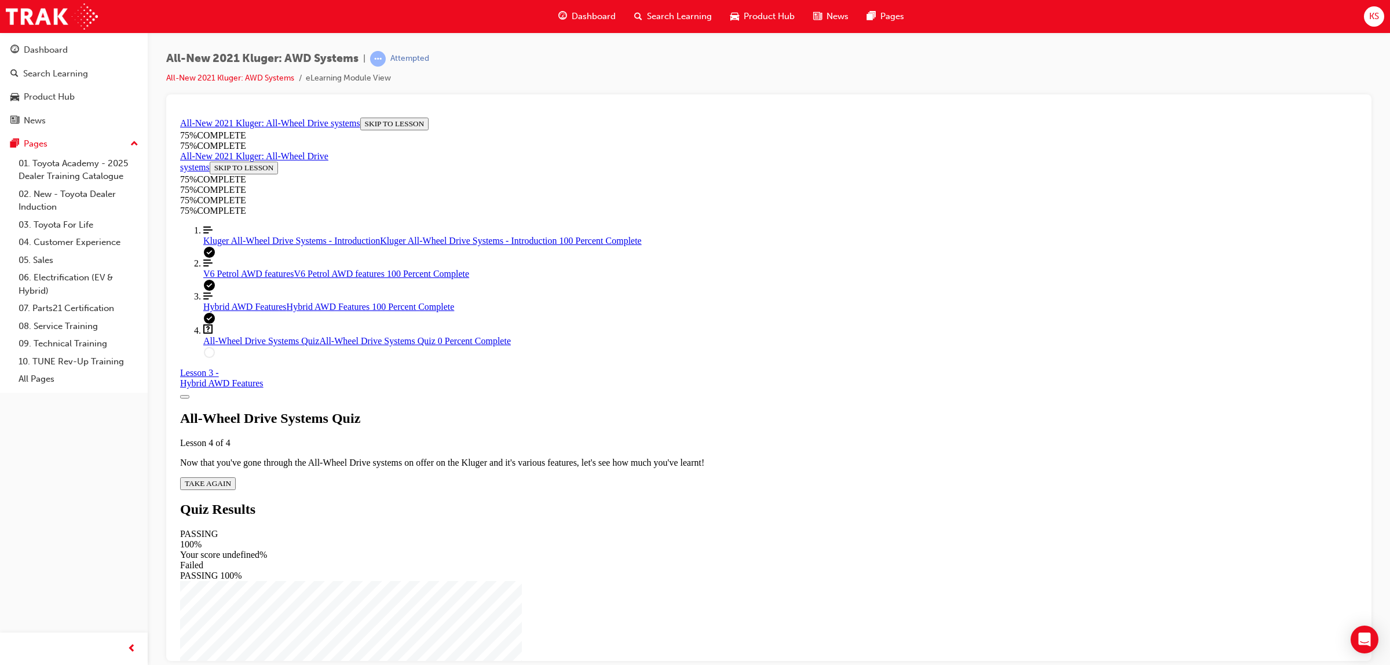
click at [682, 410] on div "All-Wheel Drive Systems Quiz Lesson 4 of 4 Now that you've gone through the All…" at bounding box center [768, 449] width 1177 height 79
click at [680, 420] on div "All-Wheel Drive Systems Quiz Lesson 4 of 4 Now that you've gone through the All…" at bounding box center [768, 449] width 1177 height 79
click at [680, 417] on div "All-Wheel Drive Systems Quiz Lesson 4 of 4 Now that you've gone through the All…" at bounding box center [768, 449] width 1177 height 79
click at [231, 478] on span "TAKE AGAIN" at bounding box center [208, 482] width 46 height 9
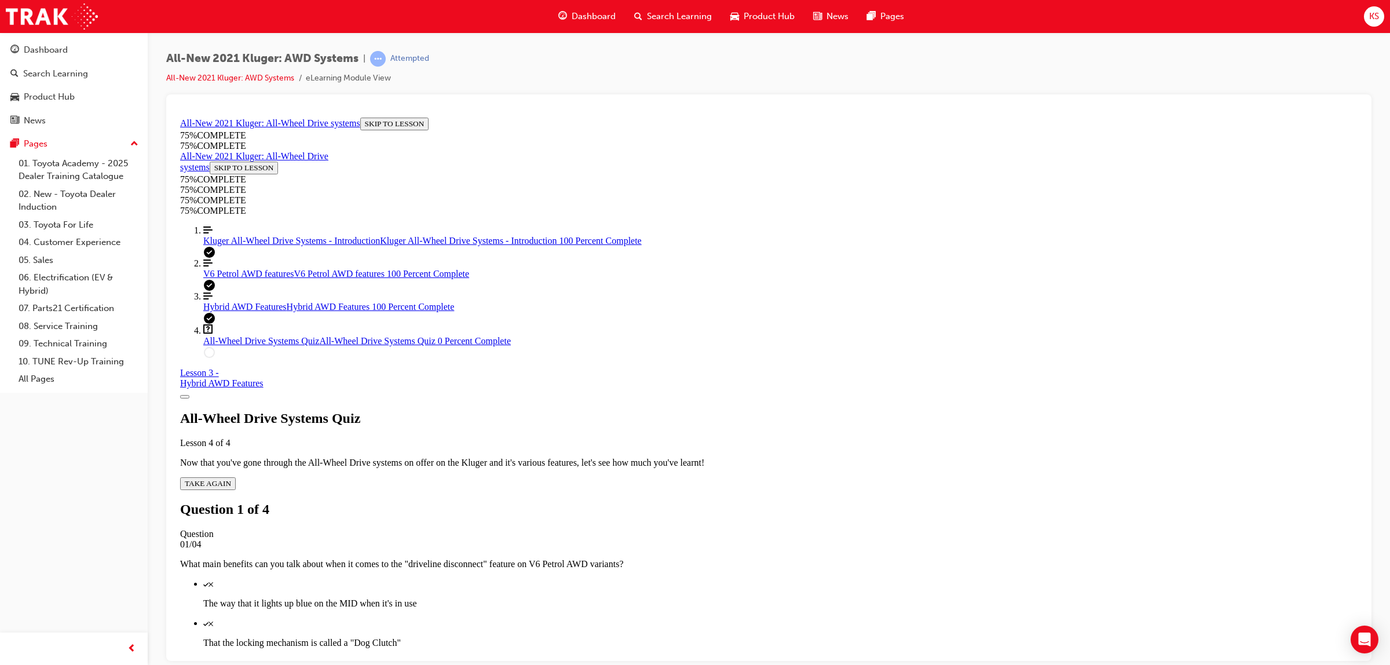
click at [684, 657] on div "Quiz" at bounding box center [780, 662] width 1154 height 10
click at [681, 617] on div "Quiz" at bounding box center [780, 622] width 1154 height 10
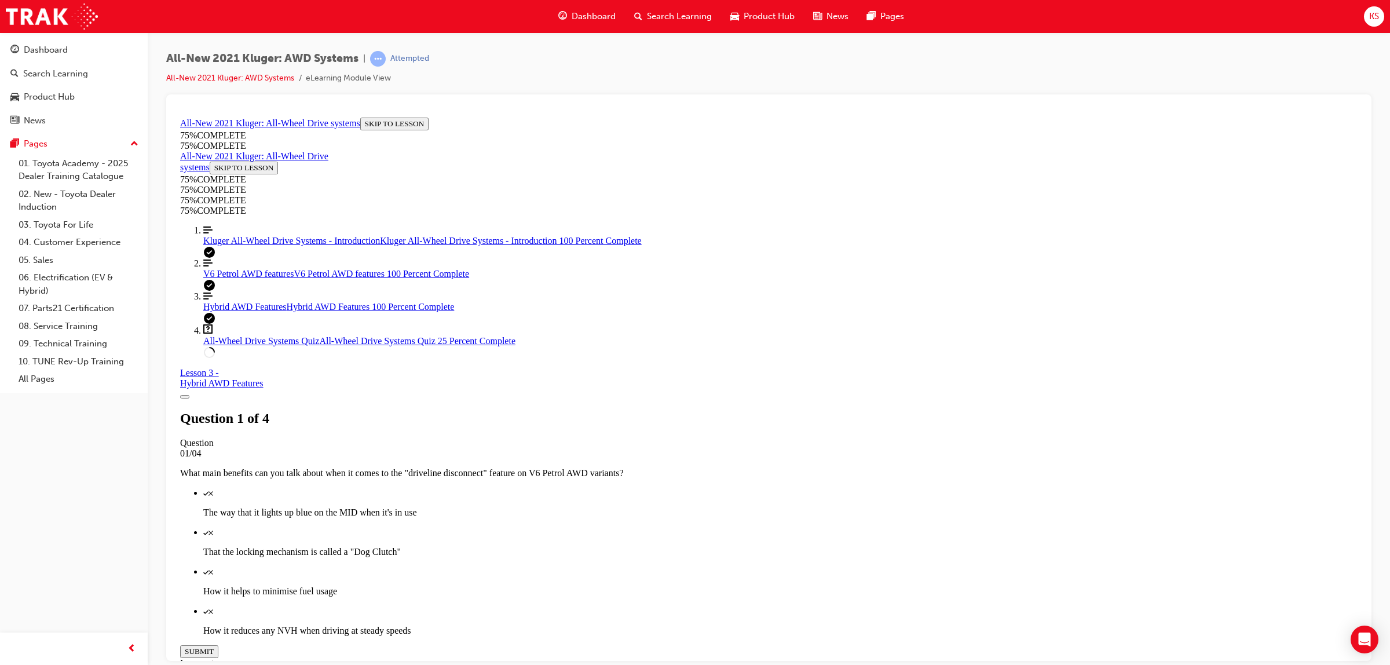
scroll to position [115, 0]
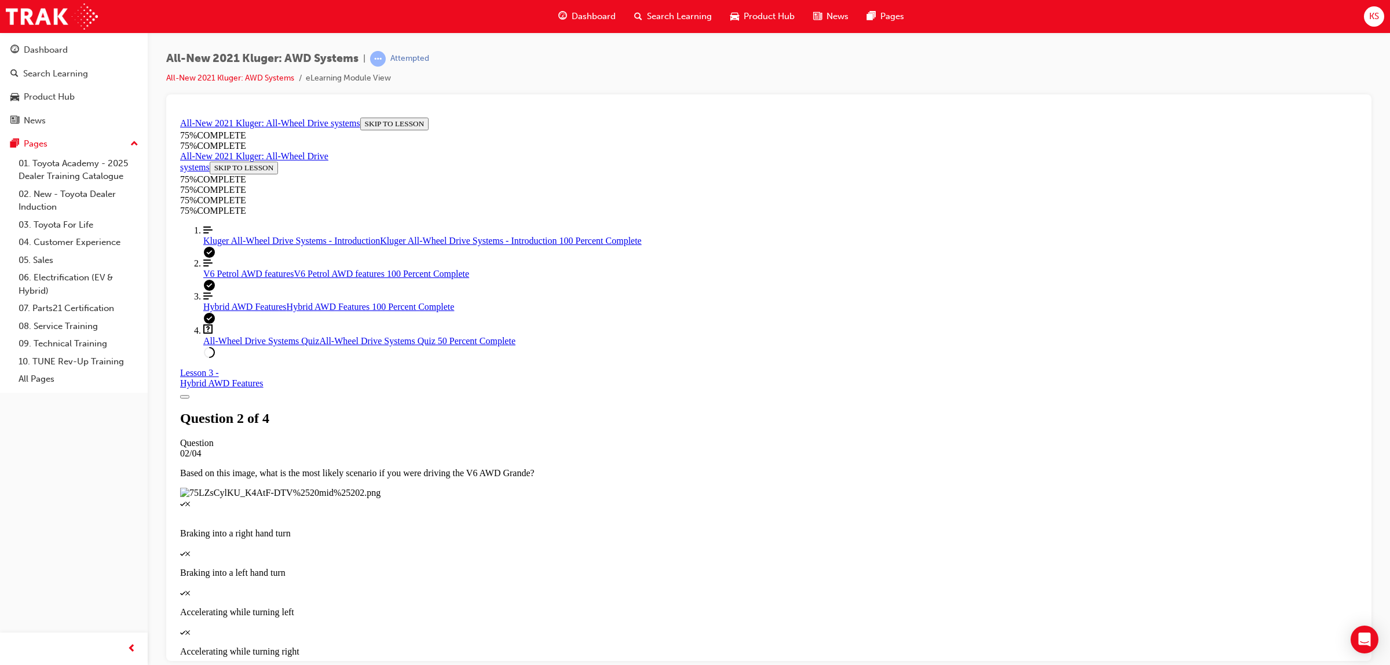
scroll to position [42, 0]
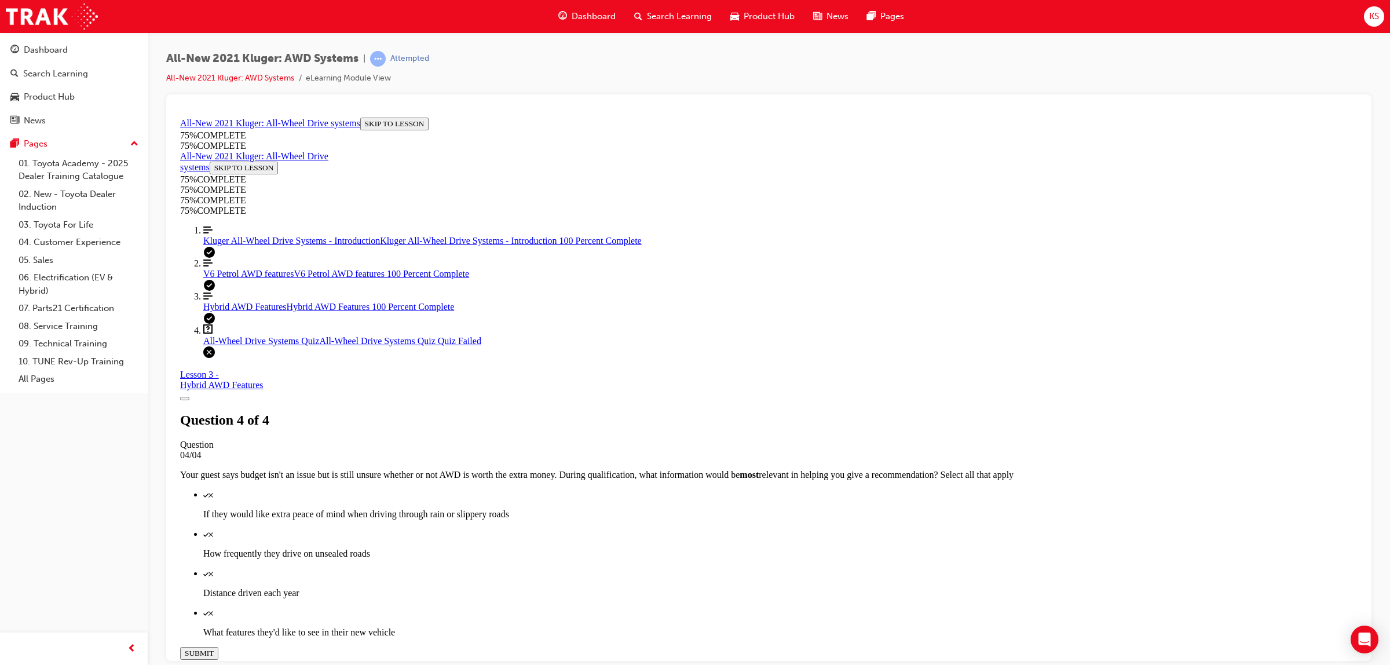
scroll to position [50, 0]
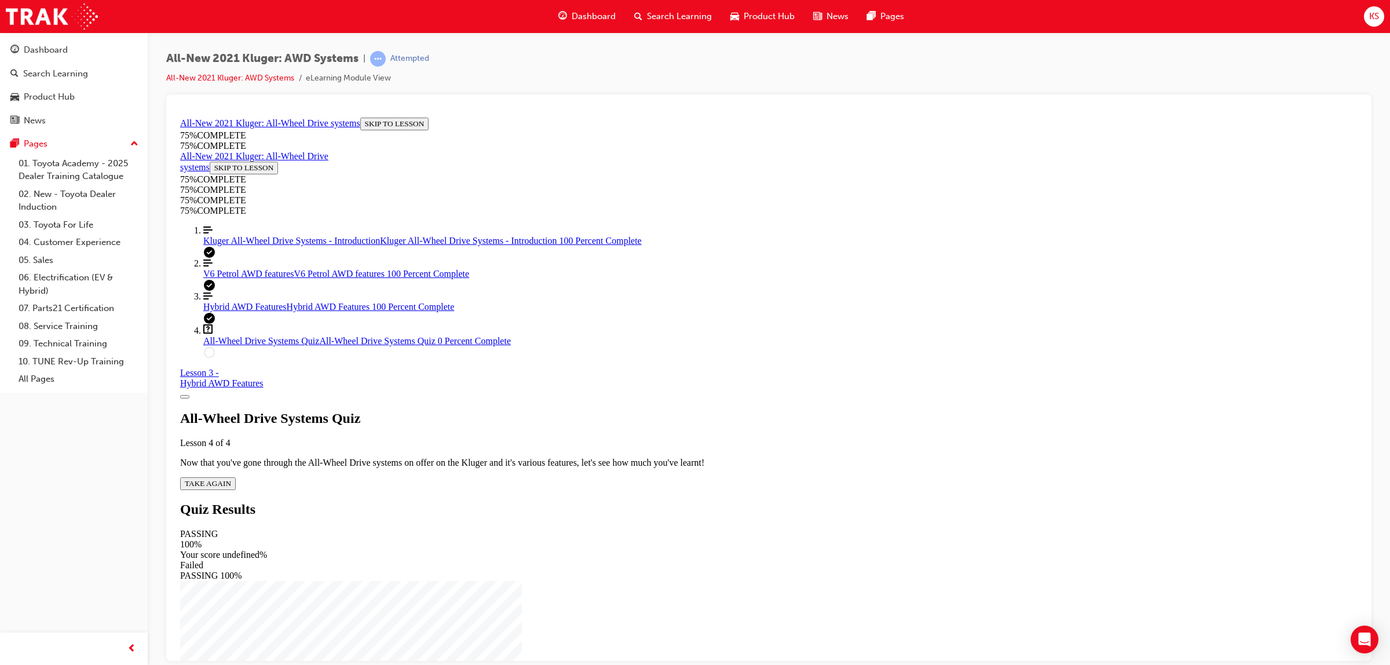
scroll to position [42, 0]
click at [231, 478] on span "TAKE AGAIN" at bounding box center [208, 482] width 46 height 9
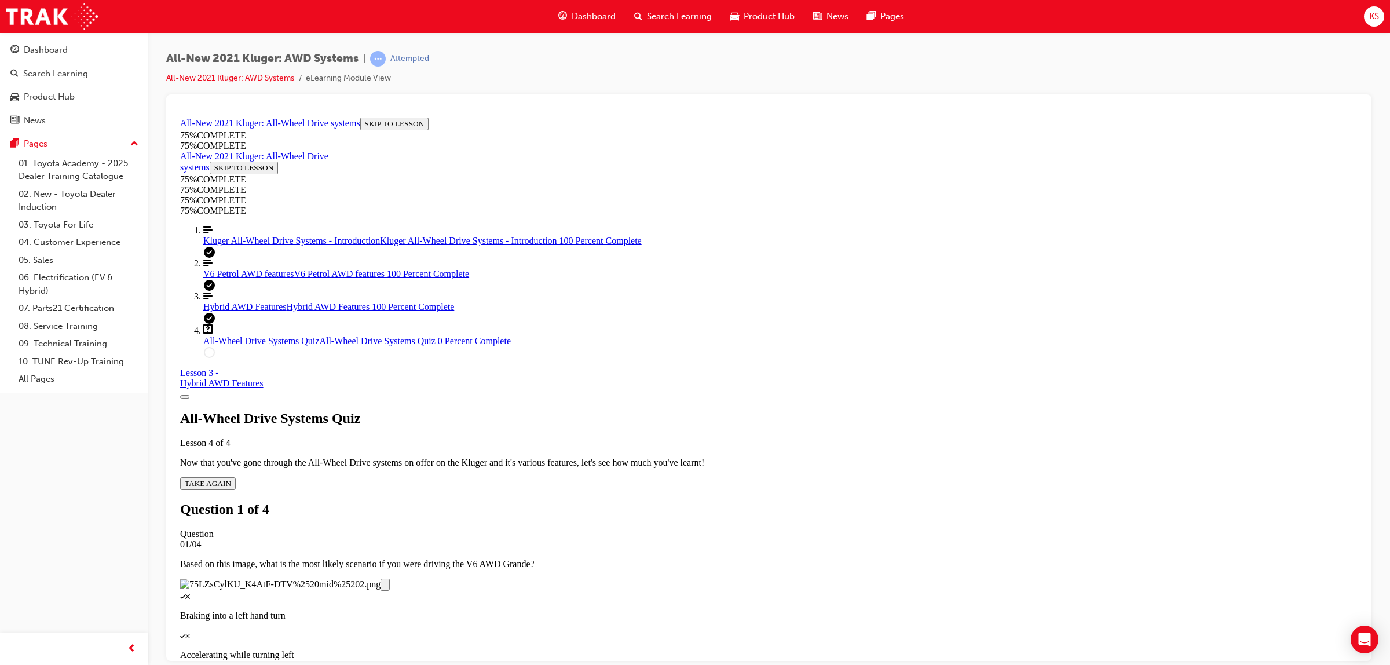
scroll to position [115, 0]
click at [692, 664] on div "Quiz" at bounding box center [768, 674] width 1177 height 10
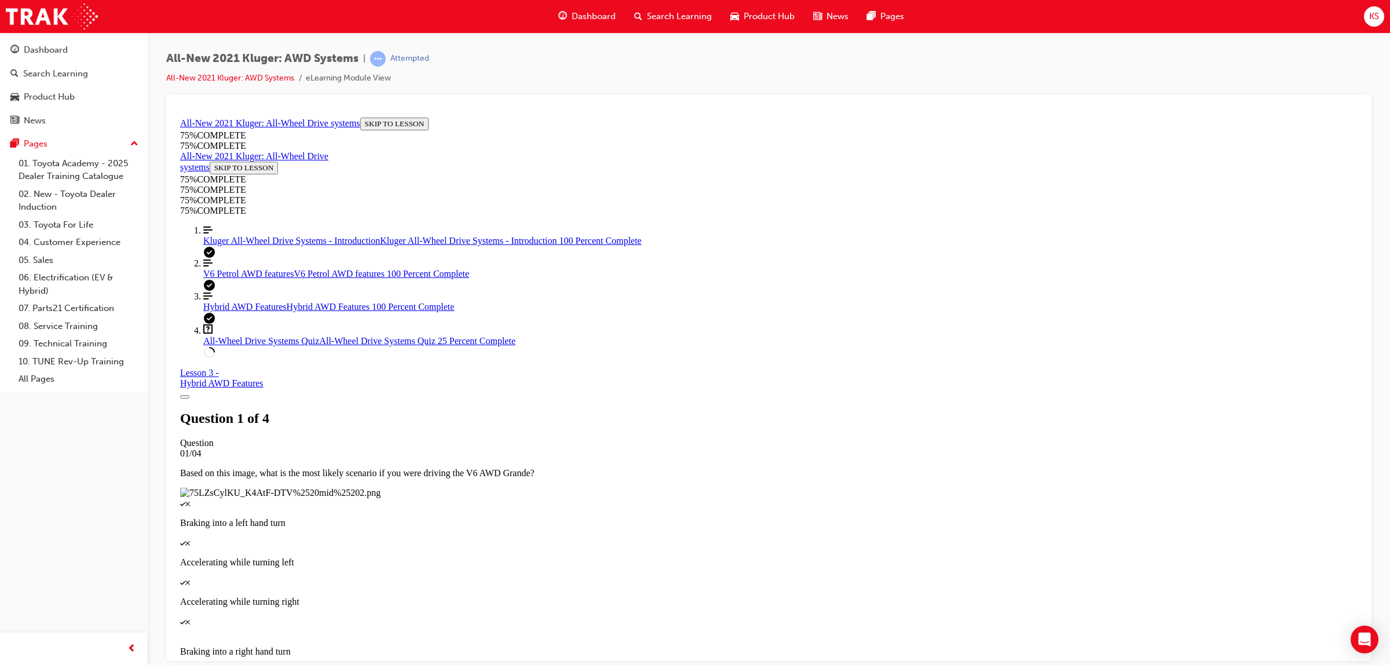
scroll to position [42, 0]
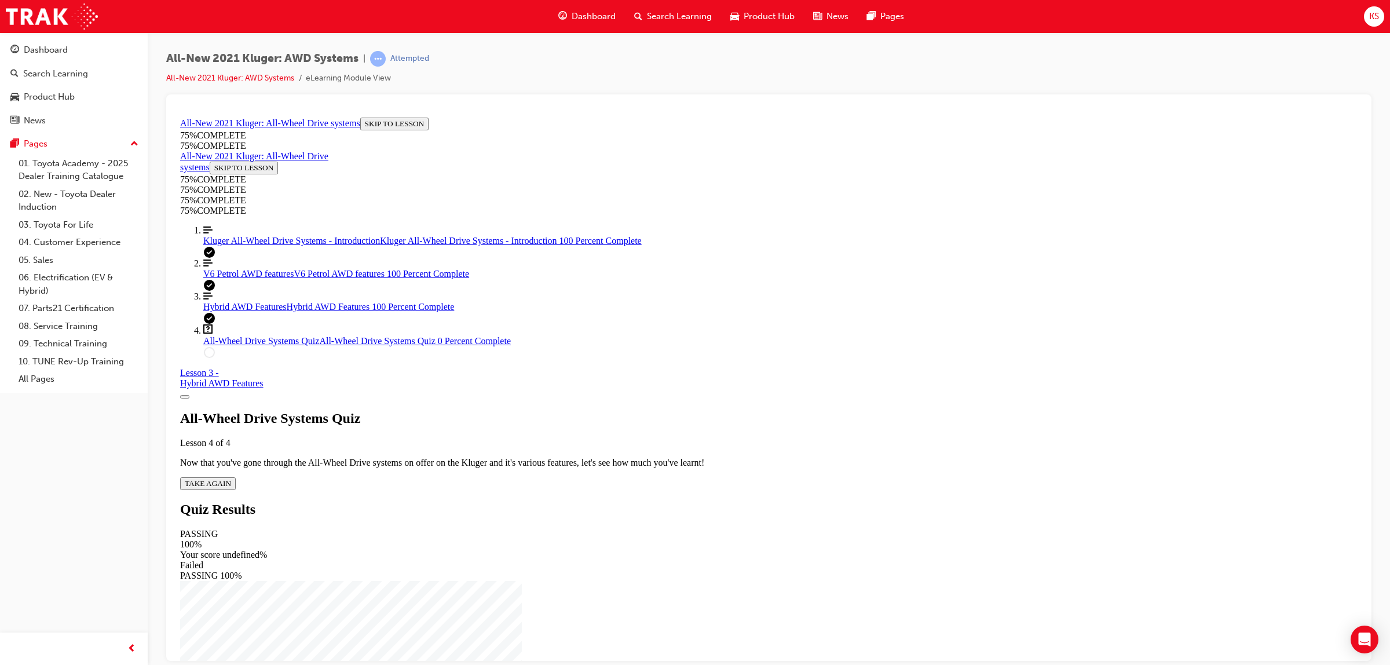
click at [691, 410] on div "All-Wheel Drive Systems Quiz Lesson 4 of 4 Now that you've gone through the All…" at bounding box center [768, 449] width 1177 height 79
click at [231, 478] on span "TAKE AGAIN" at bounding box center [208, 482] width 46 height 9
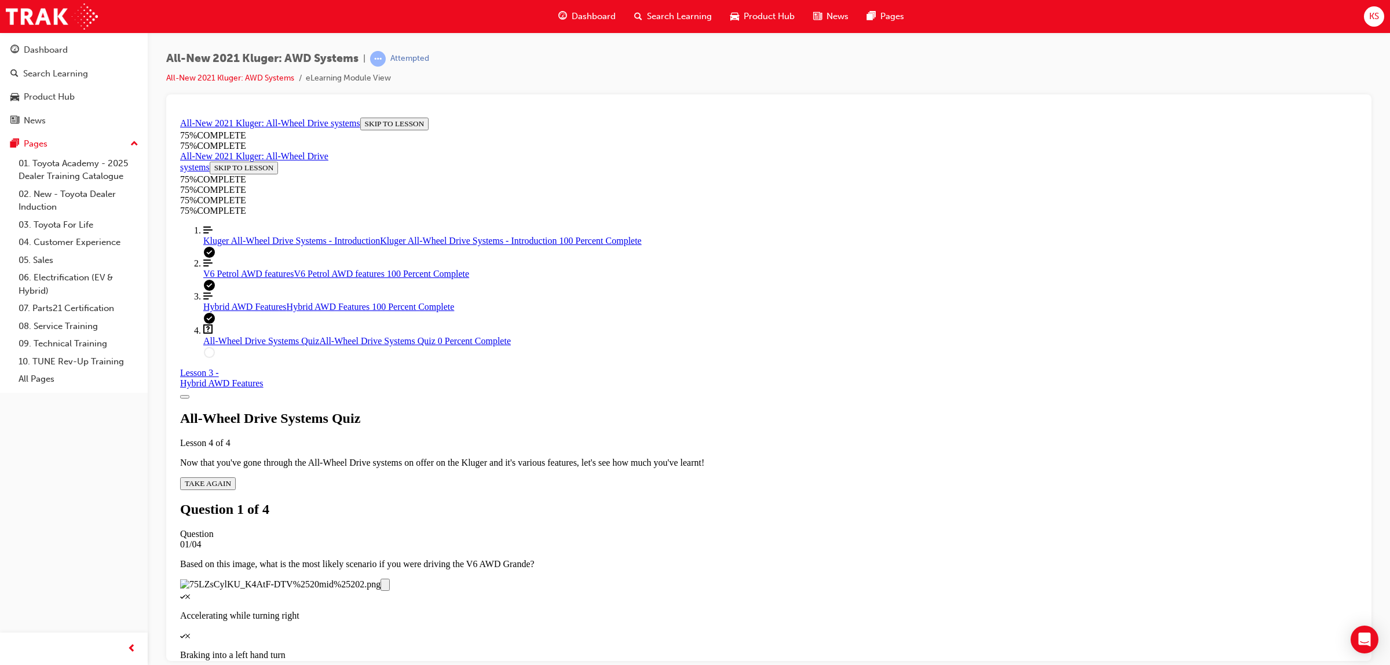
scroll to position [184, 0]
click at [685, 590] on div "Quiz" at bounding box center [768, 595] width 1177 height 10
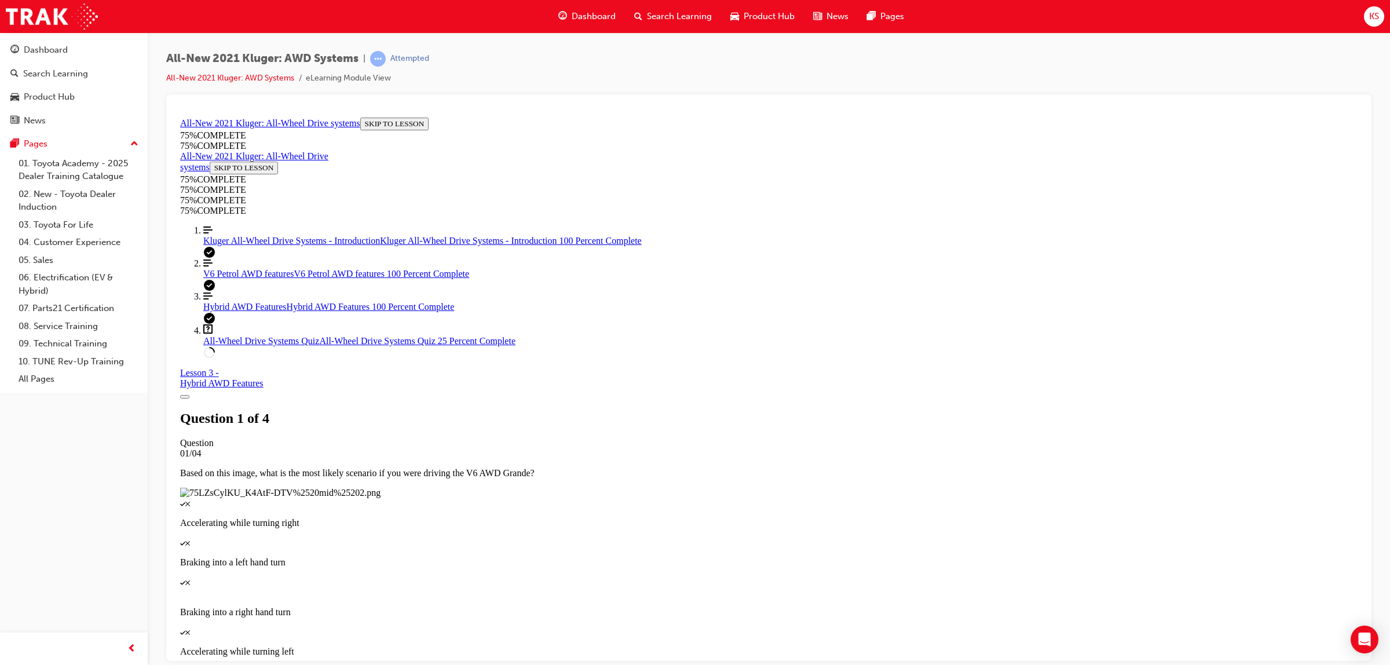
scroll to position [42, 0]
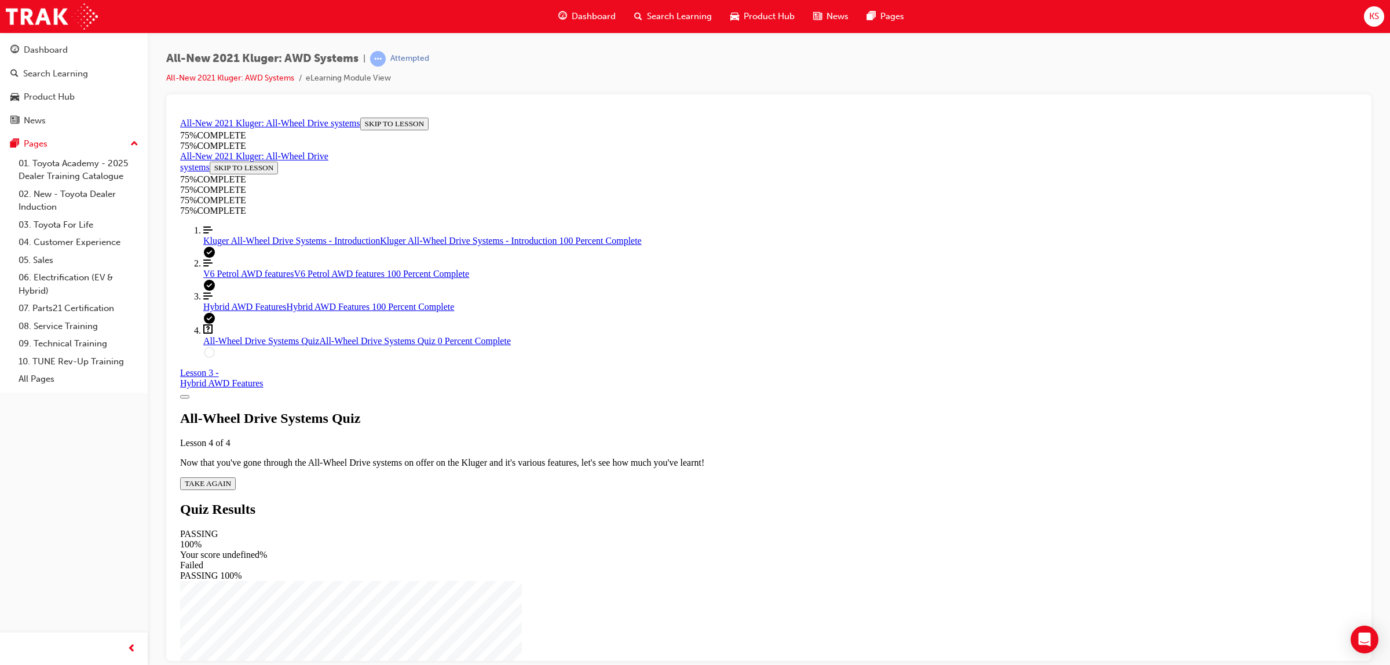
click at [236, 477] on button "TAKE AGAIN" at bounding box center [208, 483] width 56 height 13
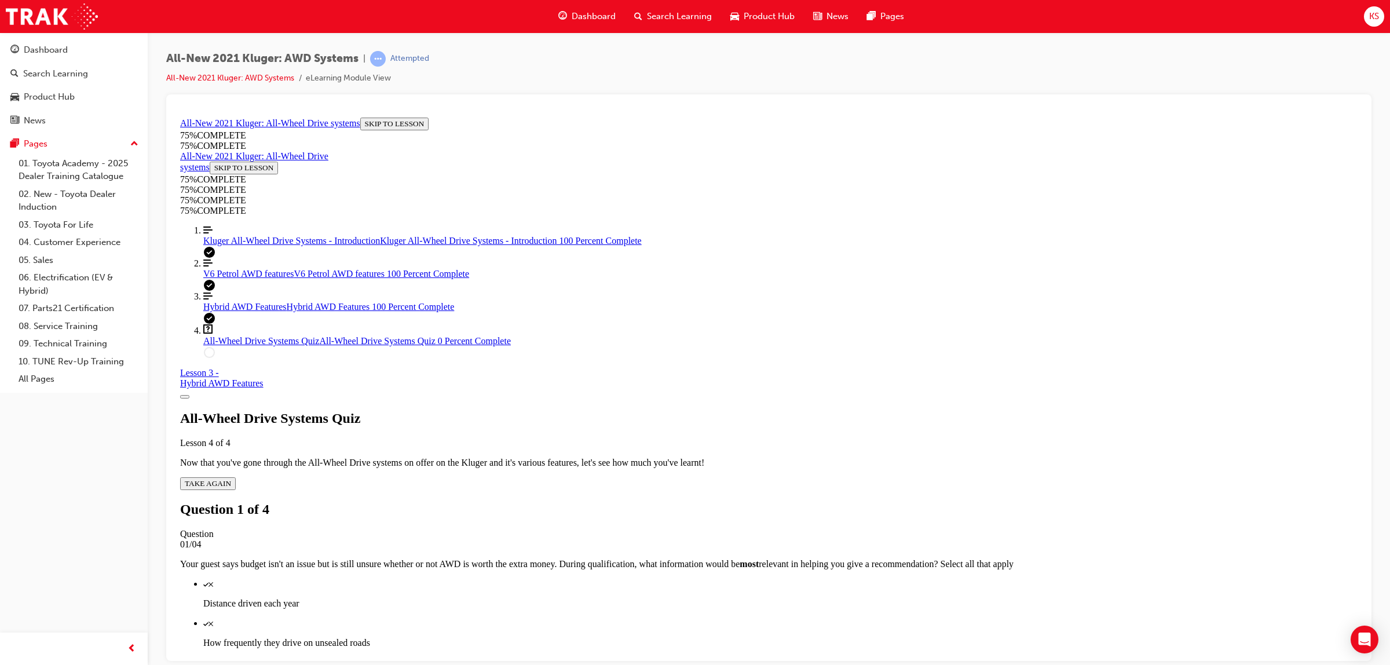
click at [672, 617] on div "Quiz" at bounding box center [780, 622] width 1154 height 10
click at [668, 657] on div "Quiz" at bounding box center [780, 662] width 1154 height 10
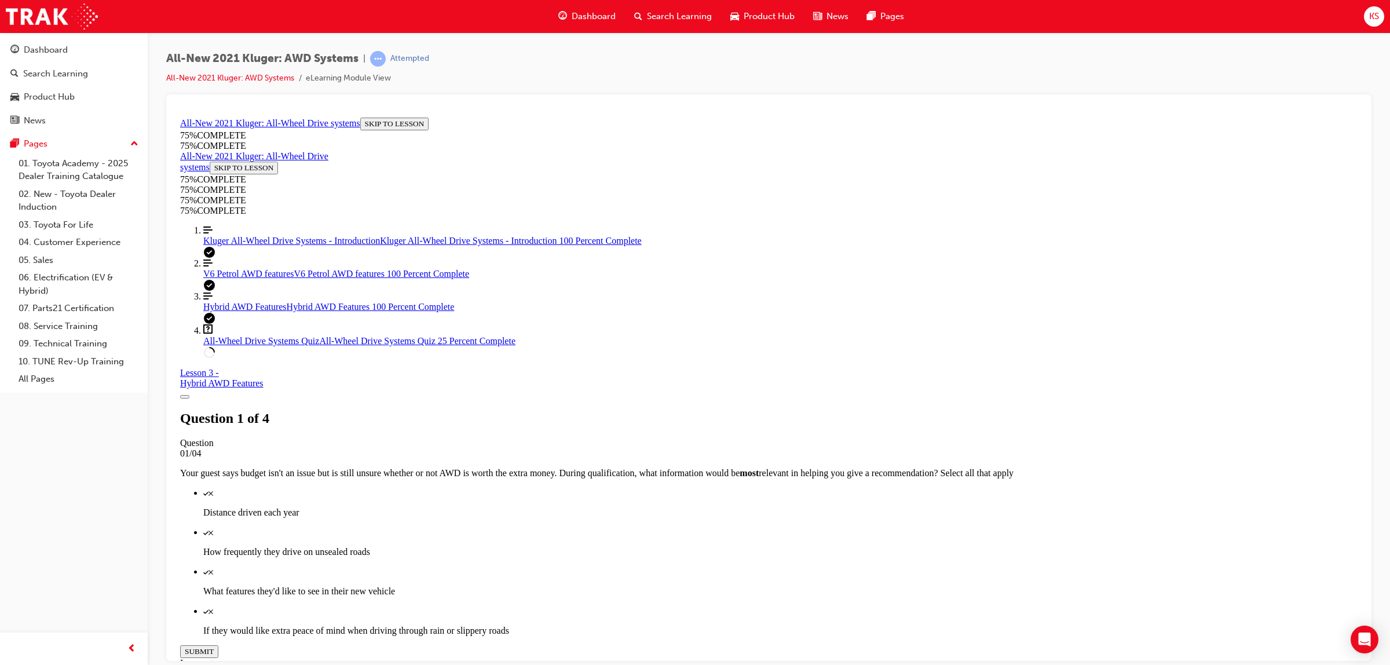
scroll to position [184, 0]
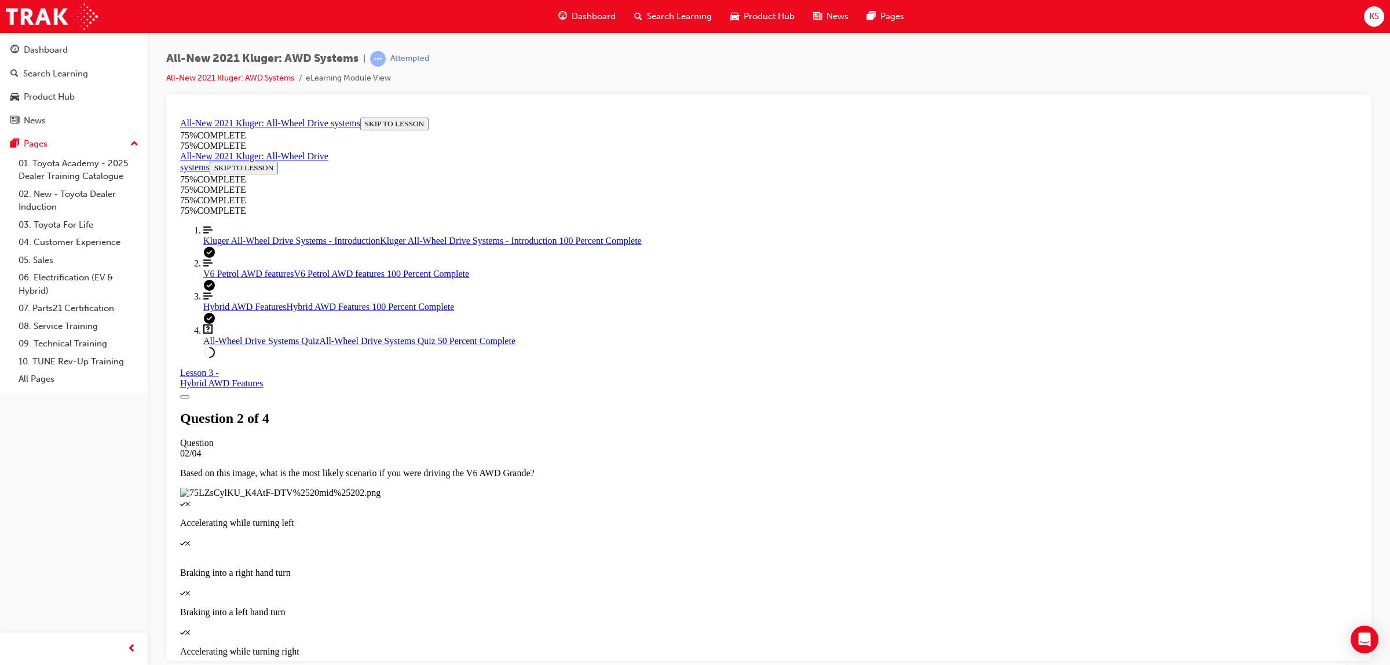
scroll to position [42, 0]
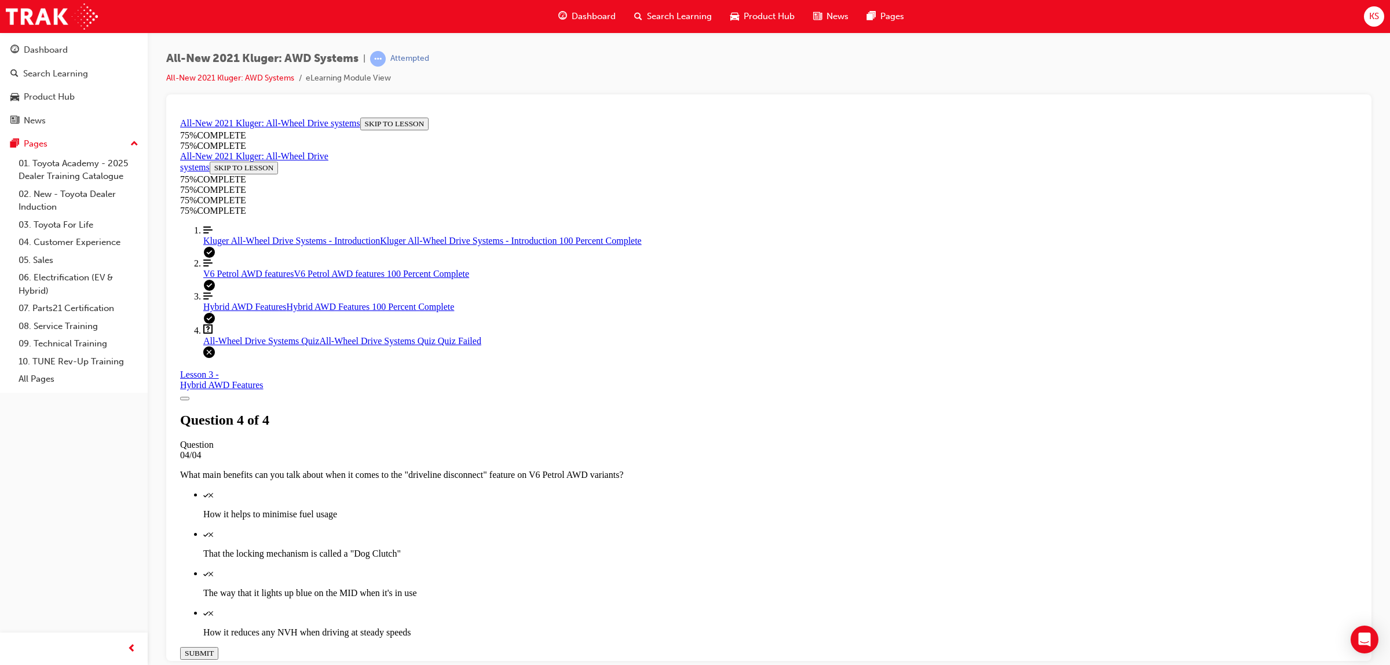
scroll to position [42, 0]
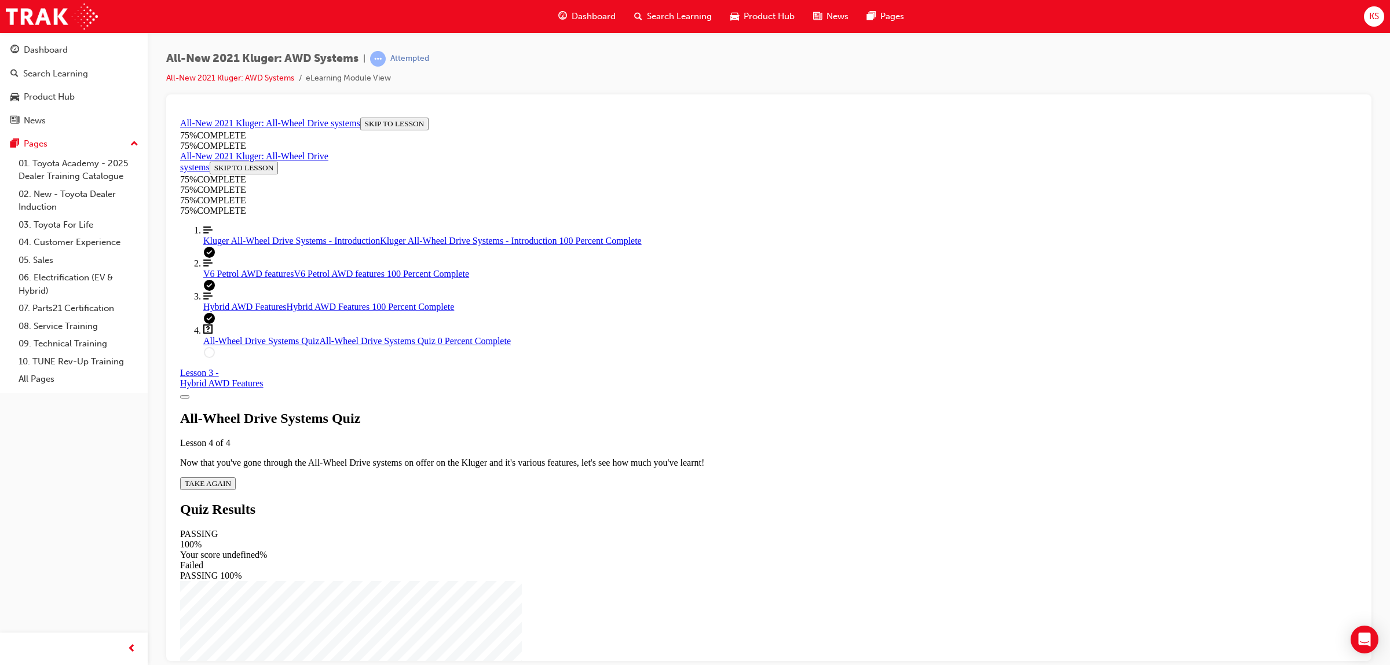
click at [231, 478] on span "TAKE AGAIN" at bounding box center [208, 482] width 46 height 9
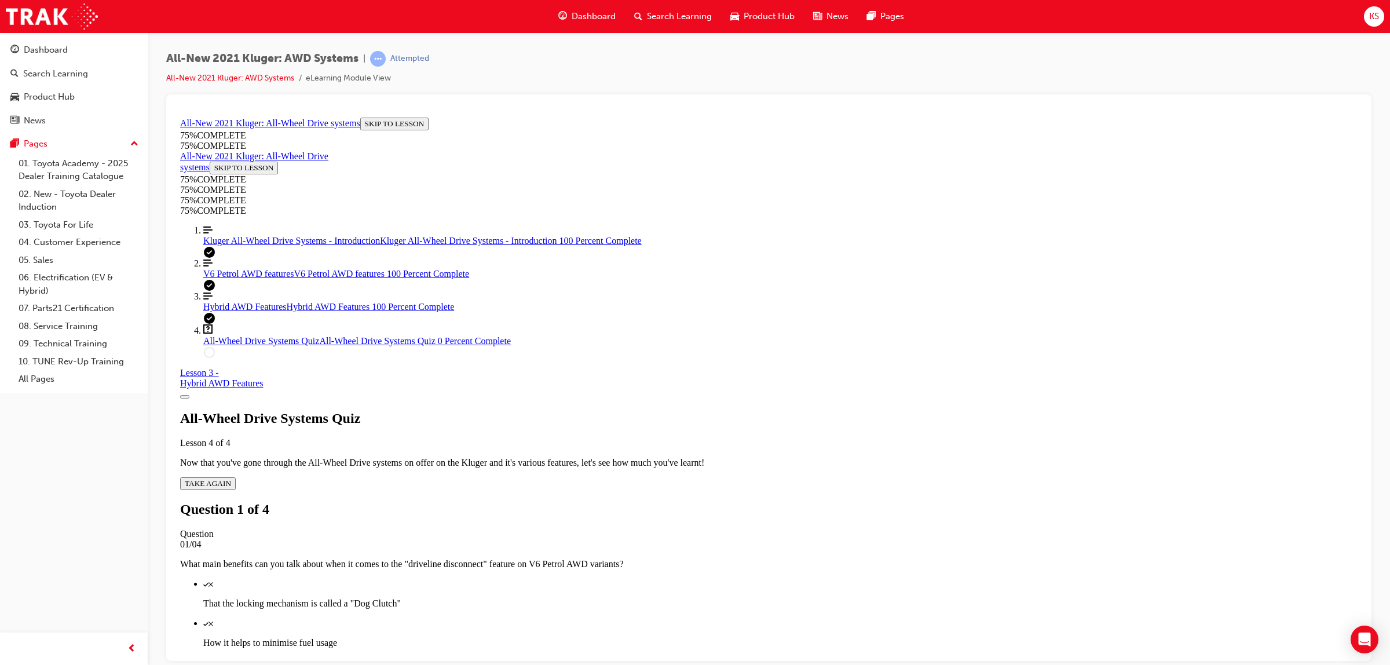
click at [670, 617] on div "Quiz" at bounding box center [780, 622] width 1154 height 10
click at [675, 578] on div "Quiz" at bounding box center [780, 583] width 1154 height 10
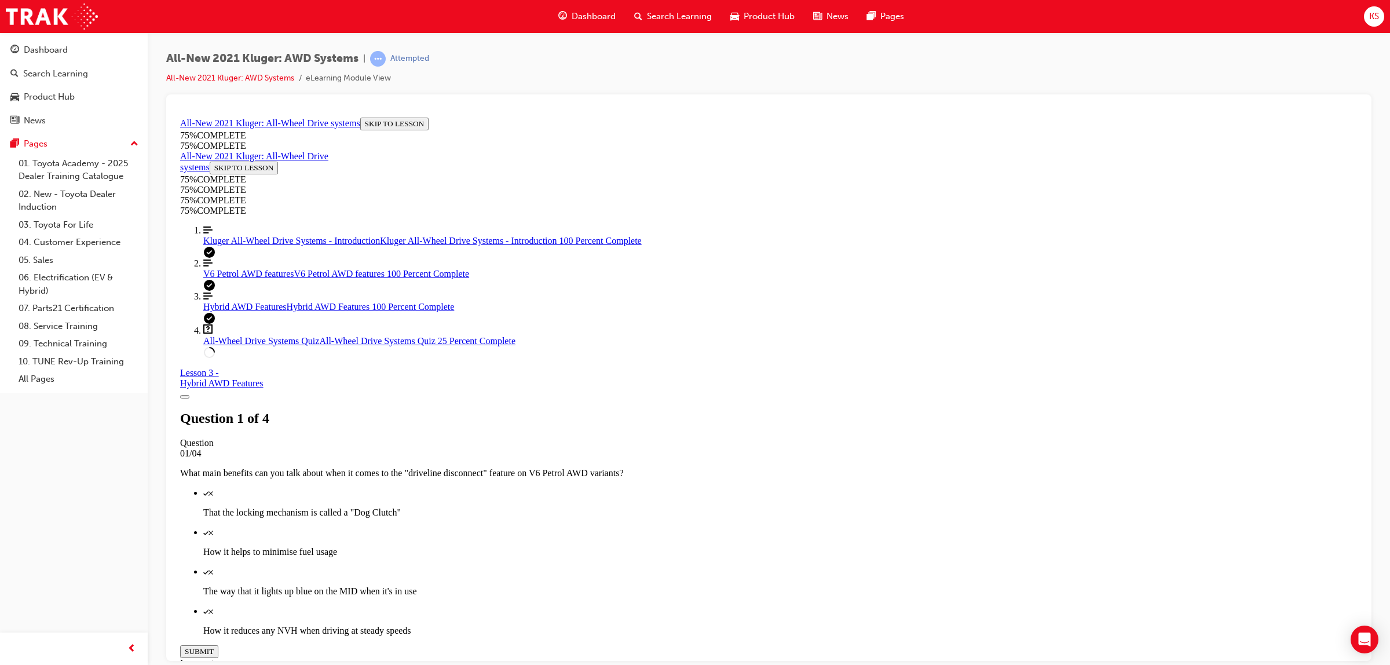
scroll to position [115, 0]
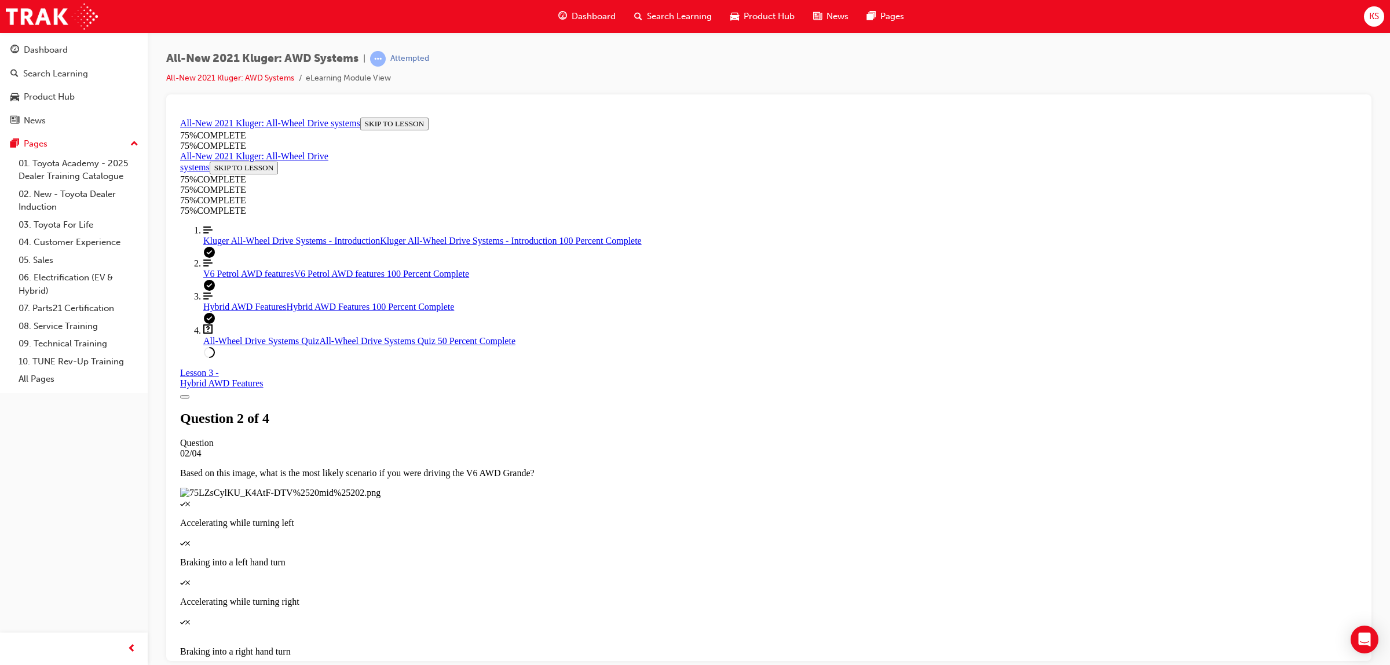
scroll to position [42, 0]
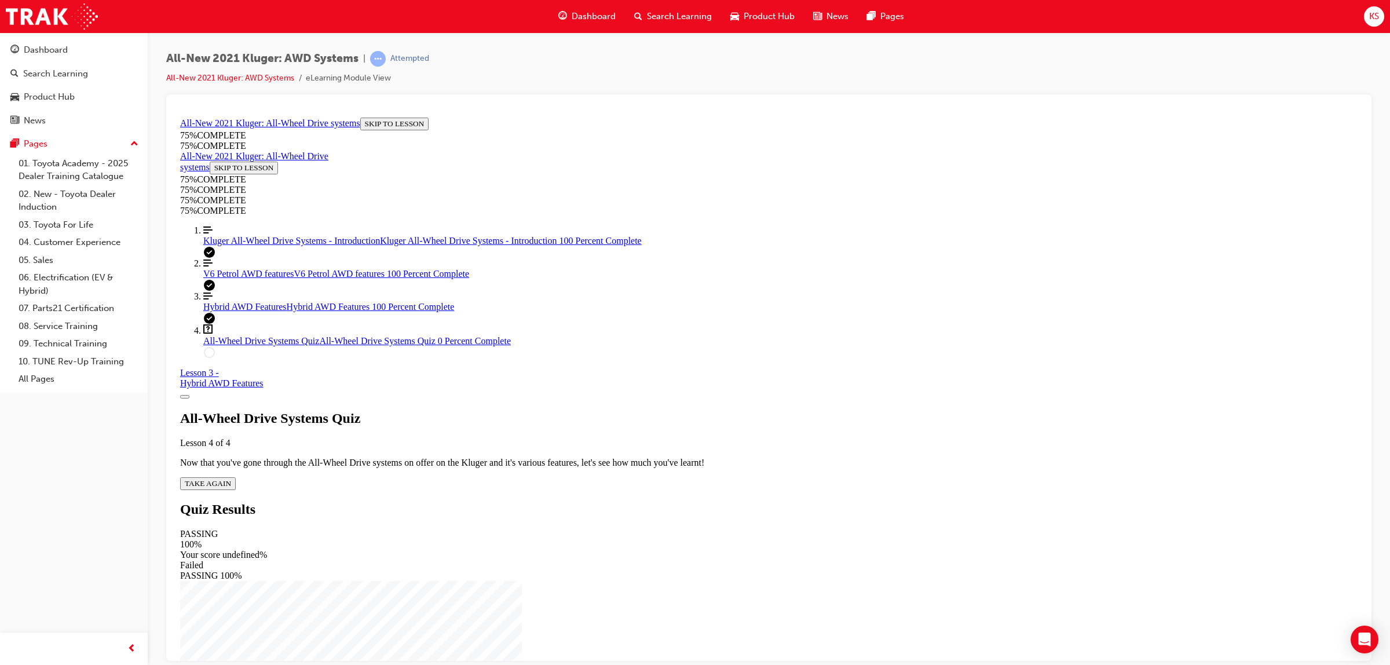
click at [667, 410] on div "All-Wheel Drive Systems Quiz Lesson 4 of 4 Now that you've gone through the All…" at bounding box center [768, 449] width 1177 height 79
click at [231, 478] on span "TAKE AGAIN" at bounding box center [208, 482] width 46 height 9
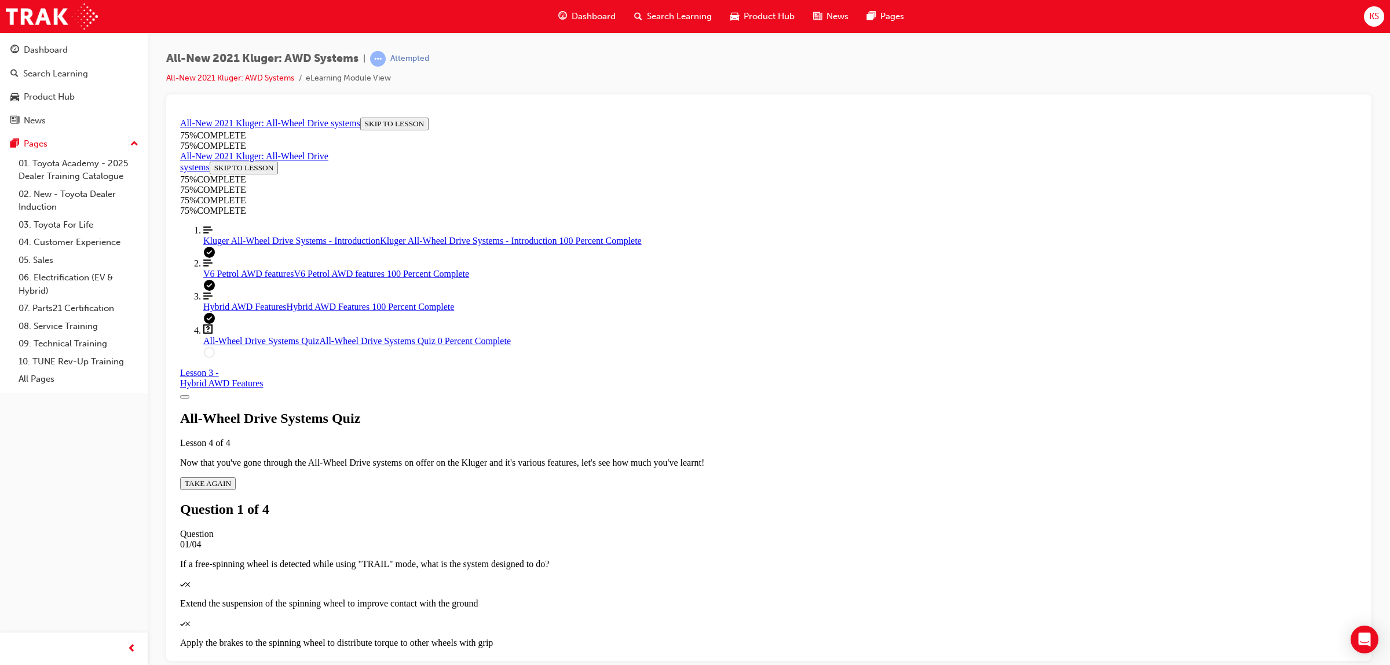
scroll to position [42, 0]
click at [673, 617] on div "Quiz" at bounding box center [768, 622] width 1177 height 10
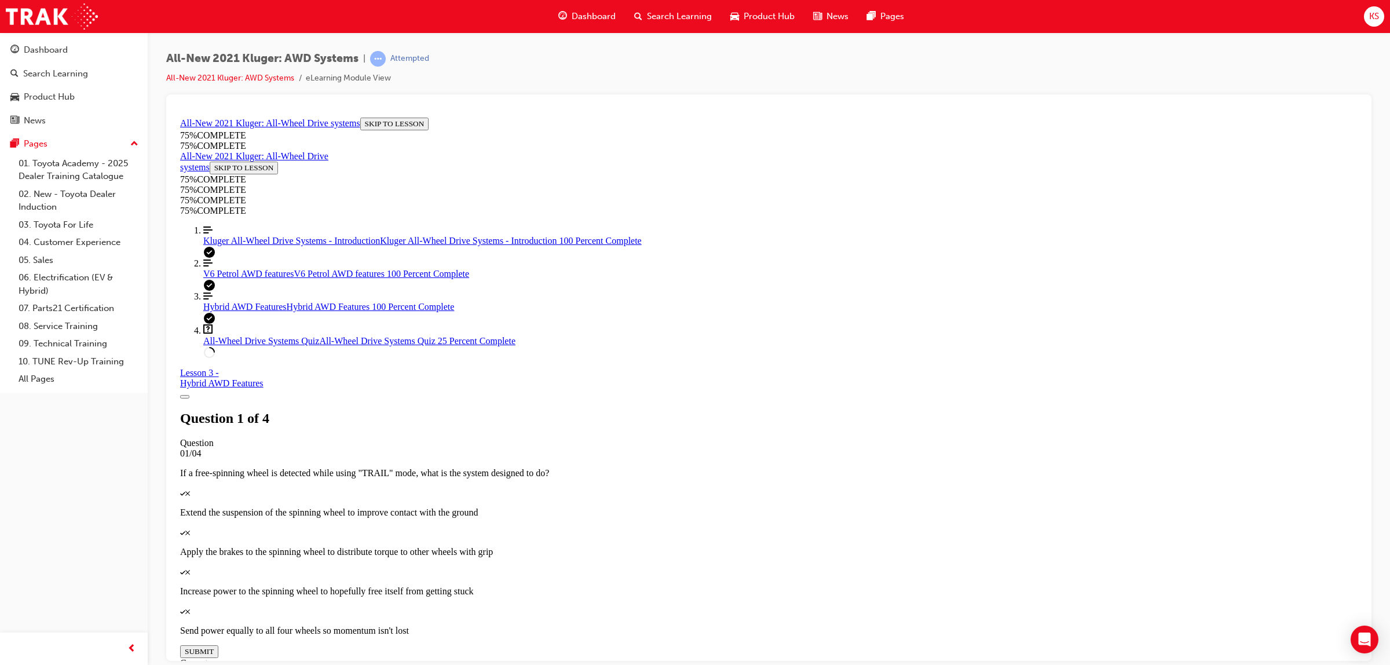
scroll to position [184, 0]
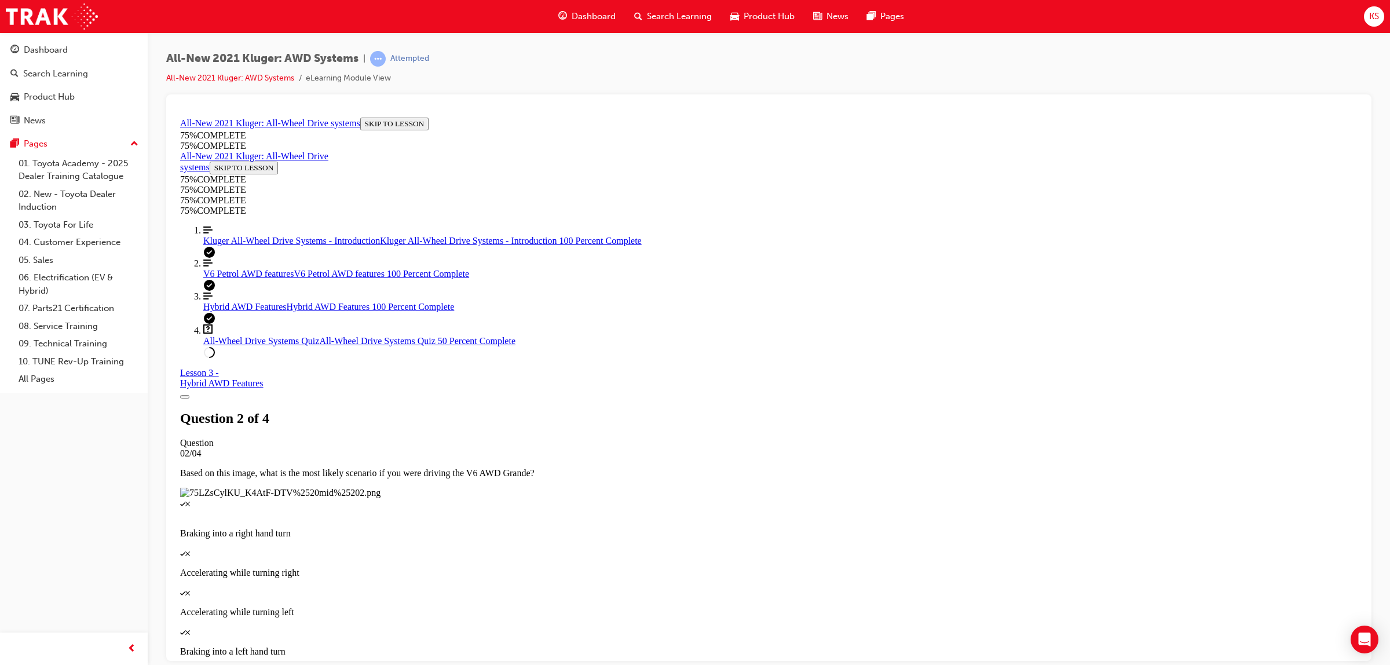
scroll to position [42, 0]
drag, startPoint x: 721, startPoint y: 456, endPoint x: 727, endPoint y: 510, distance: 54.2
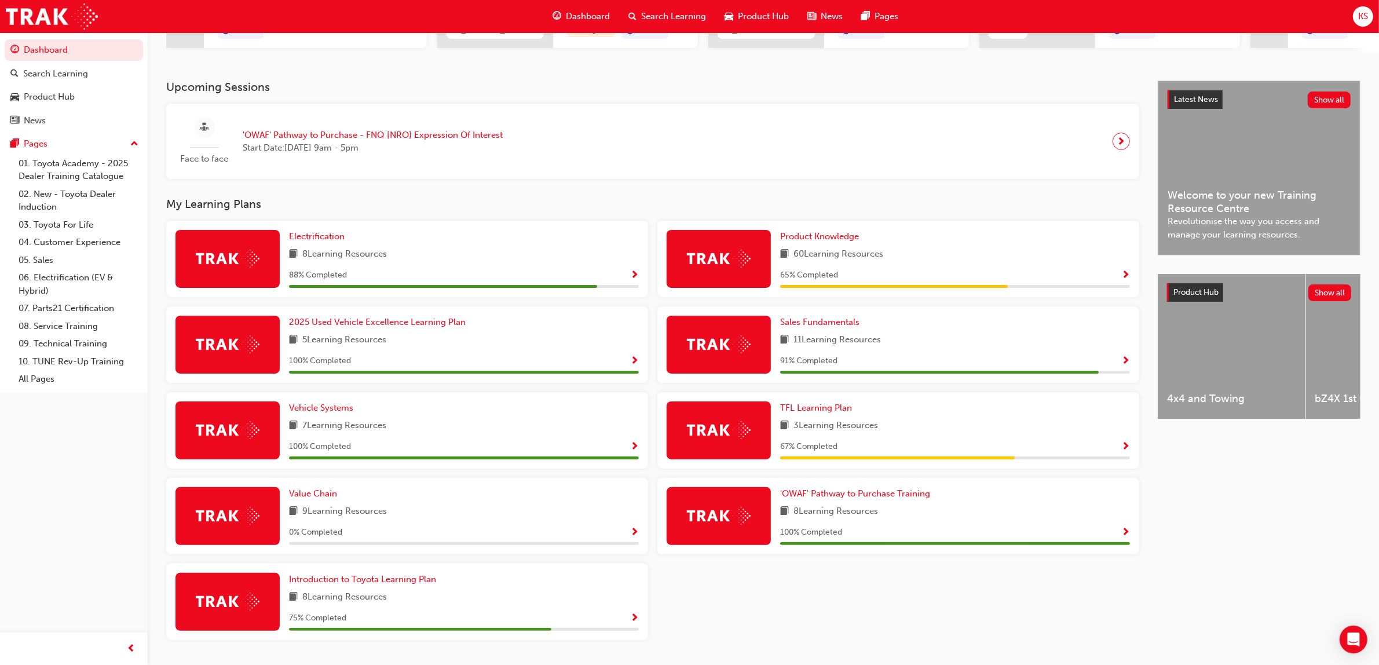
scroll to position [250, 0]
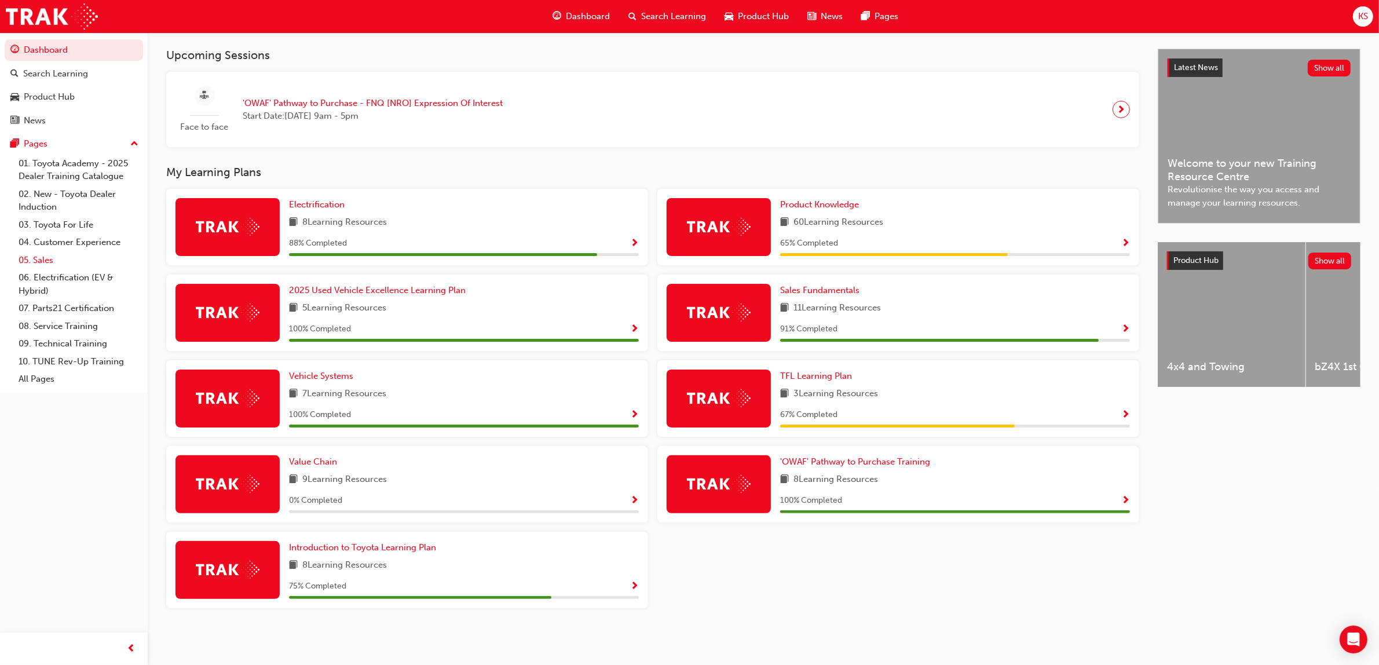
click at [63, 256] on link "05. Sales" at bounding box center [78, 260] width 129 height 18
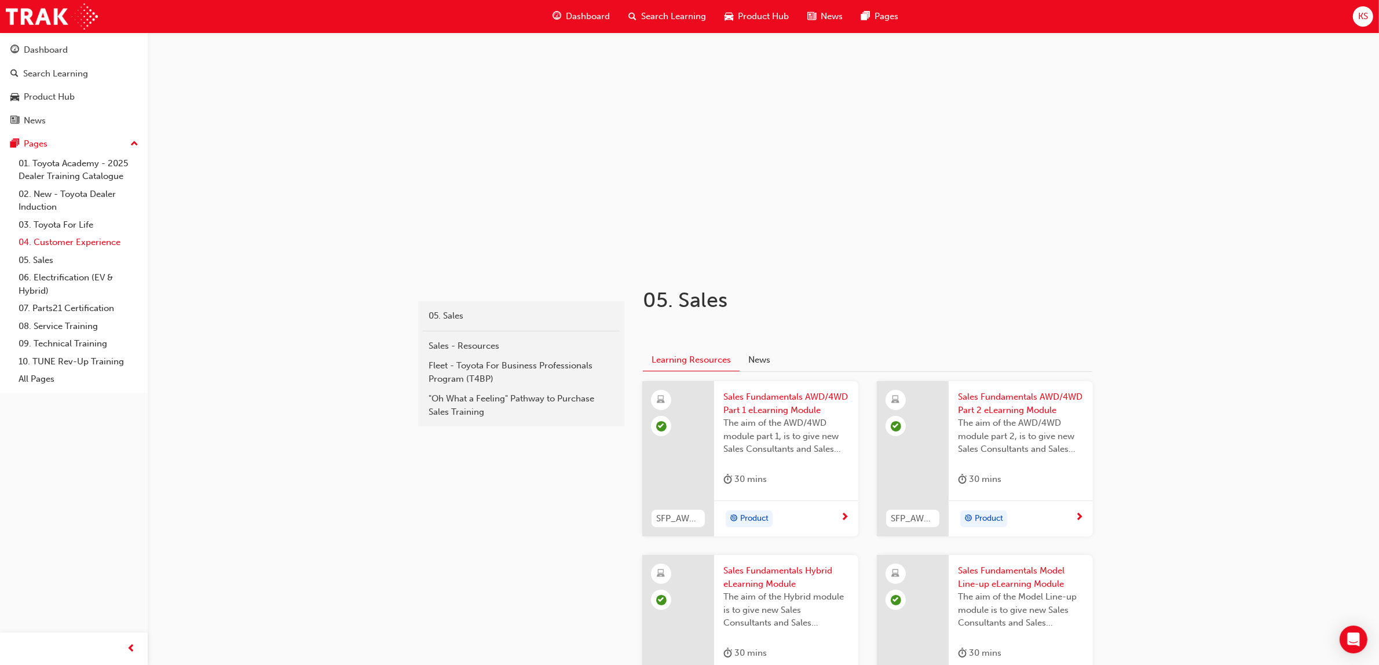
click at [65, 237] on link "04. Customer Experience" at bounding box center [78, 242] width 129 height 18
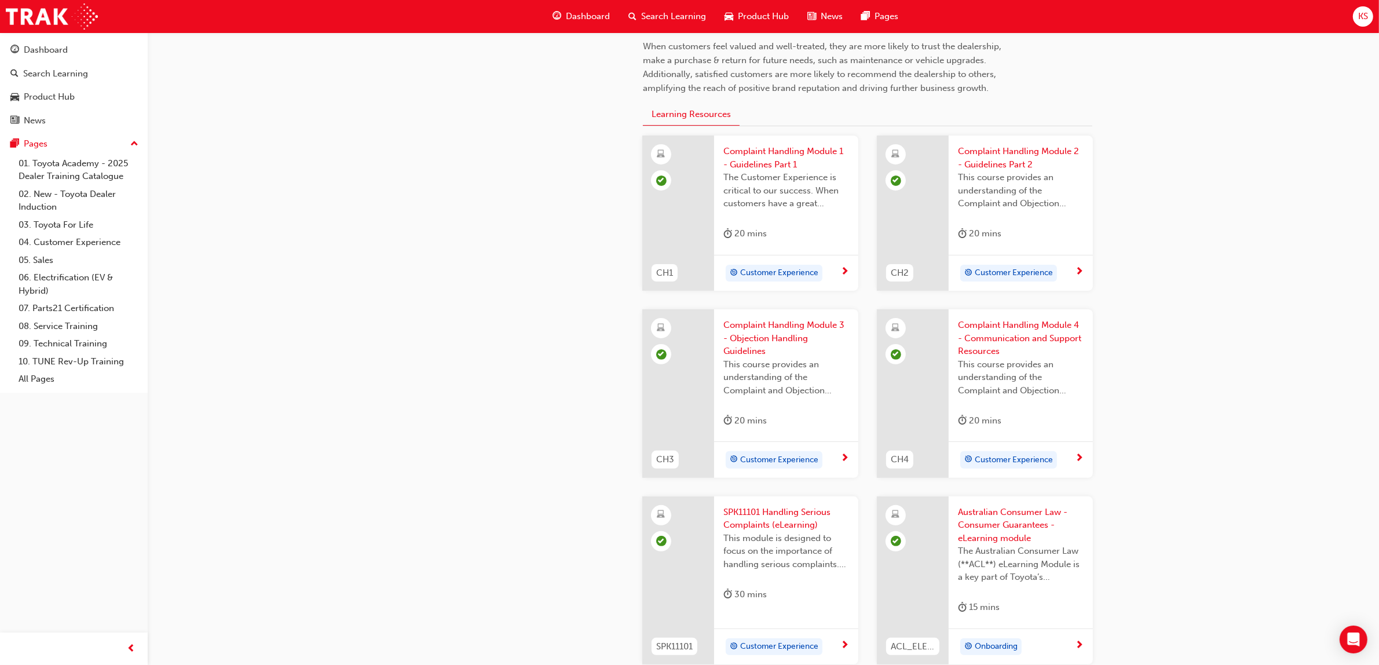
scroll to position [434, 0]
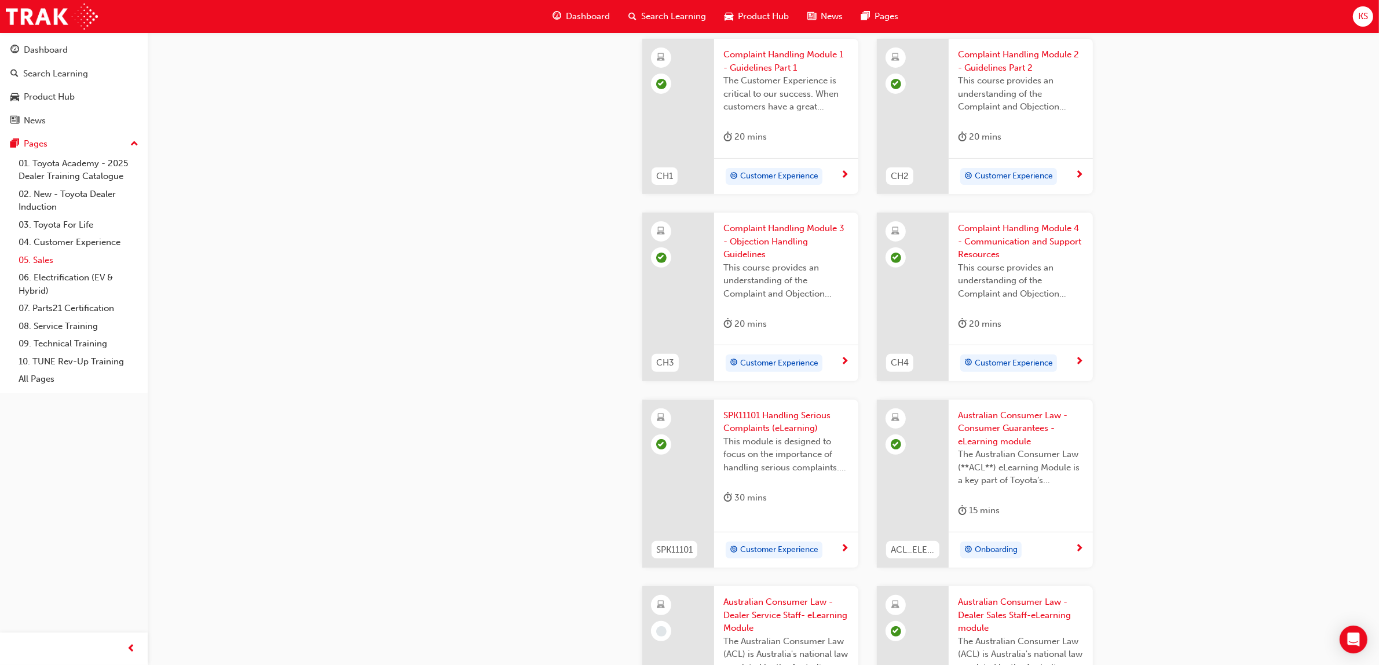
click at [54, 258] on link "05. Sales" at bounding box center [78, 260] width 129 height 18
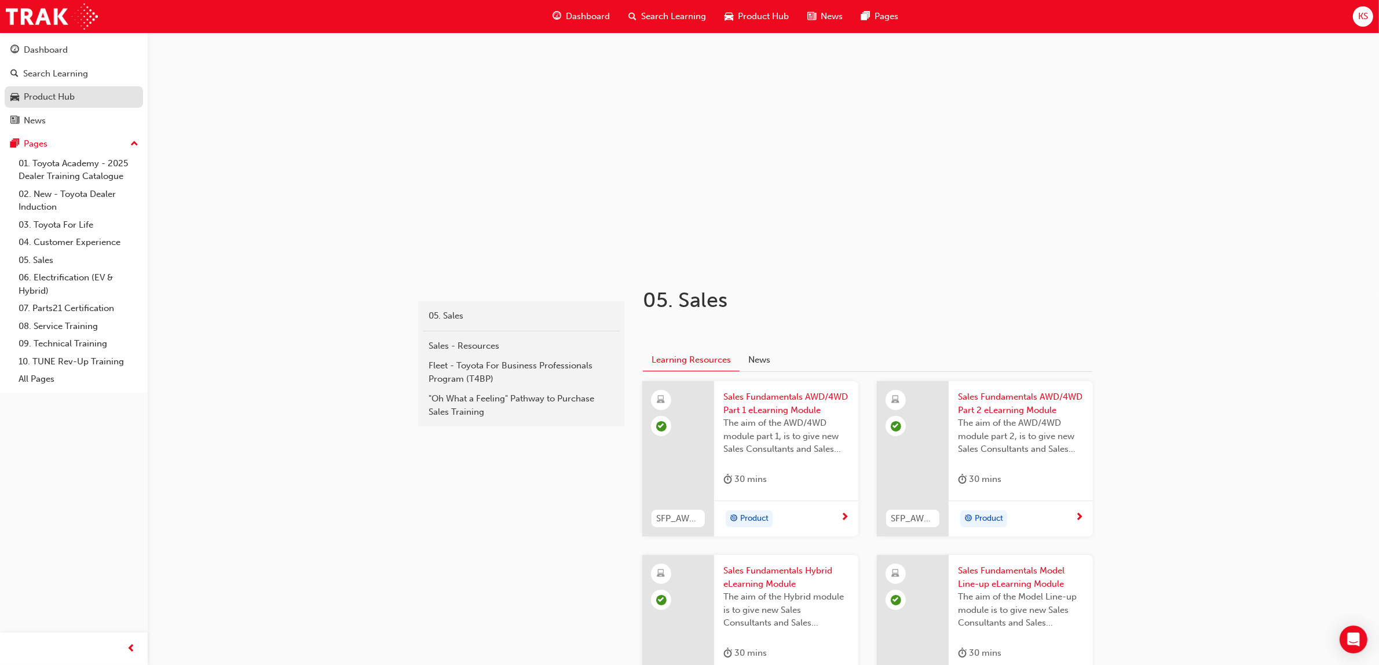
click at [68, 97] on div "Product Hub" at bounding box center [49, 96] width 51 height 13
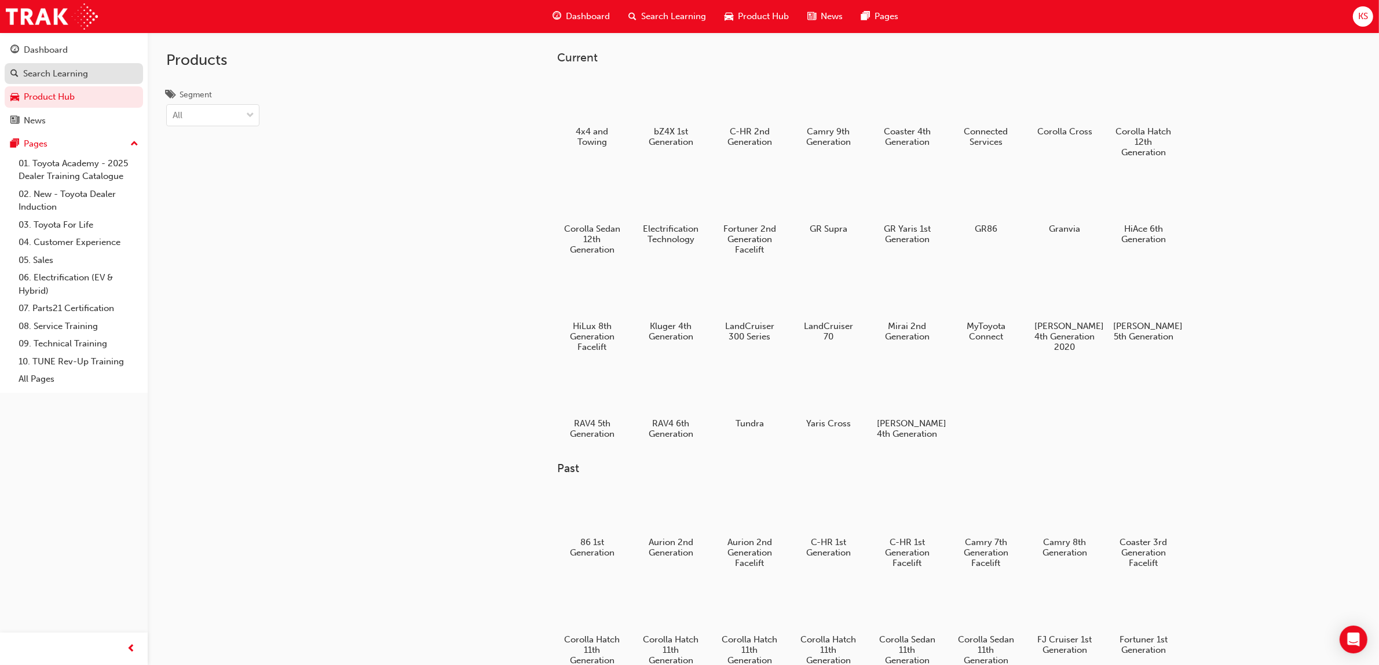
click at [68, 76] on div "Search Learning" at bounding box center [55, 73] width 65 height 13
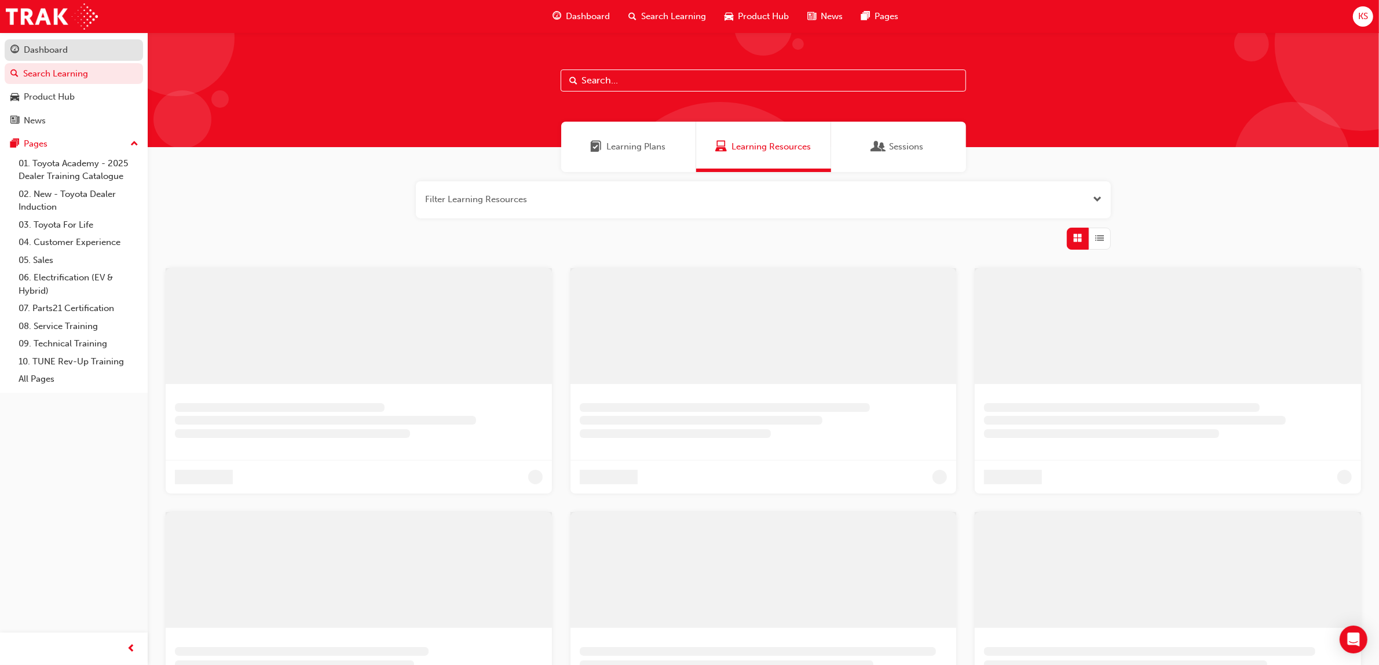
click at [67, 50] on div "Dashboard" at bounding box center [46, 49] width 44 height 13
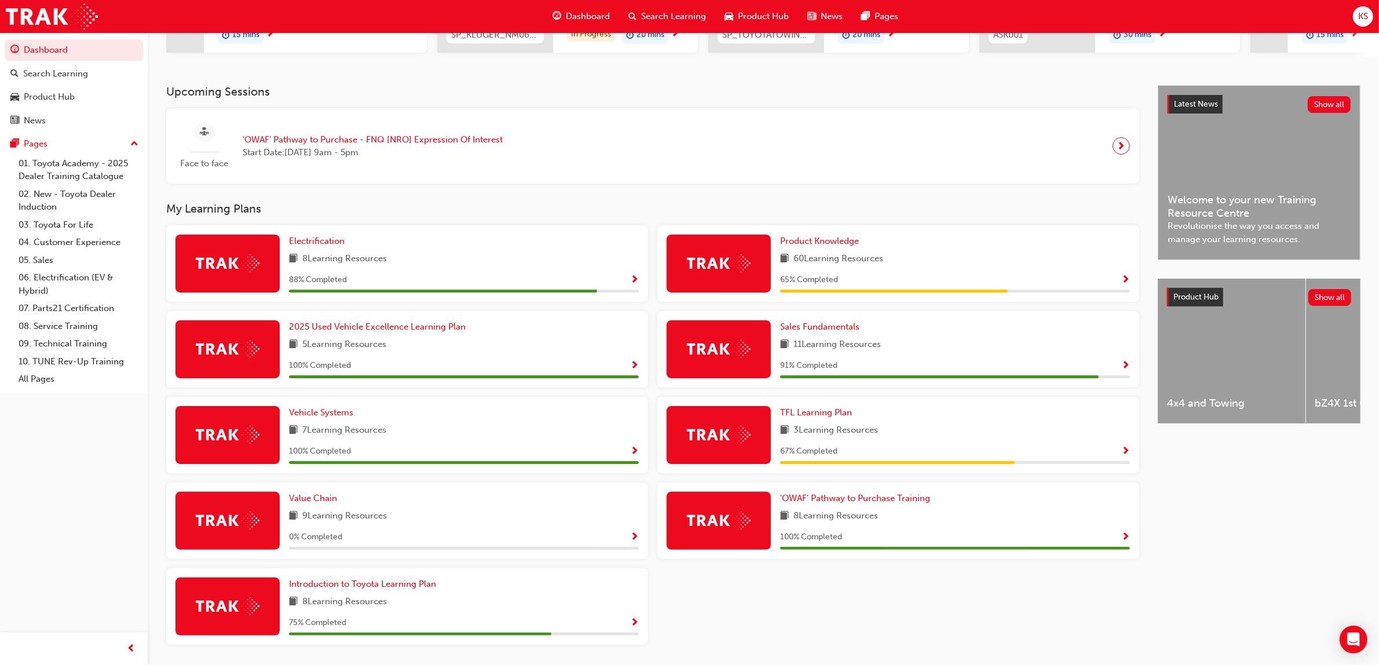
scroll to position [217, 0]
